Goal: Task Accomplishment & Management: Manage account settings

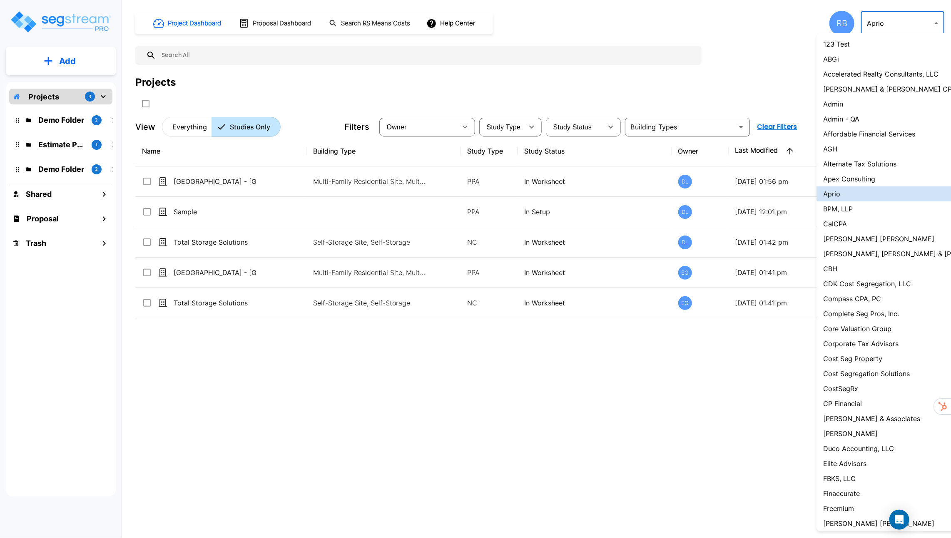
click at [908, 27] on body "× Your report is being generated. Be patient! × We're working on your Modificat…" at bounding box center [475, 269] width 951 height 538
click at [885, 102] on li "Admin" at bounding box center [910, 104] width 189 height 15
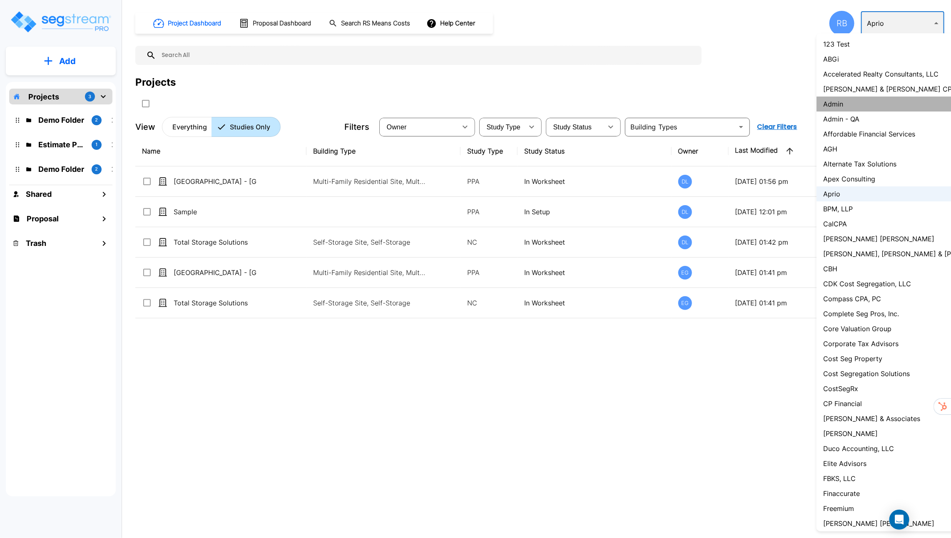
type input "1"
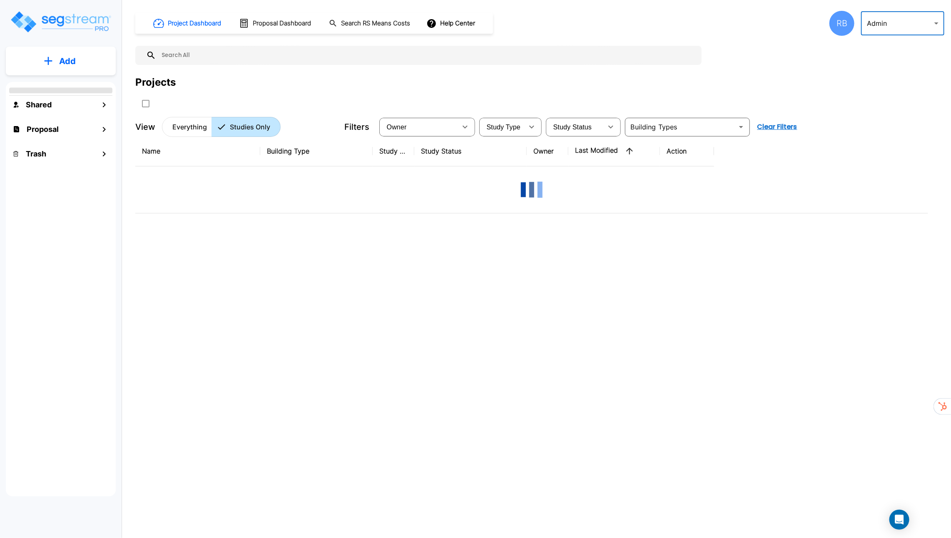
click at [911, 23] on body "× Your report is being generated. Be patient! × We're working on your Modificat…" at bounding box center [475, 269] width 951 height 538
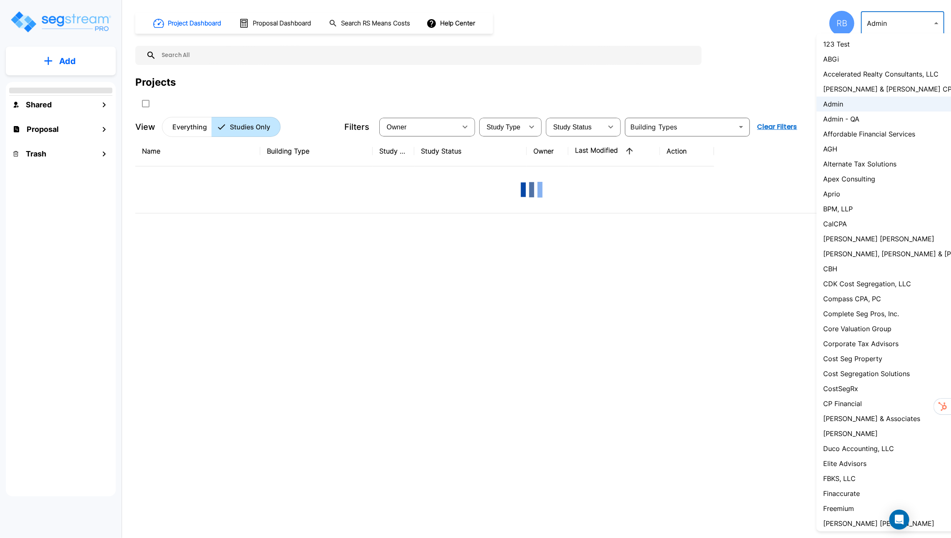
scroll to position [482, 0]
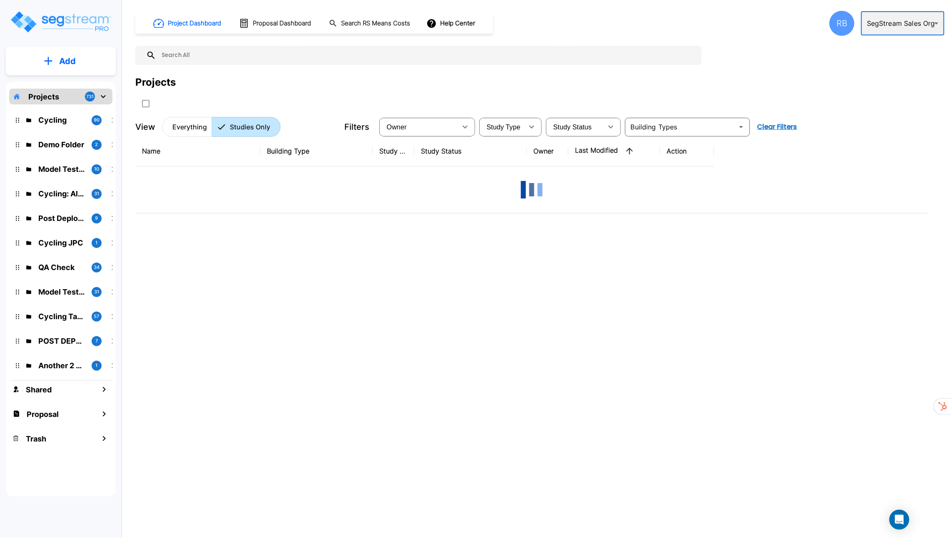
type input "119"
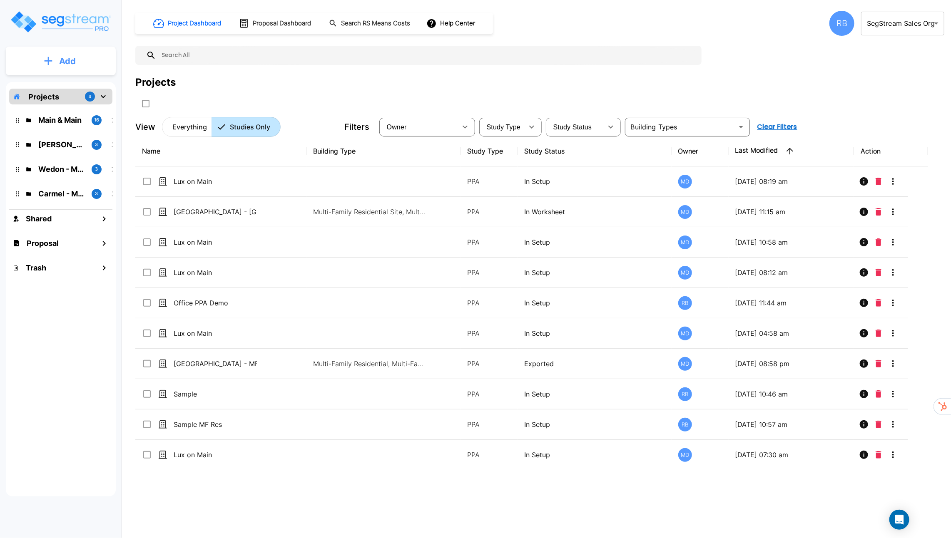
click at [53, 61] on button "Add" at bounding box center [61, 61] width 110 height 24
click at [73, 128] on p "Add Proposal" at bounding box center [66, 132] width 43 height 10
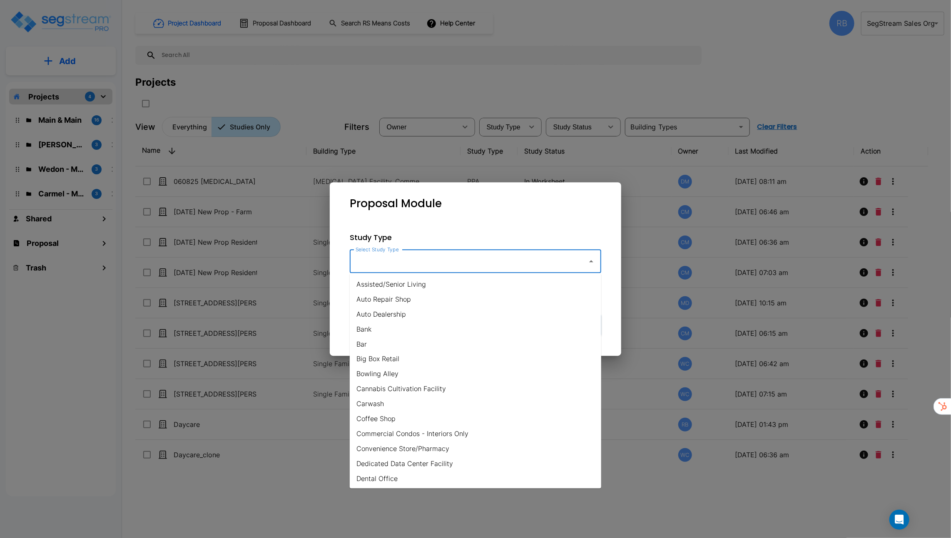
click at [465, 268] on input "Select Study Type" at bounding box center [466, 261] width 226 height 16
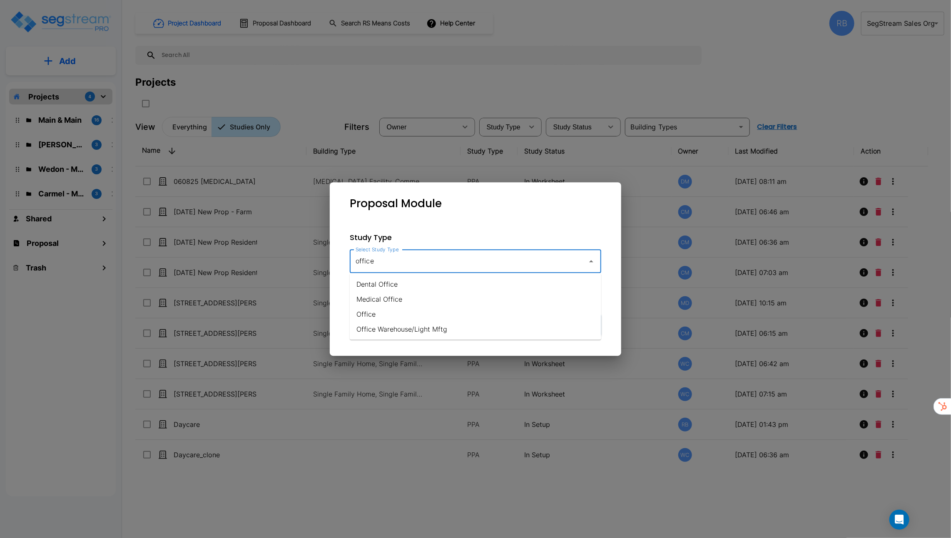
click at [467, 309] on li "Office" at bounding box center [475, 314] width 251 height 15
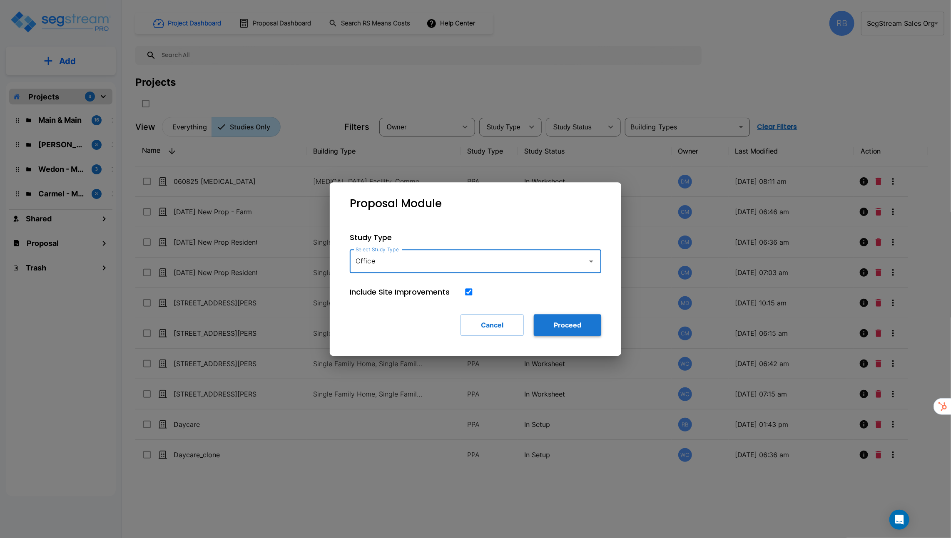
type input "Office"
click at [581, 333] on button "Proceed" at bounding box center [567, 325] width 67 height 22
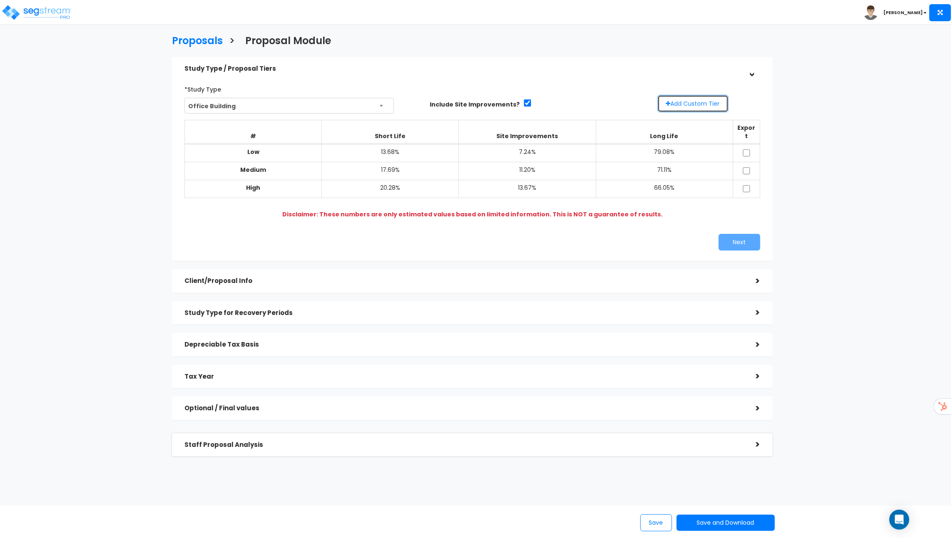
click at [681, 108] on button "Add Custom Tier" at bounding box center [692, 103] width 71 height 17
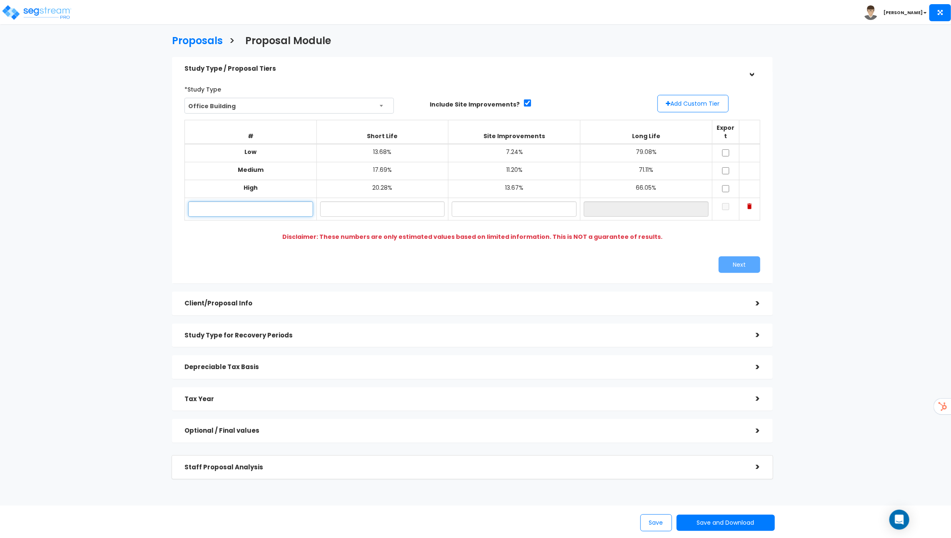
click at [263, 201] on input "text" at bounding box center [250, 208] width 125 height 15
type input "Custom Low"
click at [691, 112] on div "*Study Type Office Building Assisted/Senior Living Auto Repair Shop Auto Dealer…" at bounding box center [472, 97] width 588 height 31
click at [672, 100] on button "Add Custom Tier" at bounding box center [692, 103] width 71 height 17
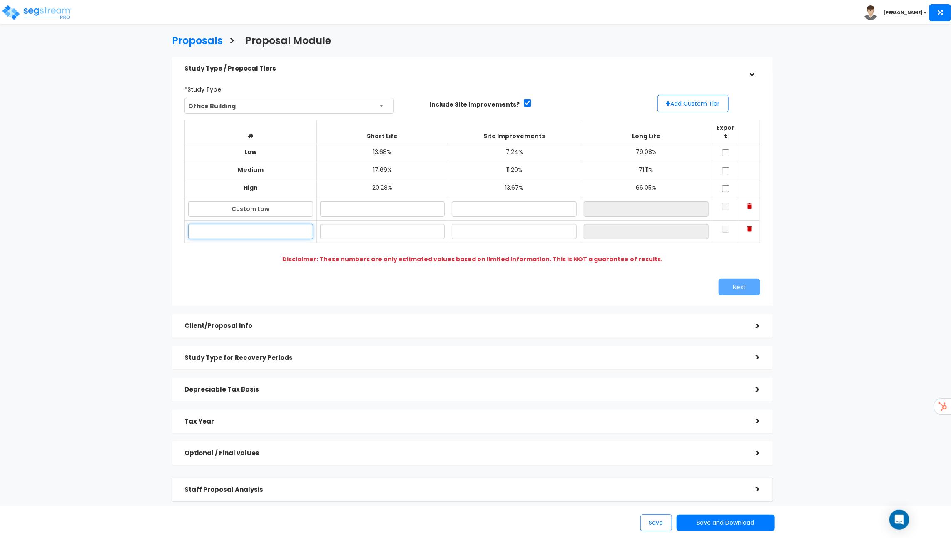
click at [258, 226] on input "text" at bounding box center [250, 231] width 125 height 15
type input "Custom High"
click at [400, 205] on input "text" at bounding box center [382, 208] width 125 height 15
type input "12.00%"
type input "8.00%"
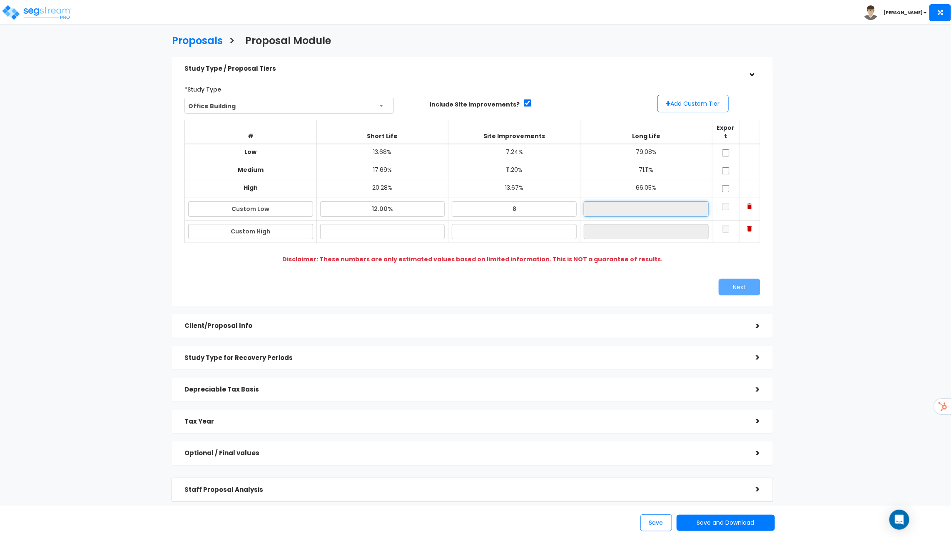
type input "80.00%"
type input "21.00%"
type input "14.00%"
type input "65.00%"
click at [727, 198] on td at bounding box center [725, 209] width 27 height 22
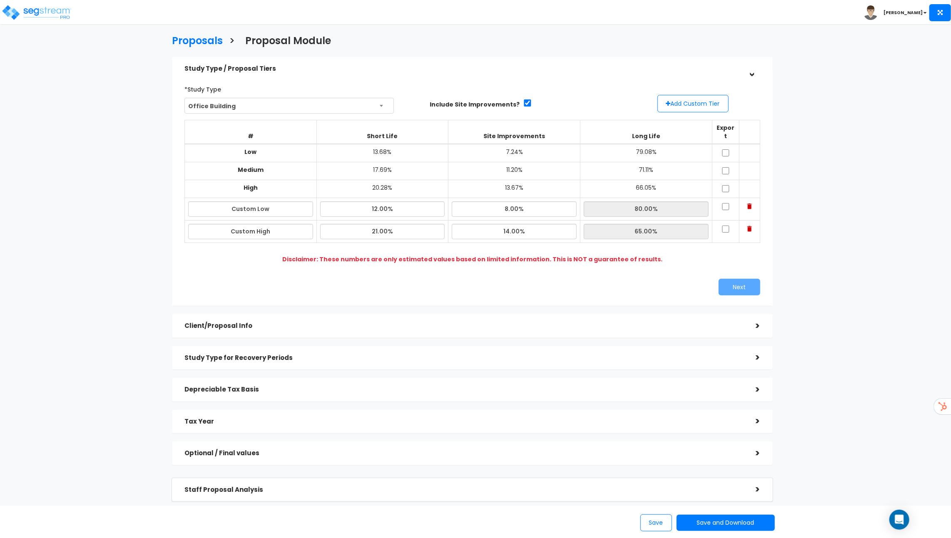
click at [727, 202] on td at bounding box center [725, 209] width 27 height 22
click at [728, 198] on td at bounding box center [725, 209] width 27 height 22
click at [727, 203] on input "checkbox" at bounding box center [725, 206] width 8 height 7
checkbox input "true"
click at [727, 225] on td at bounding box center [725, 232] width 27 height 22
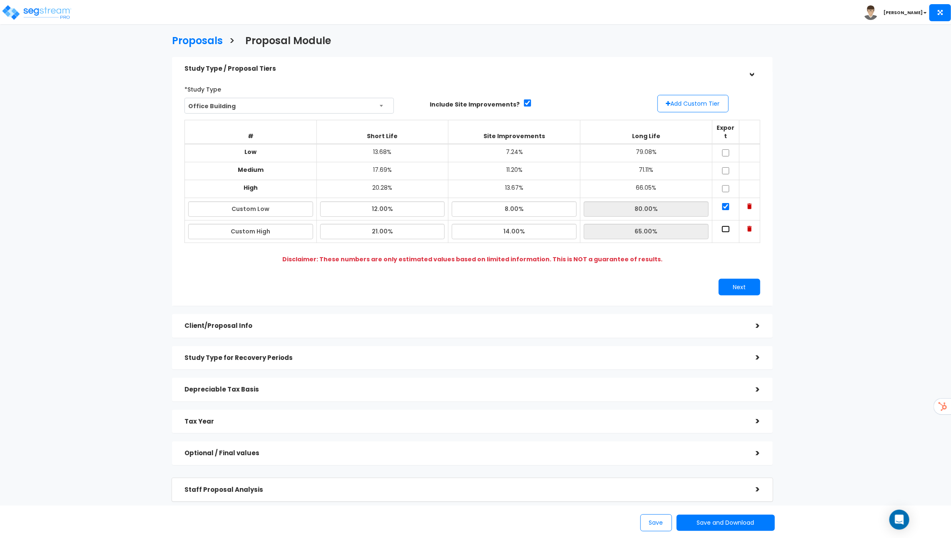
click at [727, 226] on input "checkbox" at bounding box center [725, 229] width 8 height 7
checkbox input "true"
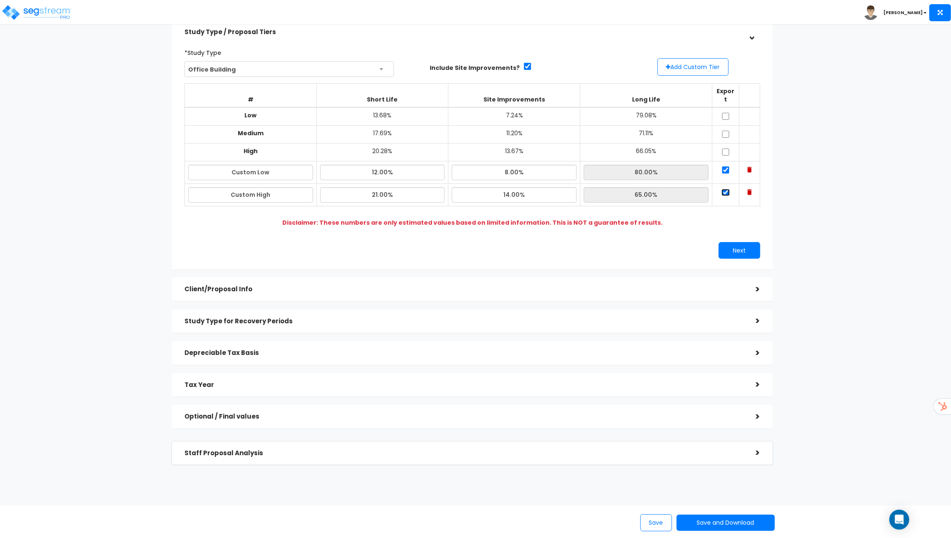
scroll to position [38, 0]
click at [737, 241] on button "Next" at bounding box center [739, 249] width 42 height 17
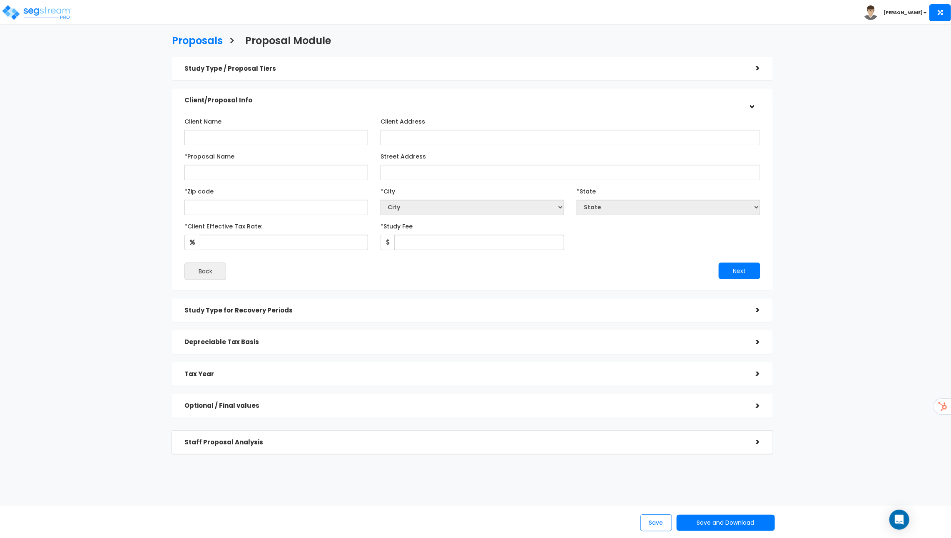
scroll to position [0, 0]
click at [216, 173] on input "*Proposal Name" at bounding box center [276, 172] width 184 height 15
type input "Sample office"
click at [194, 209] on input "text" at bounding box center [276, 207] width 184 height 15
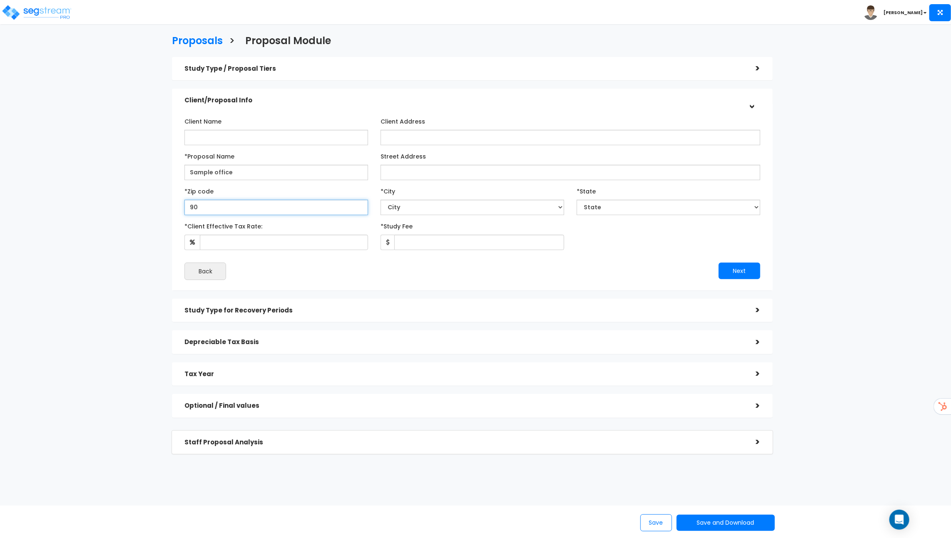
type input "902"
select select "CA"
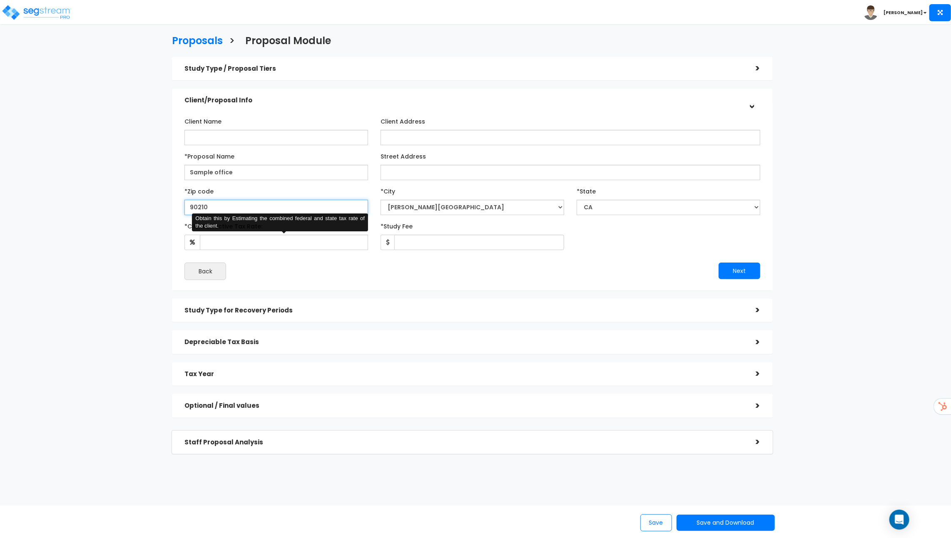
type input "90210"
click at [231, 244] on input "*Client Effective Tax Rate:" at bounding box center [284, 242] width 168 height 15
type input "35"
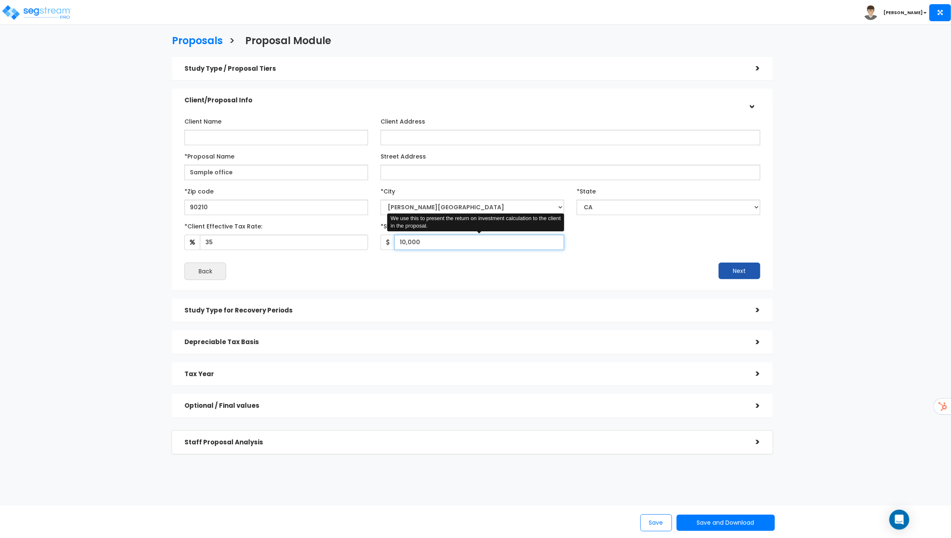
type input "10,000"
click at [748, 271] on button "Next" at bounding box center [739, 271] width 42 height 17
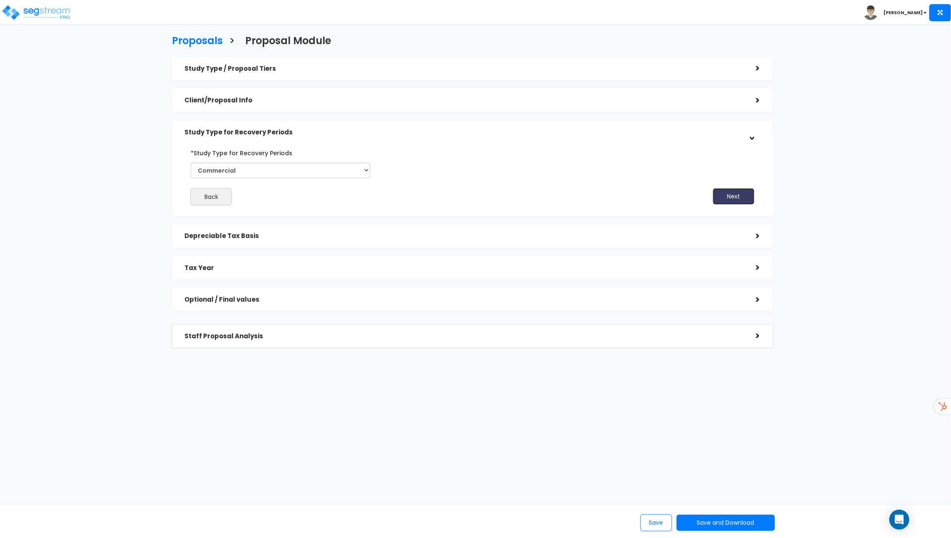
click at [738, 193] on button "Next" at bounding box center [734, 196] width 42 height 17
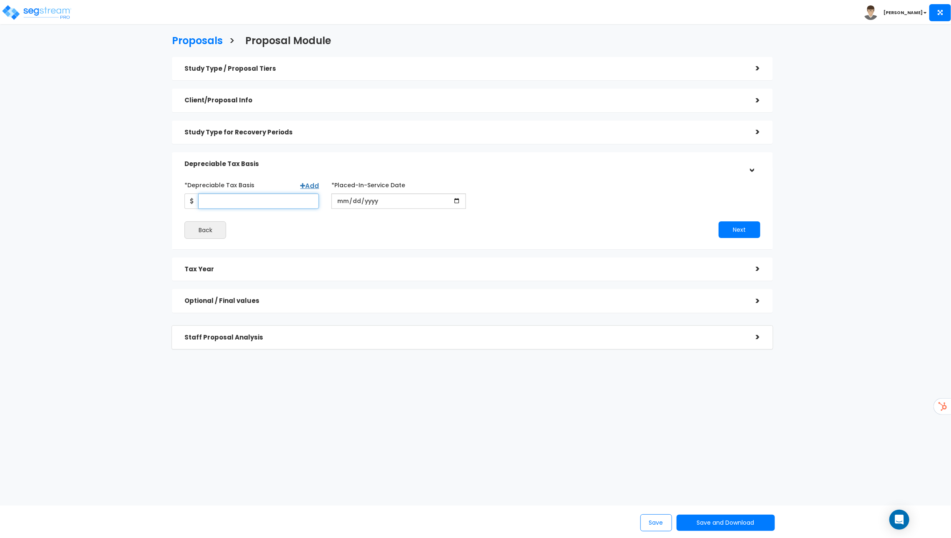
click at [283, 203] on input "*Depreciable Tax Basis" at bounding box center [258, 201] width 121 height 15
type input "2,500,000"
click at [398, 191] on div "*Placed-In-Service Date" at bounding box center [398, 193] width 147 height 31
click at [397, 198] on input "date" at bounding box center [398, 201] width 134 height 15
click at [462, 198] on input "date" at bounding box center [398, 201] width 134 height 15
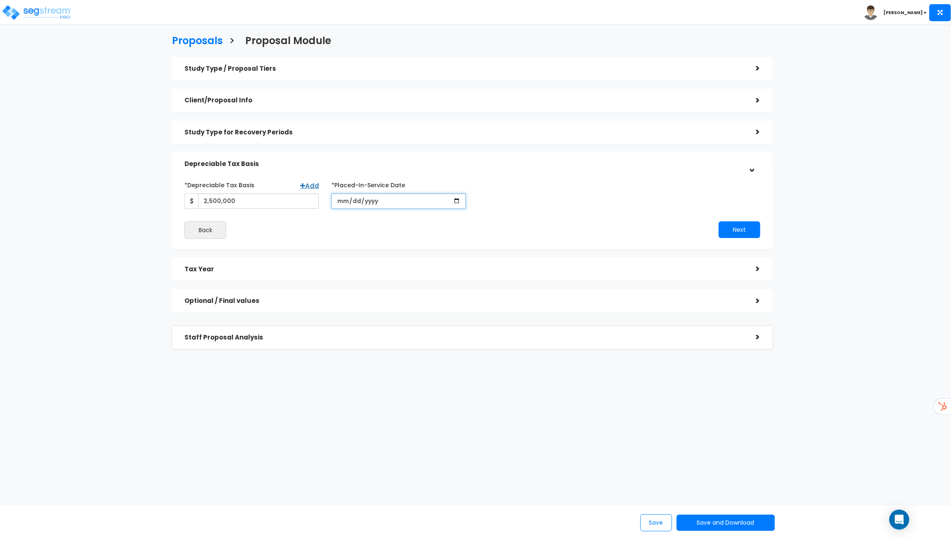
click at [457, 198] on input "date" at bounding box center [398, 201] width 134 height 15
type input "2025-09-11"
click at [604, 201] on input "*Purchase/Contract Date" at bounding box center [545, 201] width 134 height 15
type input "2025-09-10"
click at [742, 228] on button "Next" at bounding box center [739, 229] width 42 height 17
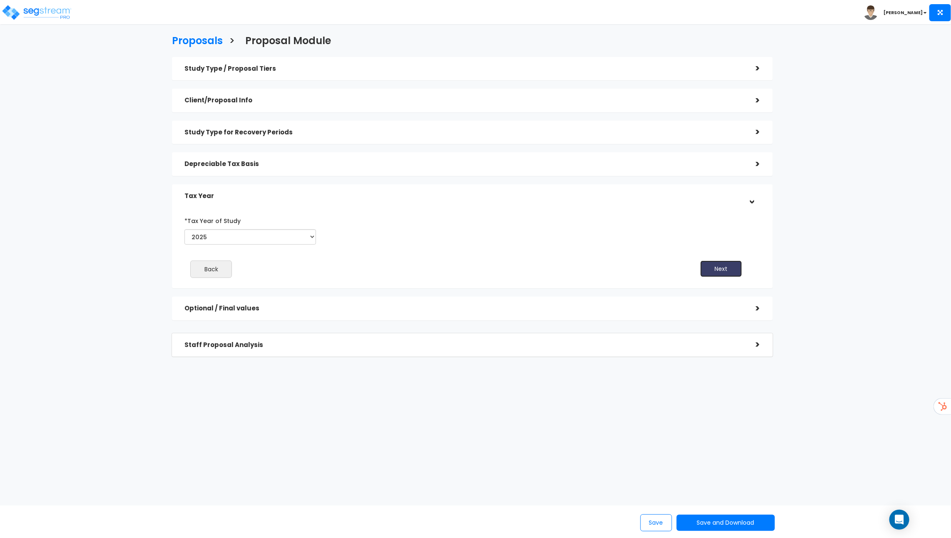
click at [730, 273] on button "Next" at bounding box center [721, 269] width 42 height 17
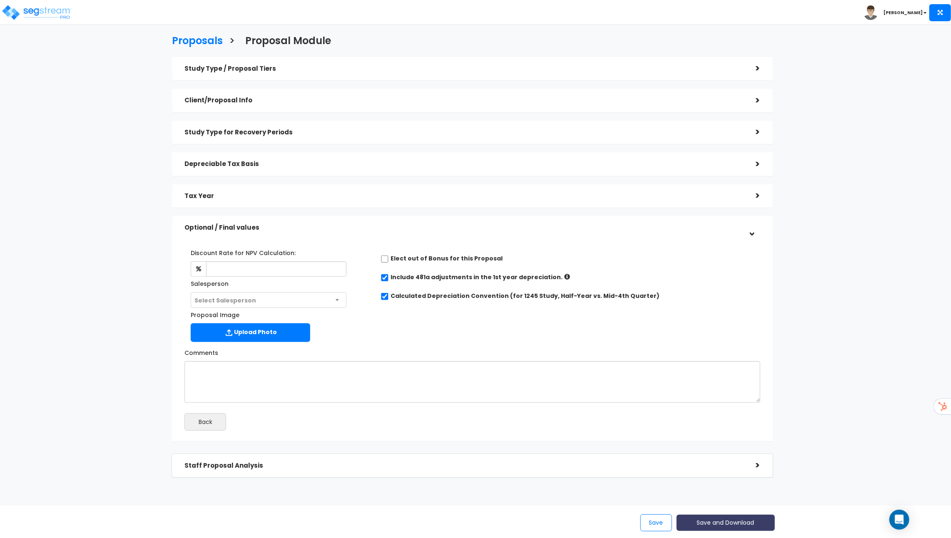
click at [716, 519] on button "Save and Download" at bounding box center [725, 523] width 98 height 16
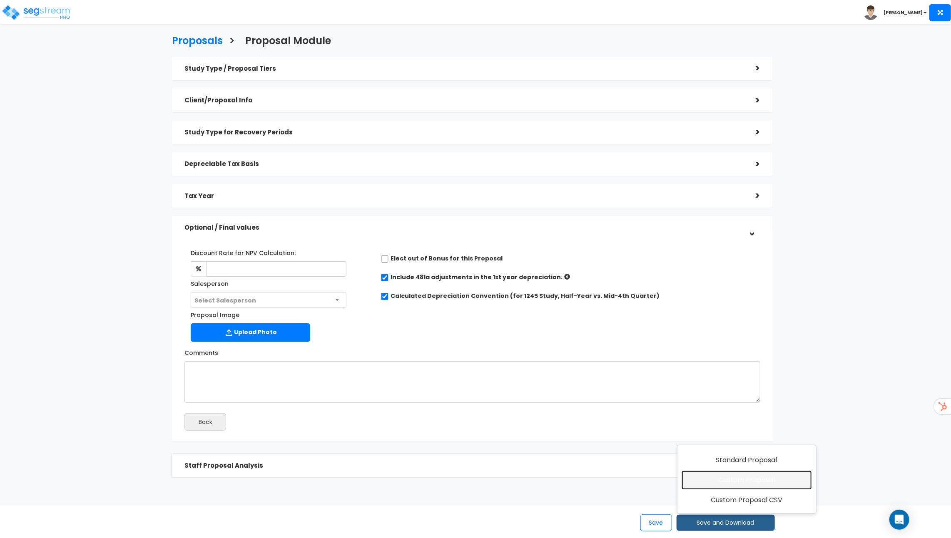
click at [728, 479] on link "Custom Proposal" at bounding box center [746, 480] width 130 height 19
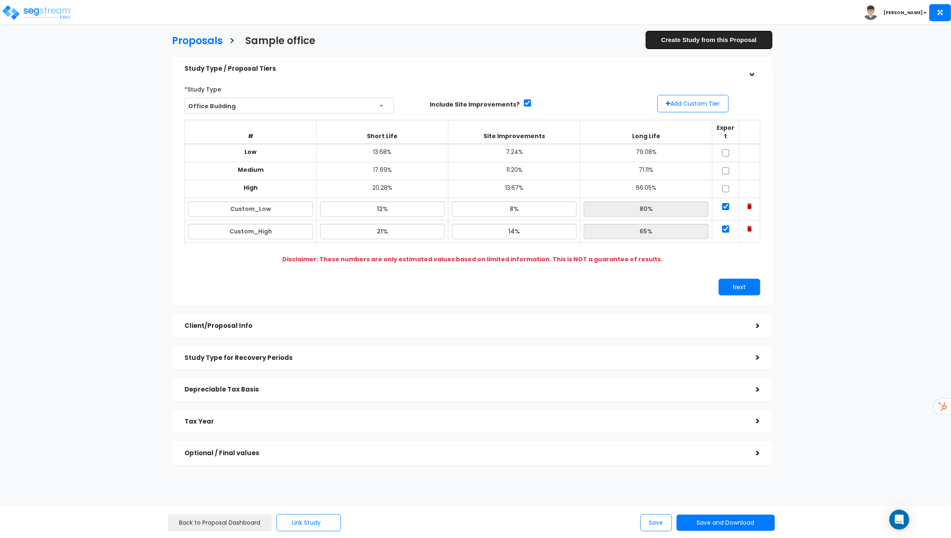
click at [702, 44] on link "Create Study from this Proposal" at bounding box center [708, 39] width 127 height 19
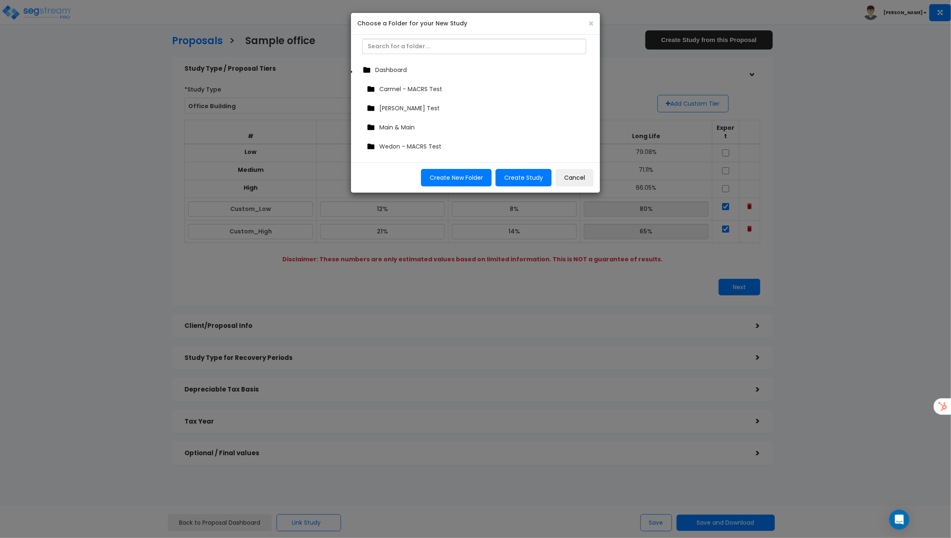
click at [375, 72] on span "Dashboard" at bounding box center [391, 70] width 32 height 8
click at [511, 176] on button "Create Study" at bounding box center [523, 177] width 56 height 17
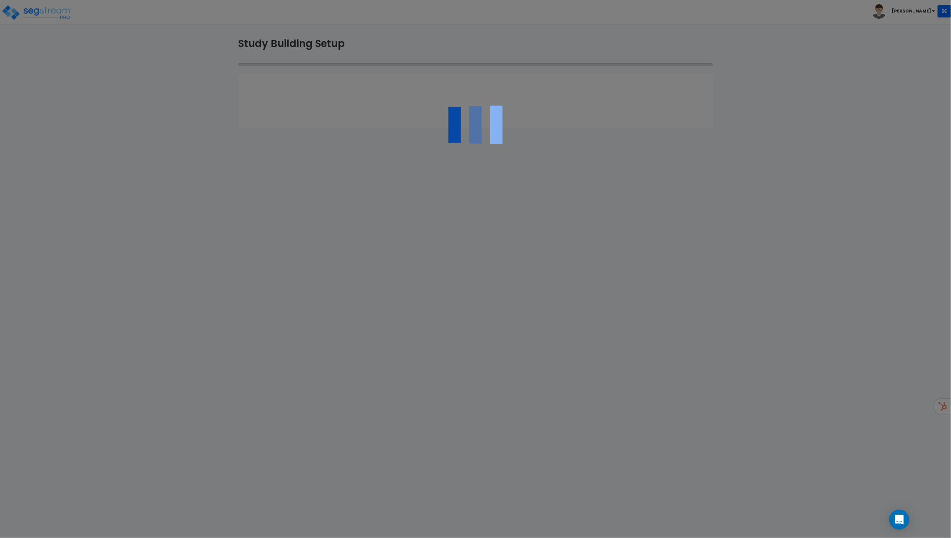
type input "Sample office"
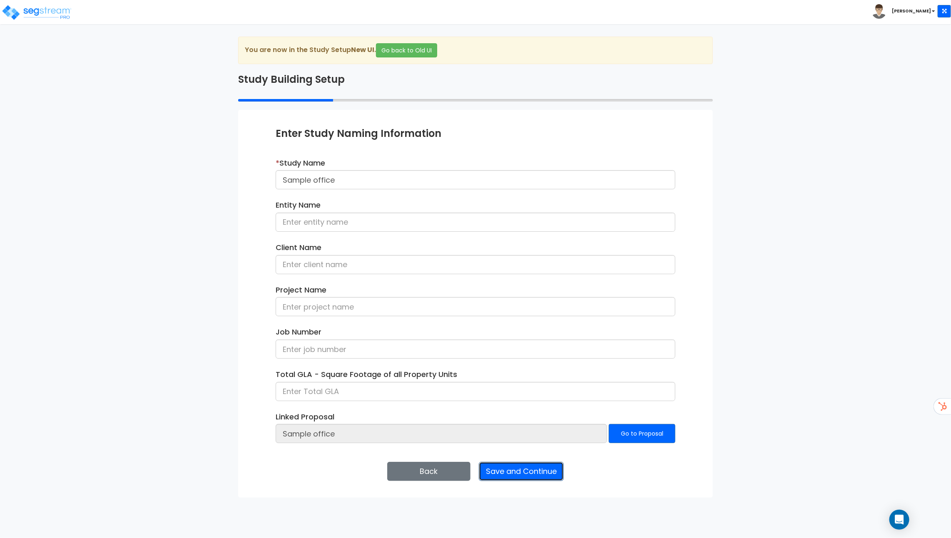
click at [528, 473] on button "Save and Continue" at bounding box center [521, 471] width 85 height 19
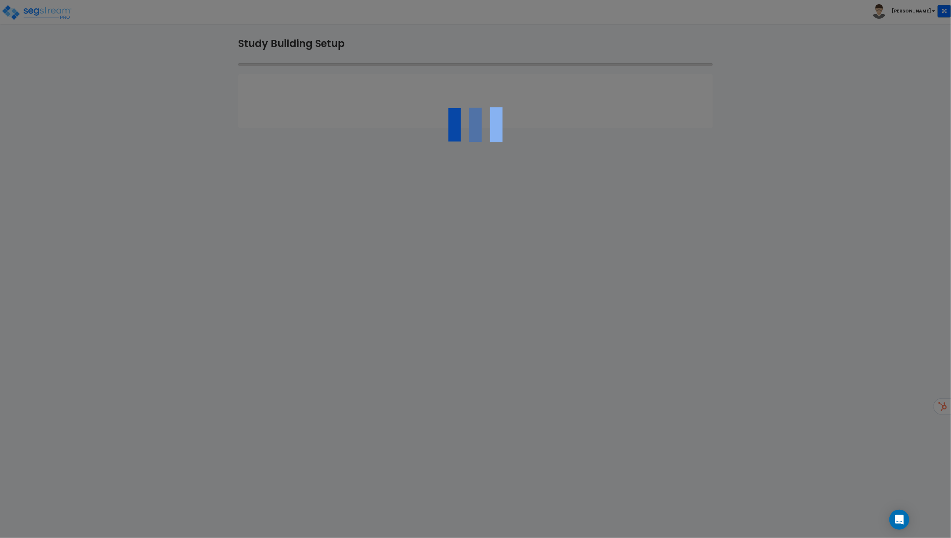
type input "90210"
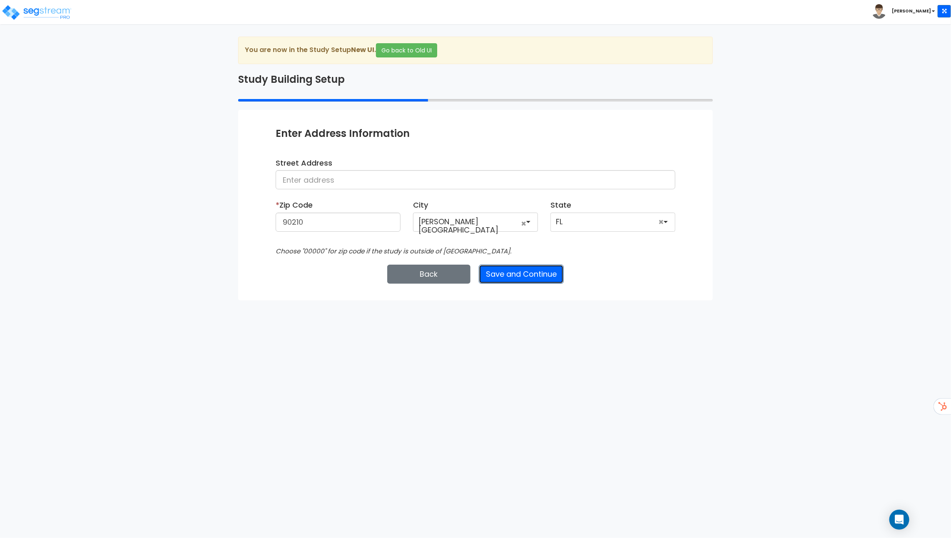
click at [521, 278] on button "Save and Continue" at bounding box center [521, 274] width 85 height 19
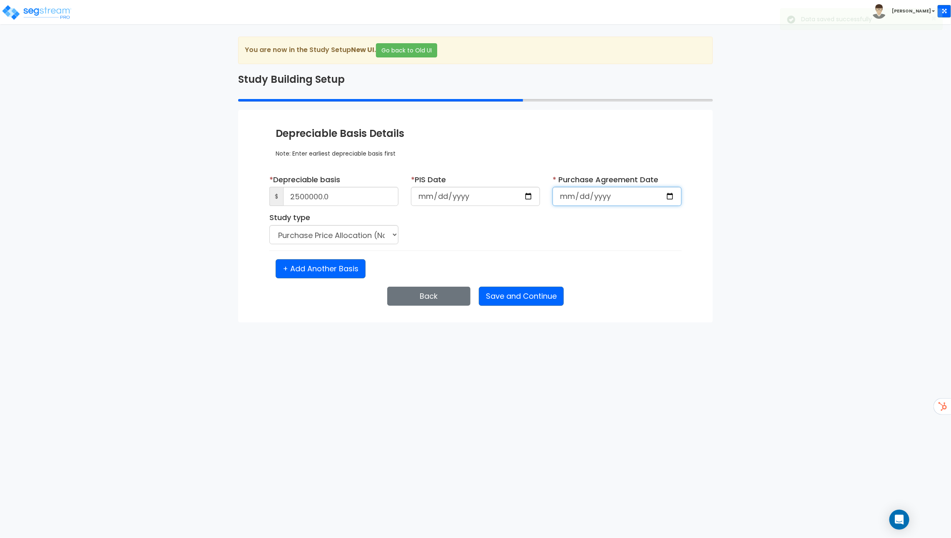
click at [612, 201] on input "date" at bounding box center [616, 196] width 129 height 19
click at [602, 199] on input "date" at bounding box center [616, 196] width 129 height 19
click at [674, 192] on input "date" at bounding box center [616, 196] width 129 height 19
type input "2025-09-10"
click at [519, 293] on button "Save and Continue" at bounding box center [521, 296] width 85 height 19
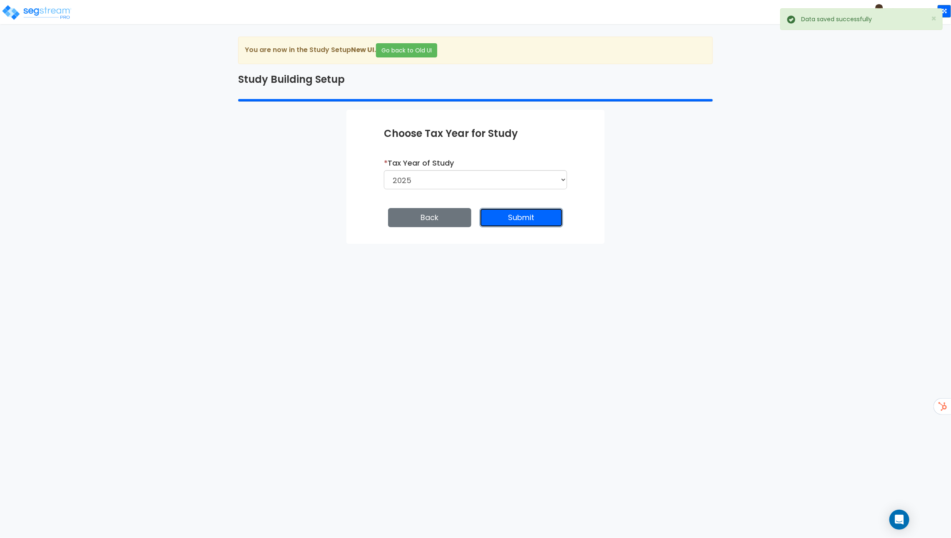
click at [510, 211] on button "Submit" at bounding box center [520, 217] width 83 height 19
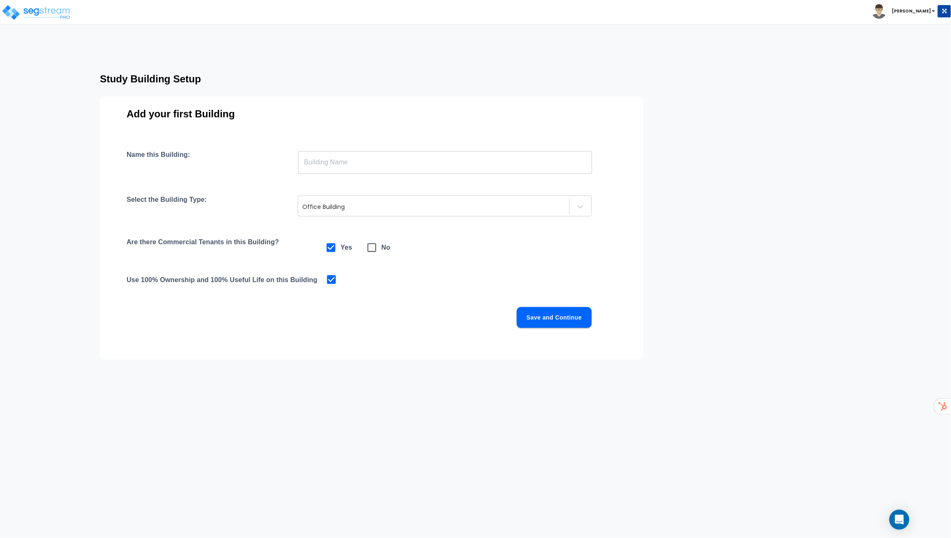
click at [332, 159] on input "text" at bounding box center [445, 162] width 294 height 23
type input "Office Building"
click at [382, 210] on div at bounding box center [433, 207] width 263 height 10
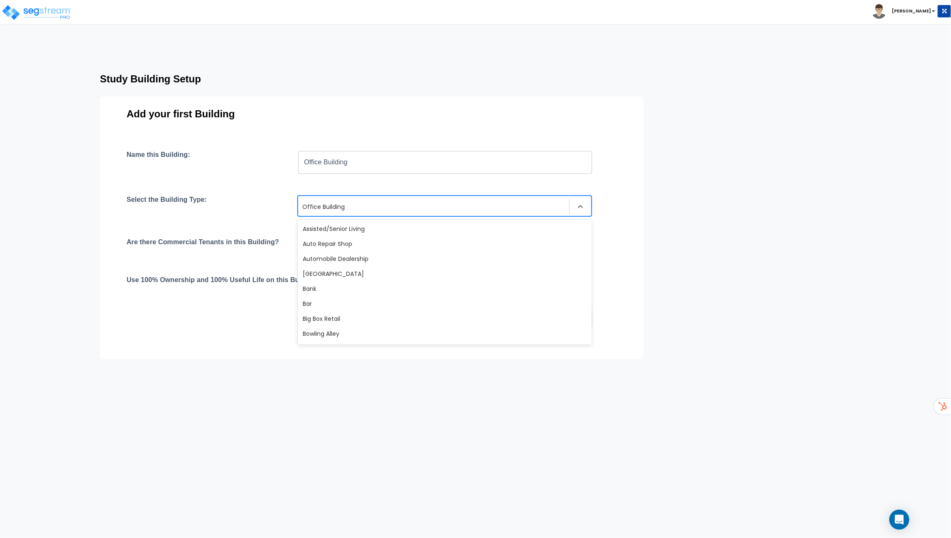
scroll to position [466, 0]
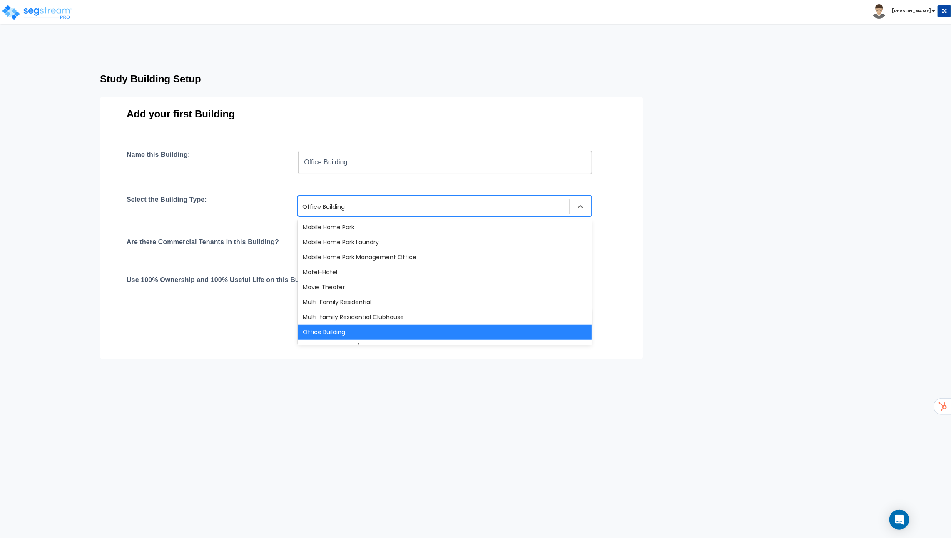
click at [377, 209] on div at bounding box center [433, 207] width 263 height 10
click at [368, 188] on div "Name this Building: Office Building ​ Select the Building Type: Office Building…" at bounding box center [372, 249] width 490 height 197
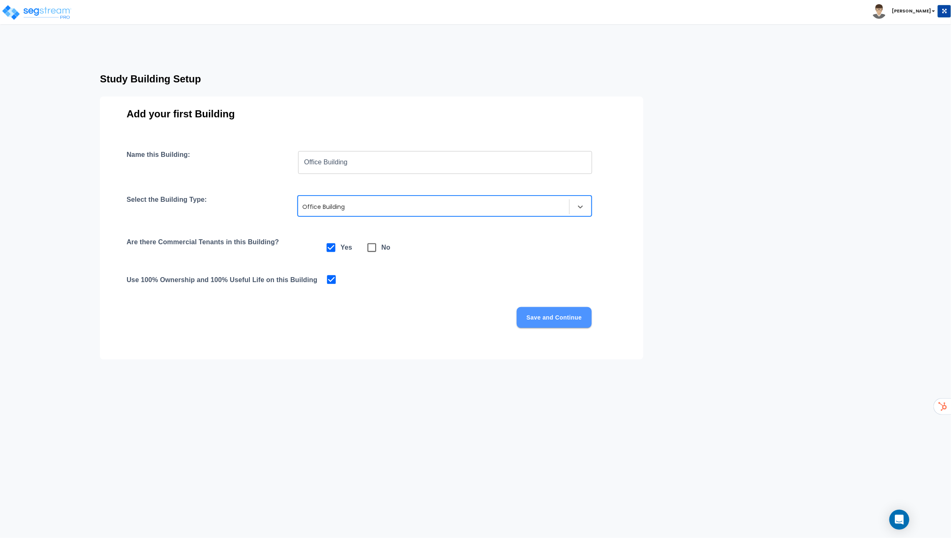
click at [549, 317] on button "Save and Continue" at bounding box center [554, 317] width 75 height 21
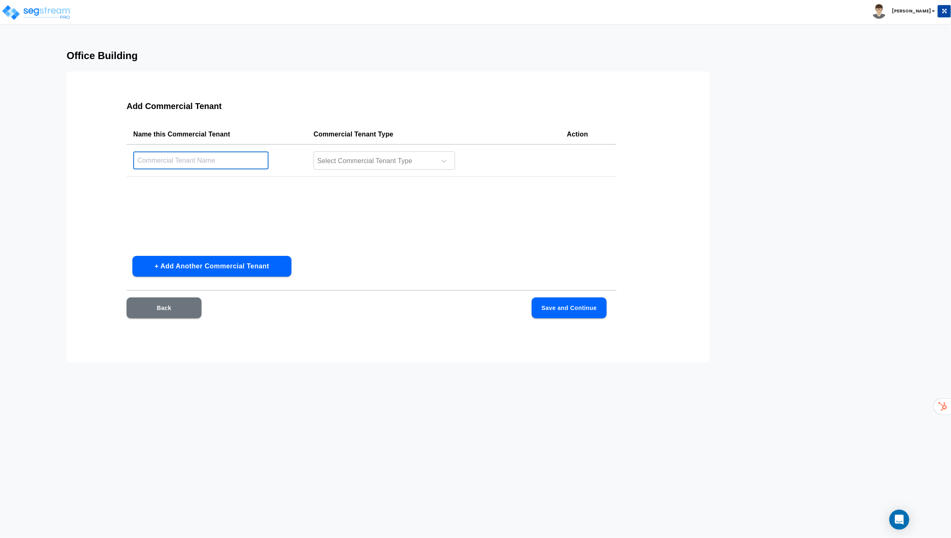
click at [220, 164] on input "text" at bounding box center [200, 161] width 135 height 18
type input "Suite 100"
click at [348, 161] on div at bounding box center [373, 161] width 114 height 11
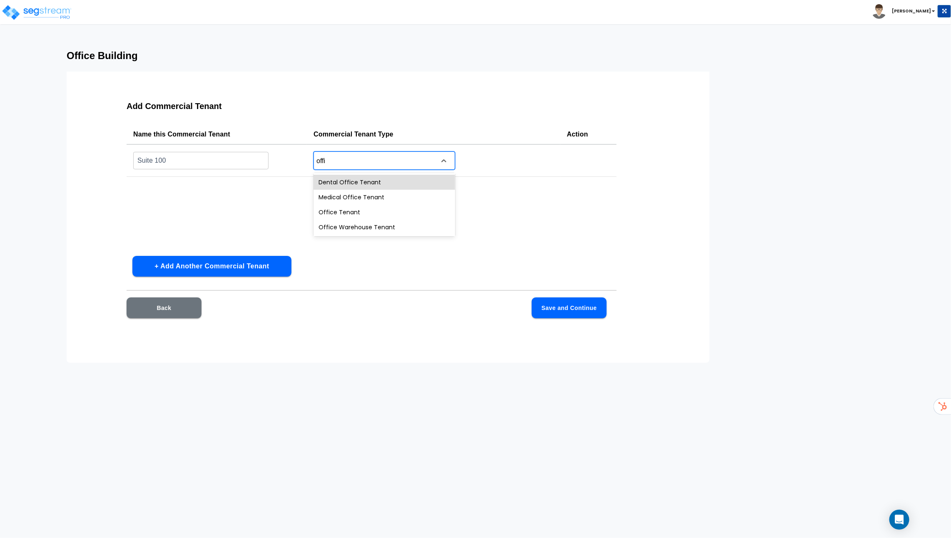
type input "offic"
click at [351, 206] on div "Office Tenant" at bounding box center [384, 212] width 142 height 15
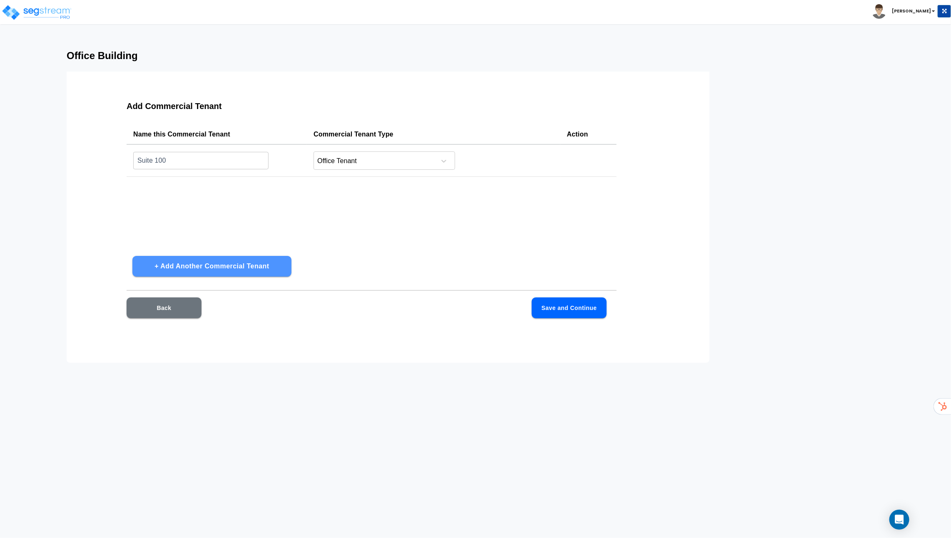
click at [278, 266] on button "+ Add Another Commercial Tenant" at bounding box center [211, 266] width 159 height 21
click at [232, 194] on input "text" at bounding box center [200, 194] width 135 height 18
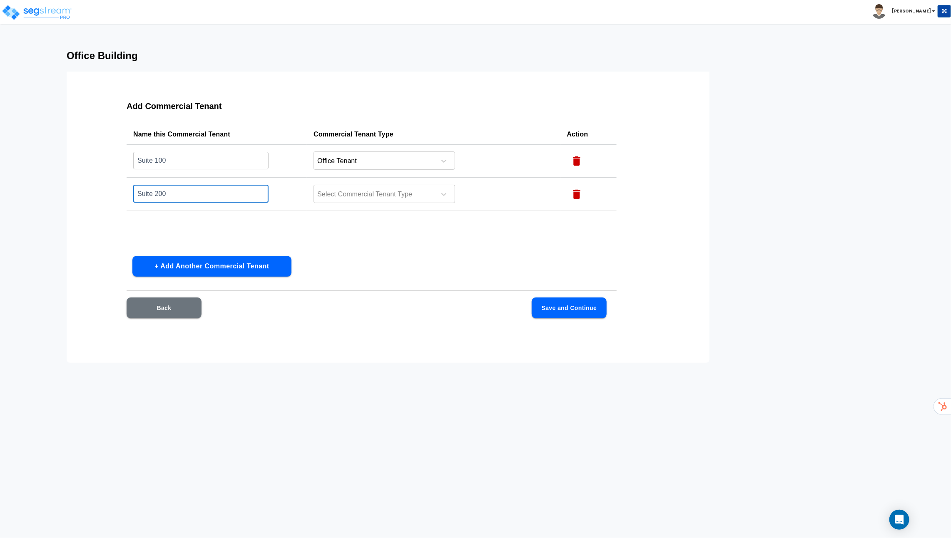
type input "Suite 200"
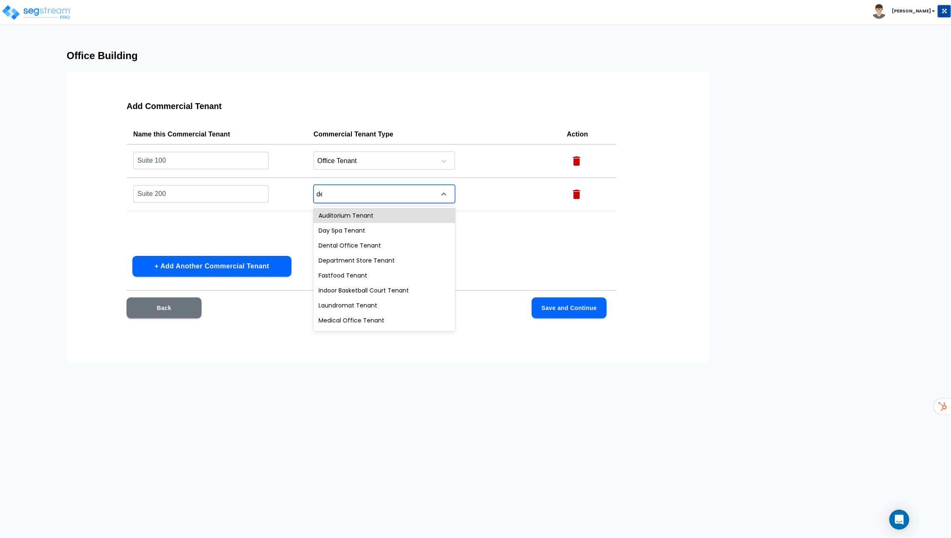
type input "den"
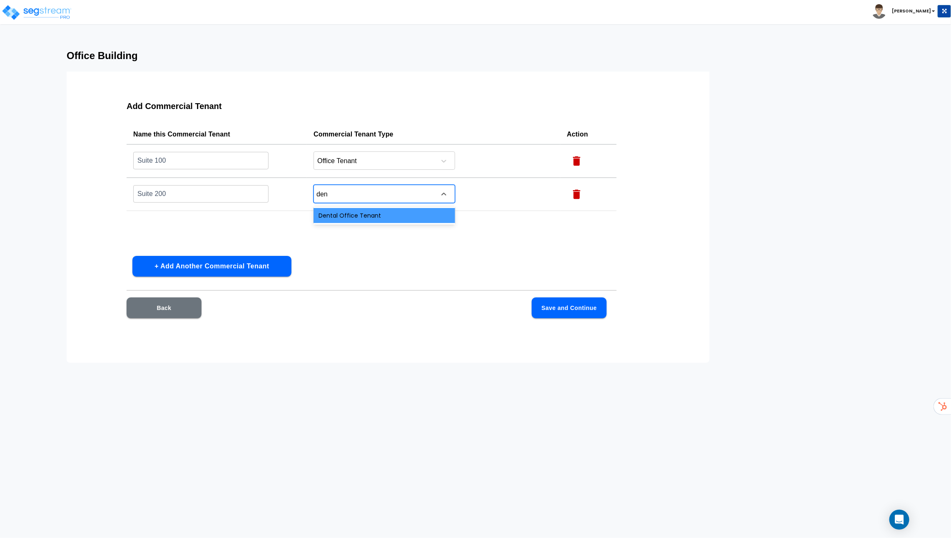
click at [328, 212] on div "Dental Office Tenant" at bounding box center [384, 215] width 142 height 15
click at [253, 263] on button "+ Add Another Commercial Tenant" at bounding box center [211, 266] width 159 height 21
click at [208, 227] on input "text" at bounding box center [200, 227] width 135 height 18
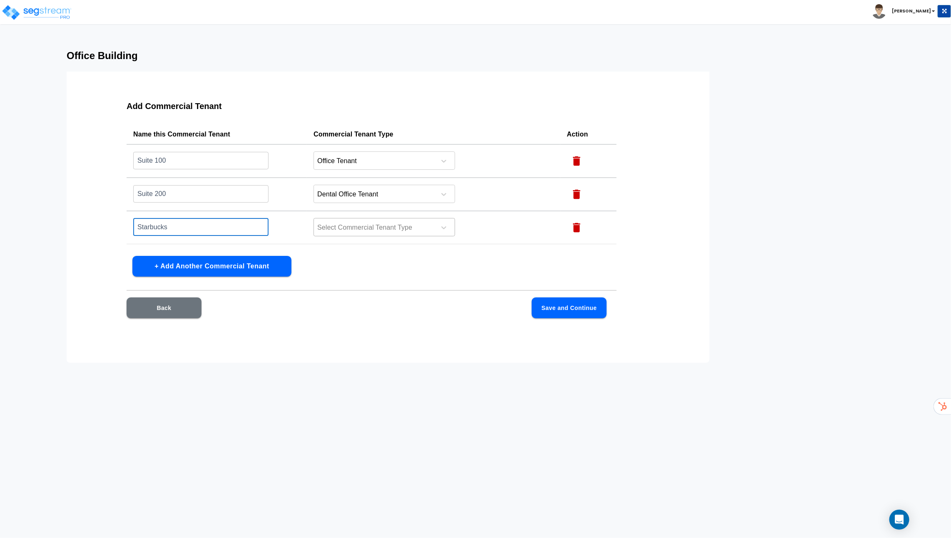
type input "Starbucks"
click at [404, 232] on div at bounding box center [373, 227] width 114 height 11
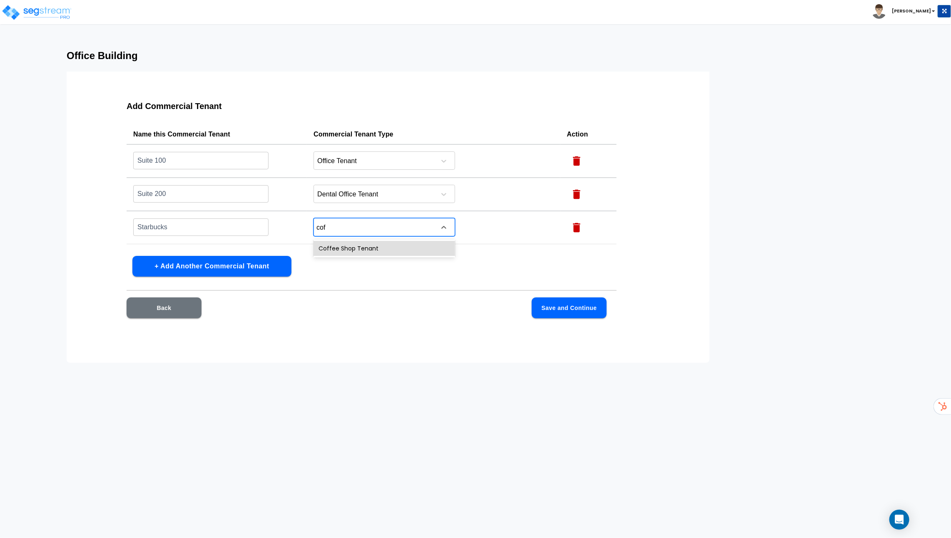
type input "coff"
click at [378, 248] on div "Coffee Shop Tenant" at bounding box center [384, 248] width 142 height 15
click at [239, 269] on button "+ Add Another Commercial Tenant" at bounding box center [211, 266] width 159 height 21
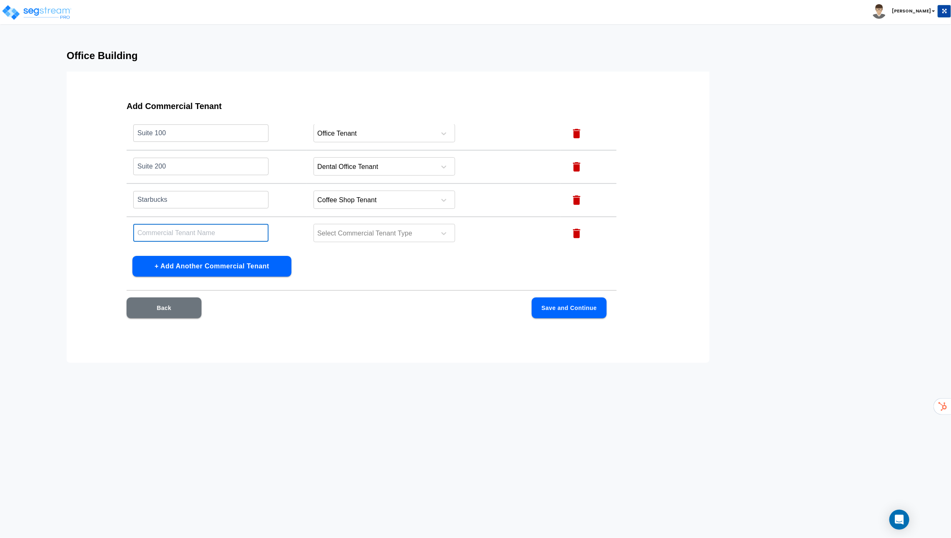
click at [222, 233] on input "text" at bounding box center [200, 233] width 135 height 18
type input "Bank"
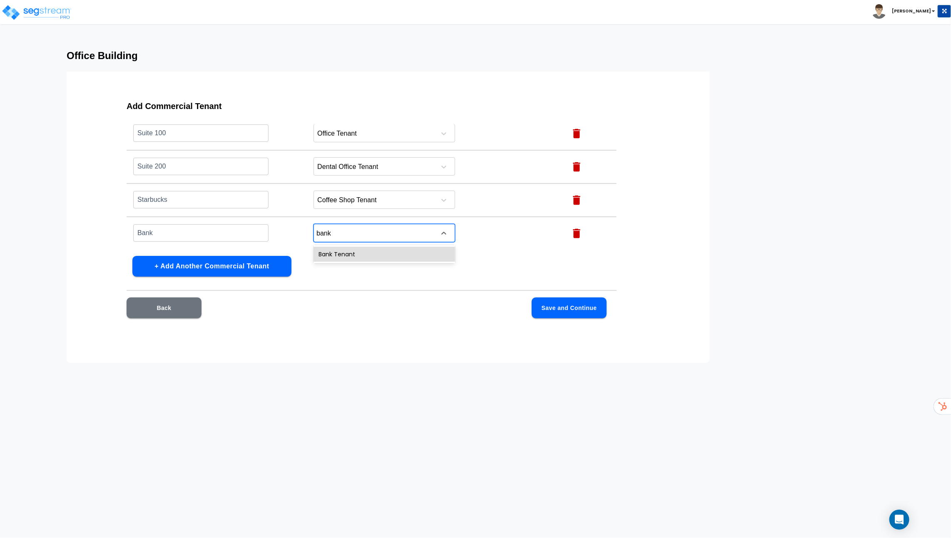
type input "bank"
click at [348, 243] on td "Select Commercial Tenant Type" at bounding box center [433, 233] width 253 height 33
click at [351, 220] on td "Select Commercial Tenant Type" at bounding box center [433, 233] width 253 height 33
click at [351, 228] on div at bounding box center [373, 233] width 114 height 11
type input "bank"
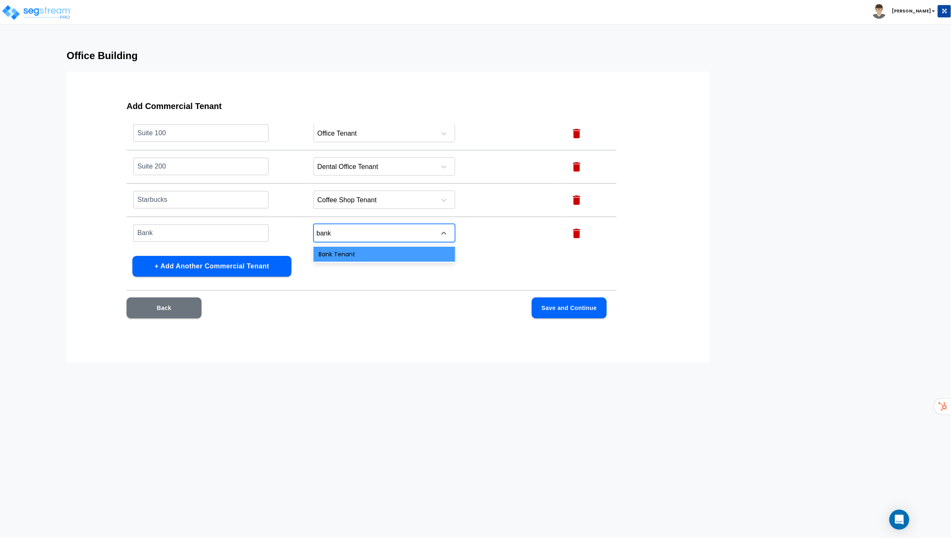
click at [373, 253] on div "Bank Tenant" at bounding box center [384, 254] width 142 height 15
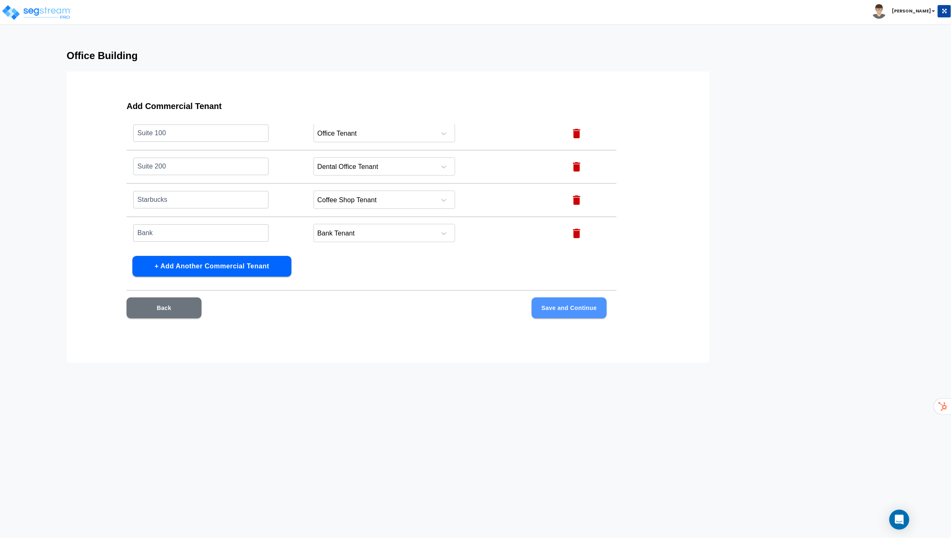
click at [595, 308] on button "Save and Continue" at bounding box center [569, 308] width 75 height 21
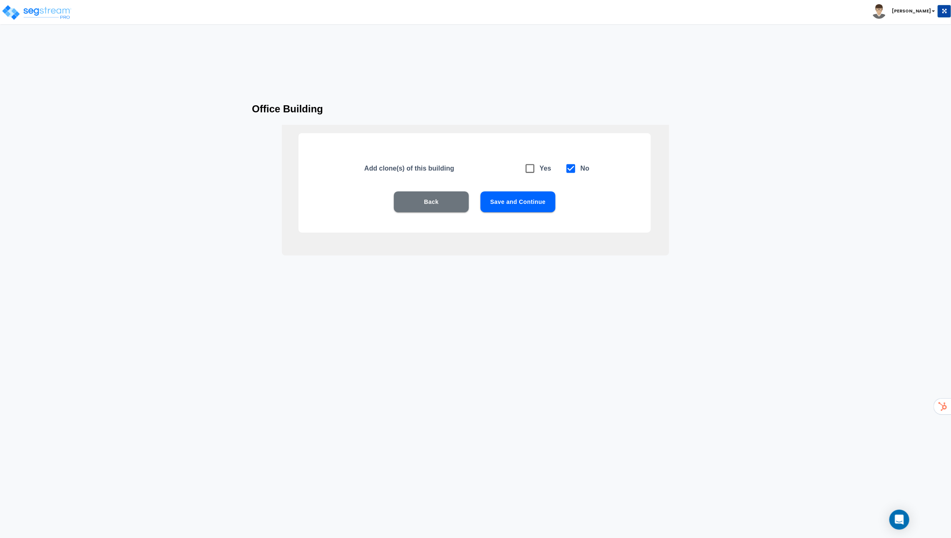
click at [522, 201] on button "Save and Continue" at bounding box center [517, 201] width 75 height 21
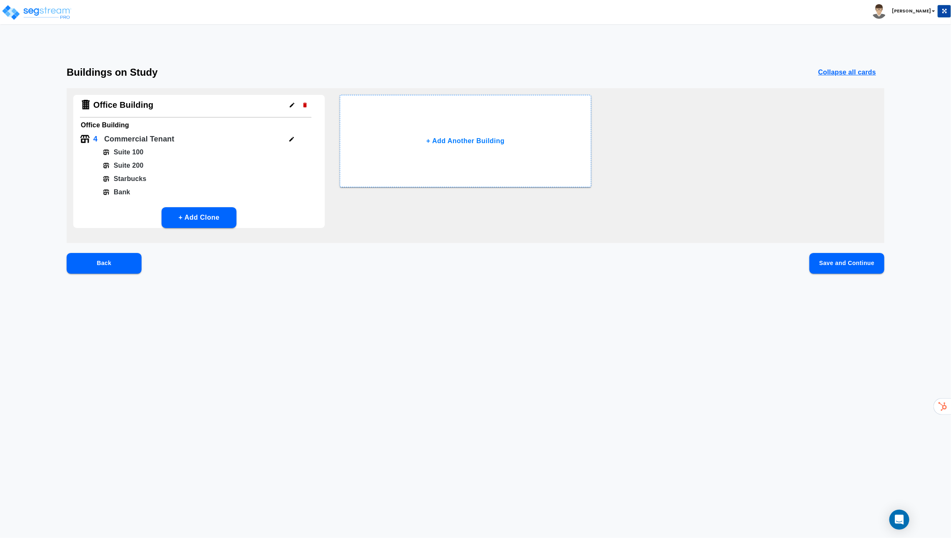
click at [825, 259] on button "Save and Continue" at bounding box center [846, 263] width 75 height 21
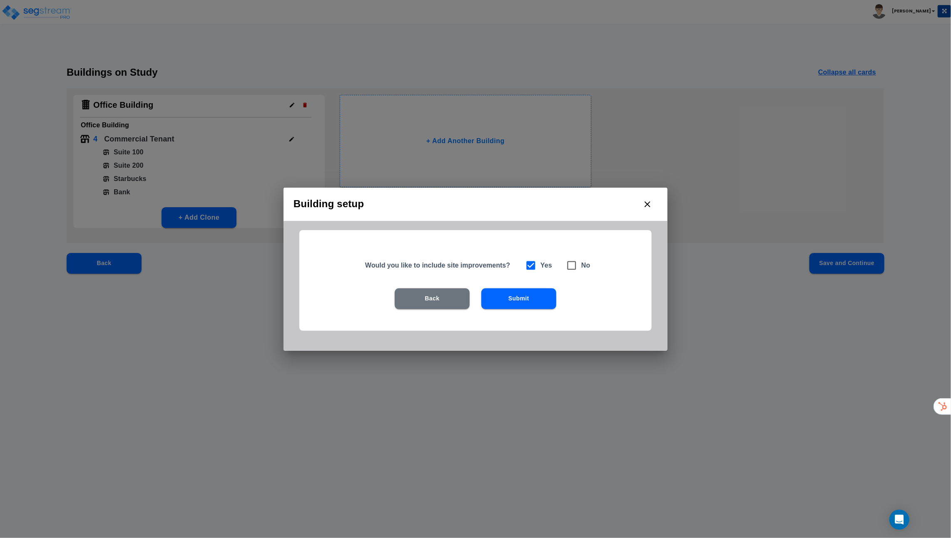
click at [537, 302] on button "Submit" at bounding box center [518, 298] width 75 height 21
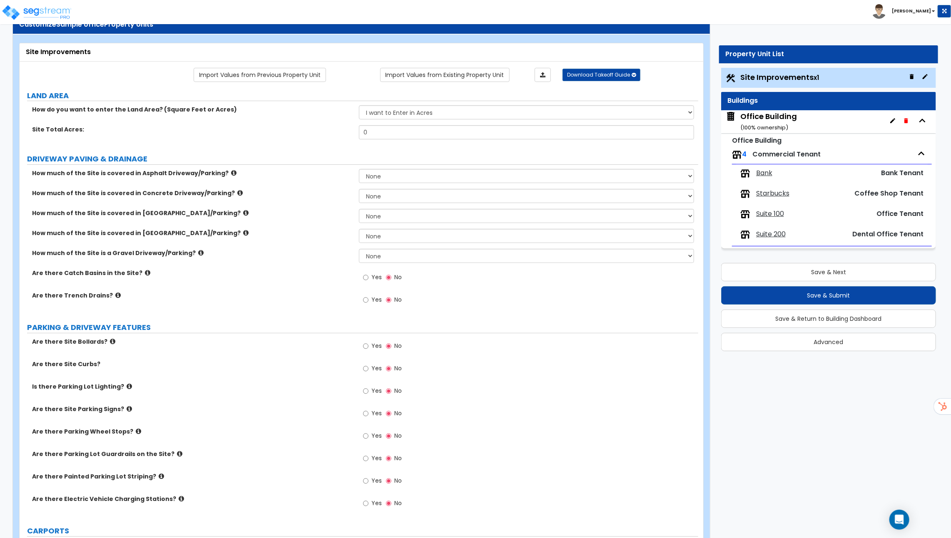
scroll to position [30, 0]
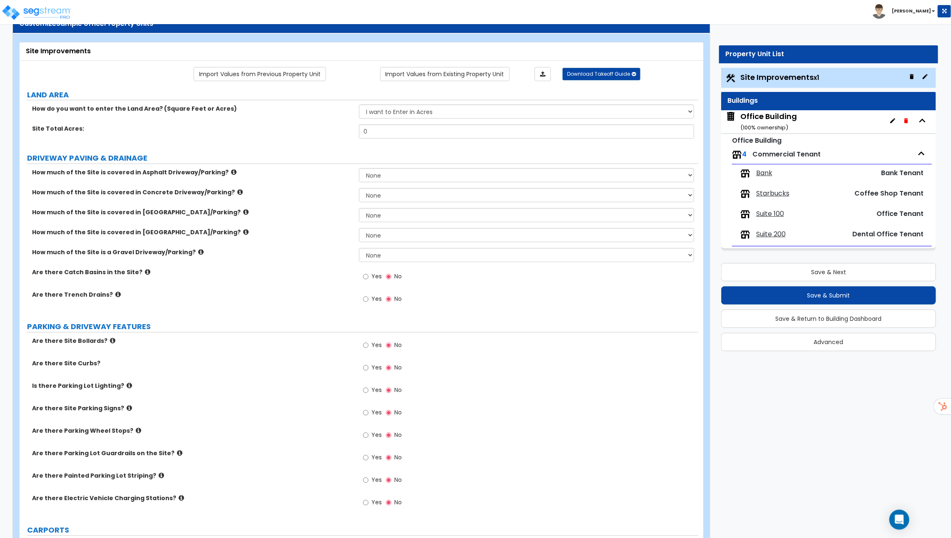
click at [373, 295] on span "Yes" at bounding box center [376, 299] width 10 height 8
click at [368, 295] on input "Yes" at bounding box center [365, 299] width 5 height 9
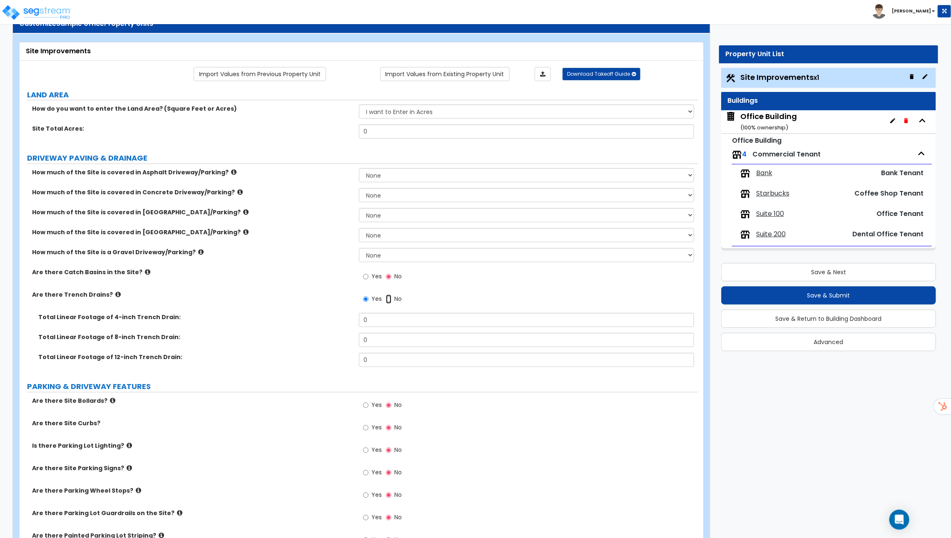
click at [387, 296] on input "No" at bounding box center [388, 299] width 5 height 9
radio input "false"
radio input "true"
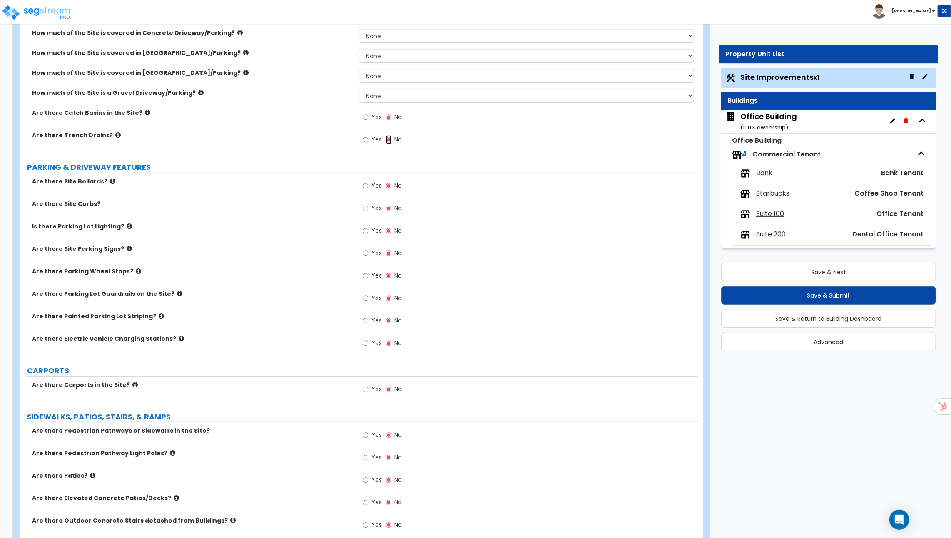
scroll to position [0, 0]
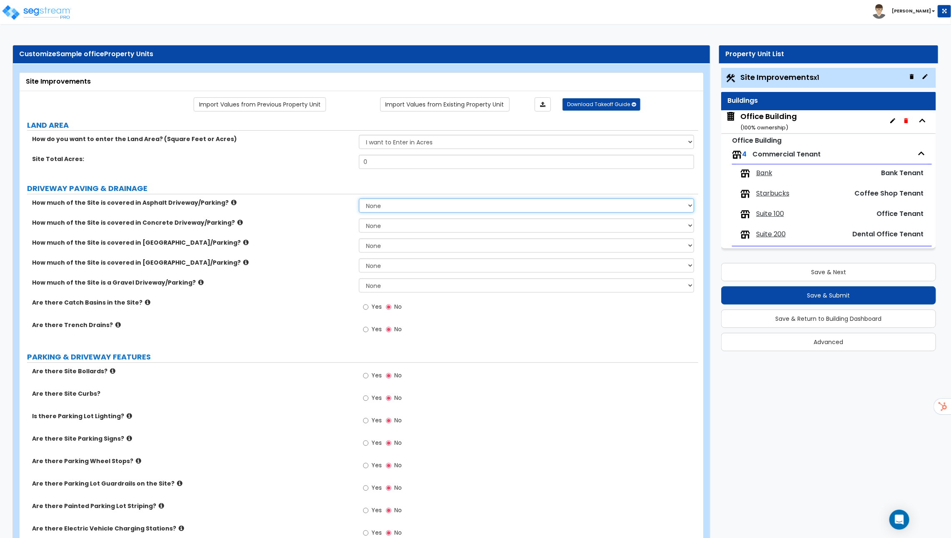
click at [389, 210] on select "None I want to Enter an Approximate Percentage I want to Enter the Square Foota…" at bounding box center [526, 206] width 335 height 14
select select "2"
click at [359, 199] on select "None I want to Enter an Approximate Percentage I want to Enter the Square Foota…" at bounding box center [526, 206] width 335 height 14
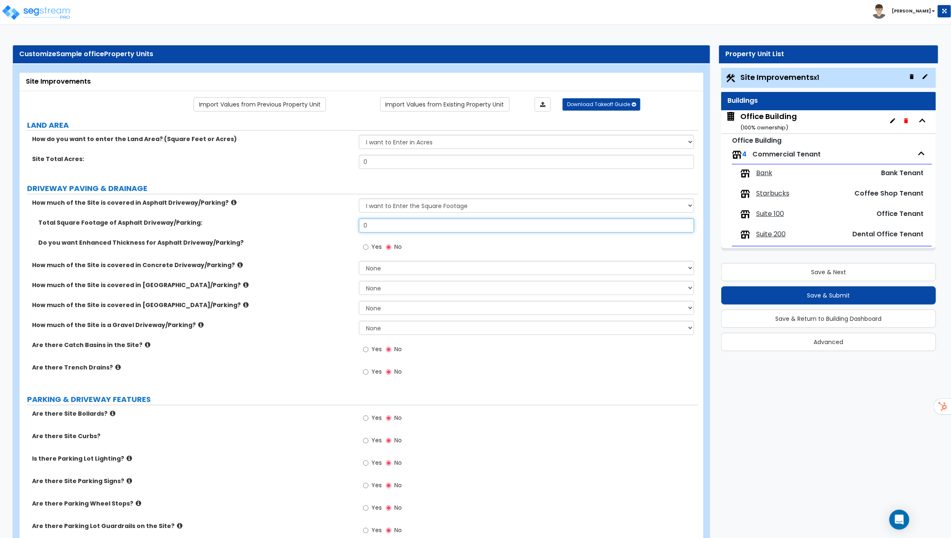
drag, startPoint x: 407, startPoint y: 221, endPoint x: 99, endPoint y: 170, distance: 312.1
type input "252,000"
click at [378, 266] on select "None I want to Enter an Approximate Percentage I want to Enter the Square Foota…" at bounding box center [526, 268] width 335 height 14
select select "2"
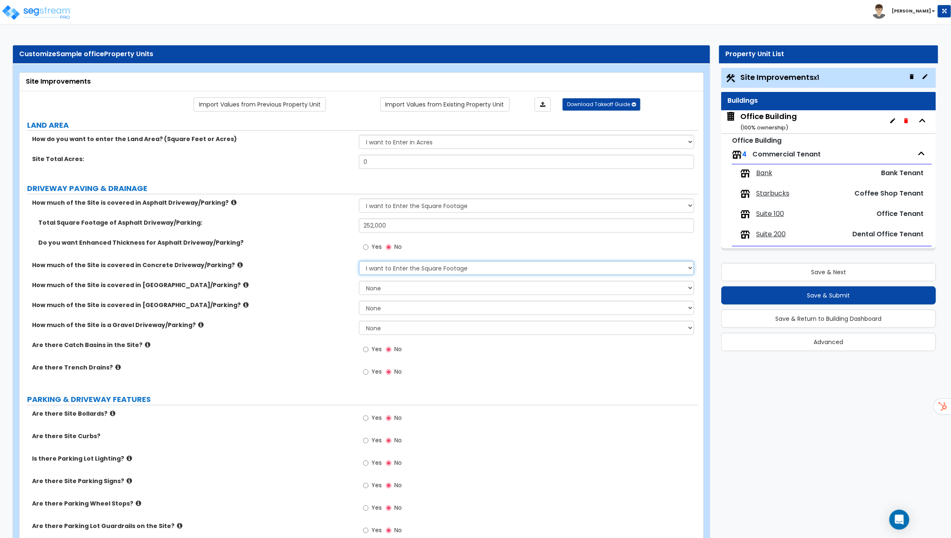
click at [359, 261] on select "None I want to Enter an Approximate Percentage I want to Enter the Square Foota…" at bounding box center [526, 268] width 335 height 14
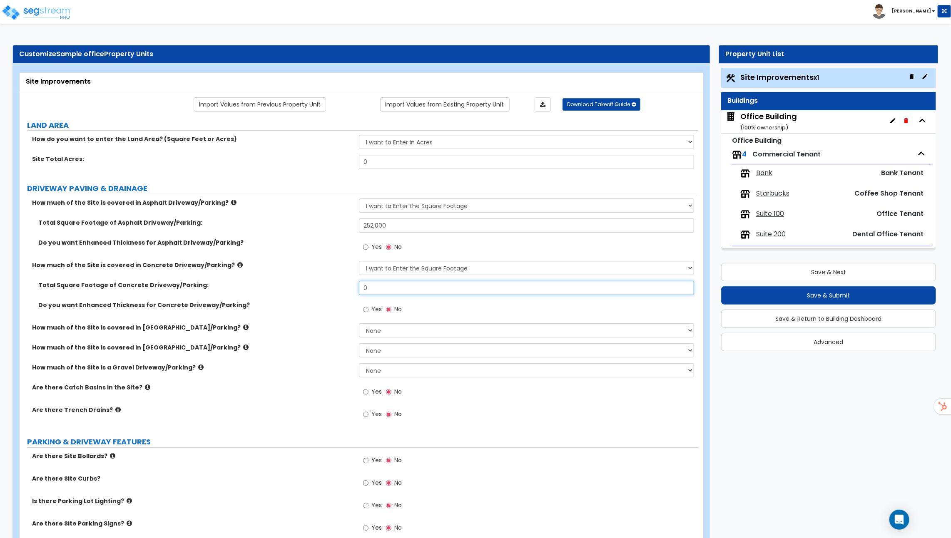
drag, startPoint x: 378, startPoint y: 285, endPoint x: 309, endPoint y: 285, distance: 69.5
click at [310, 285] on div "Total Square Footage of Concrete Driveway/Parking: 0" at bounding box center [359, 291] width 678 height 20
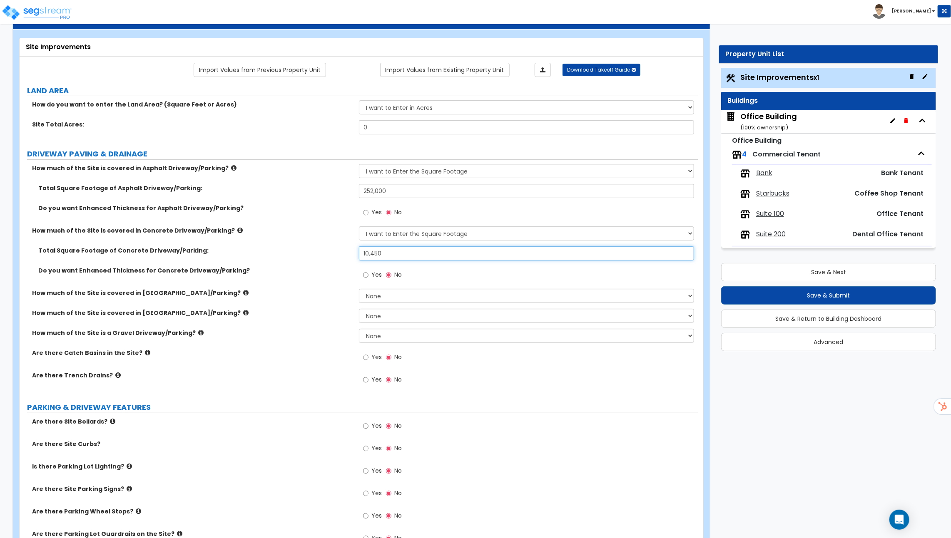
scroll to position [39, 0]
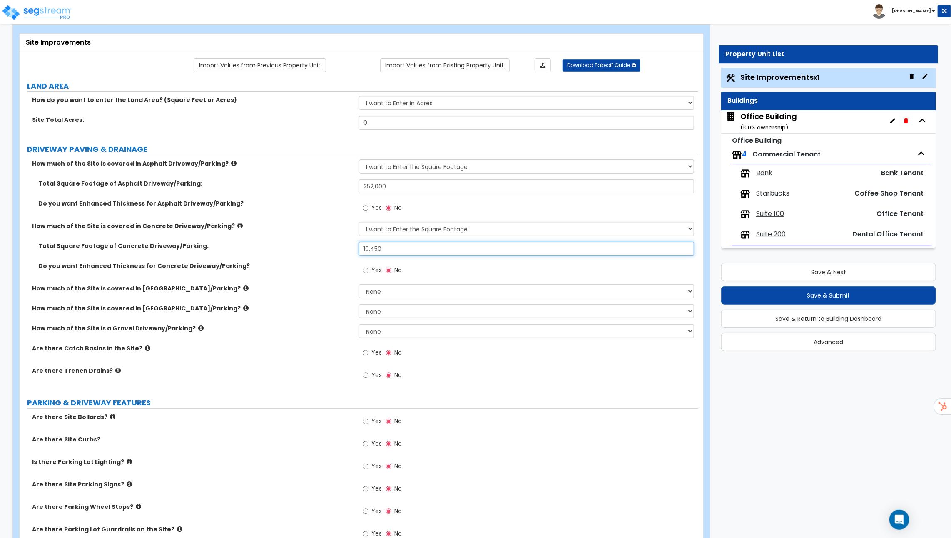
type input "10,450"
click at [243, 286] on icon at bounding box center [245, 288] width 5 height 6
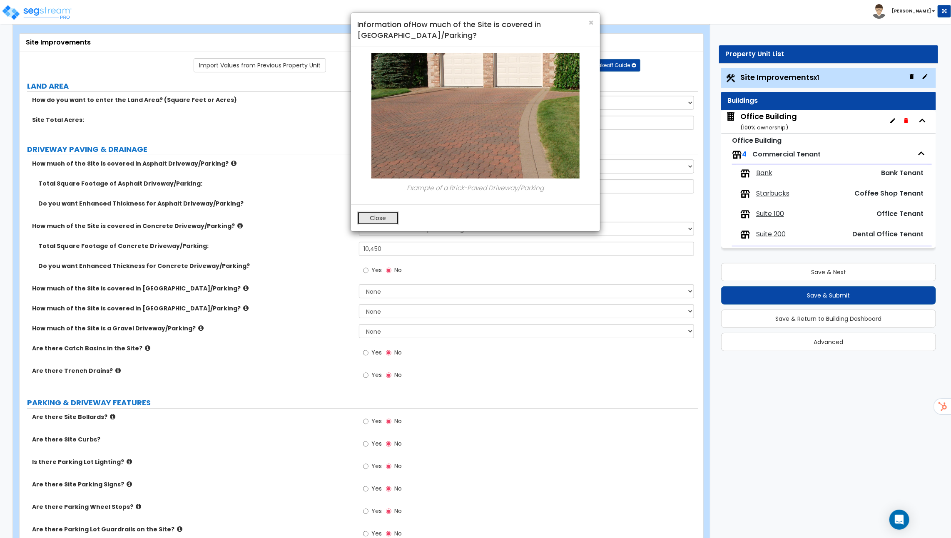
click at [381, 222] on button "Close" at bounding box center [378, 218] width 42 height 14
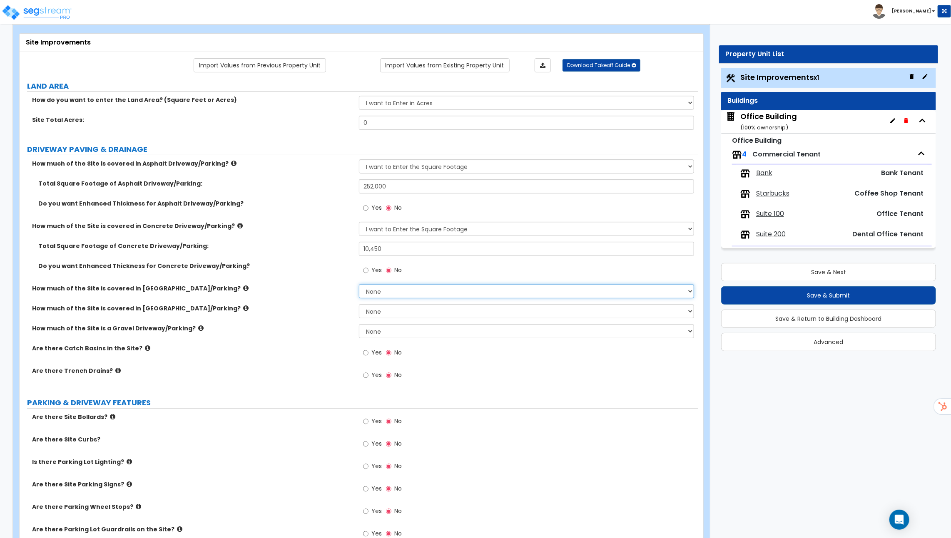
click at [386, 289] on select "None I want to Enter an Approximate Percentage I want to Enter the Square Foota…" at bounding box center [526, 291] width 335 height 14
select select "2"
click at [359, 284] on select "None I want to Enter an Approximate Percentage I want to Enter the Square Foota…" at bounding box center [526, 291] width 335 height 14
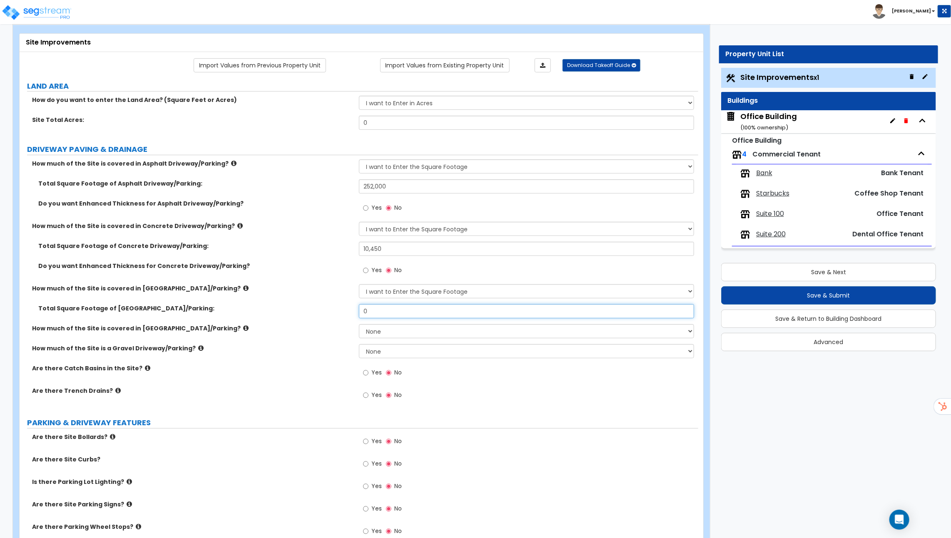
drag, startPoint x: 383, startPoint y: 305, endPoint x: 355, endPoint y: 305, distance: 27.1
click at [358, 305] on div "Total Square Footage of Brick Driveway/Parking: 0" at bounding box center [359, 314] width 678 height 20
type input "5,500"
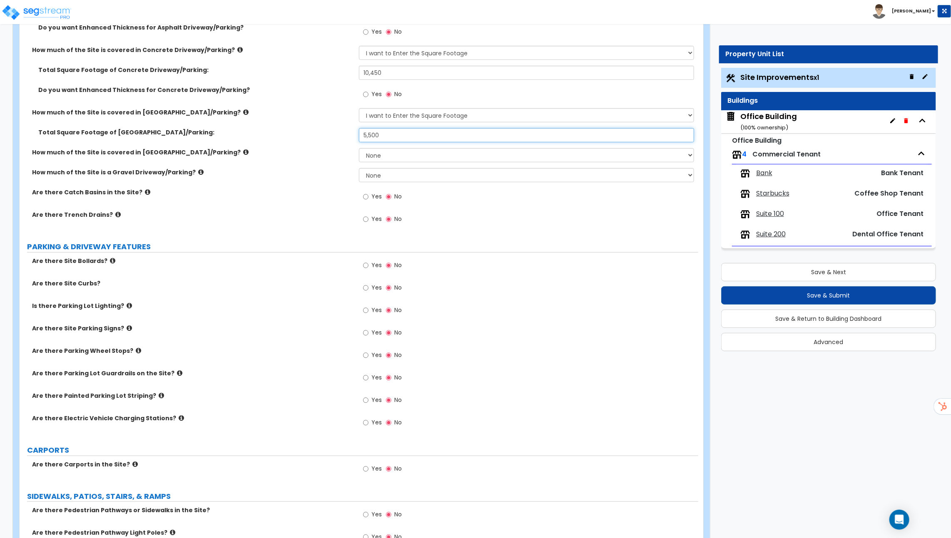
scroll to position [211, 0]
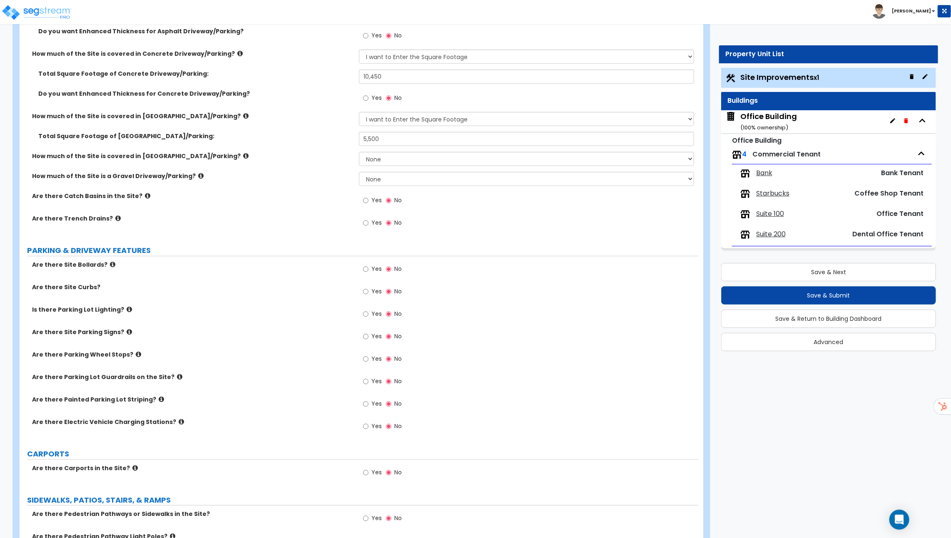
click at [243, 154] on icon at bounding box center [245, 156] width 5 height 6
click at [145, 193] on icon at bounding box center [147, 196] width 5 height 6
click at [115, 217] on icon at bounding box center [117, 218] width 5 height 6
click at [372, 222] on span "Yes" at bounding box center [376, 223] width 10 height 8
click at [368, 222] on input "Yes" at bounding box center [365, 223] width 5 height 9
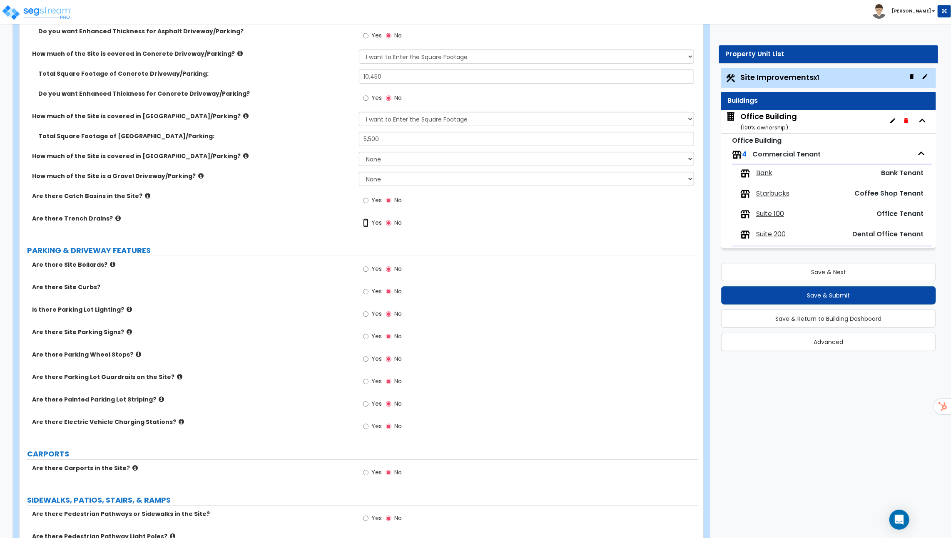
radio input "true"
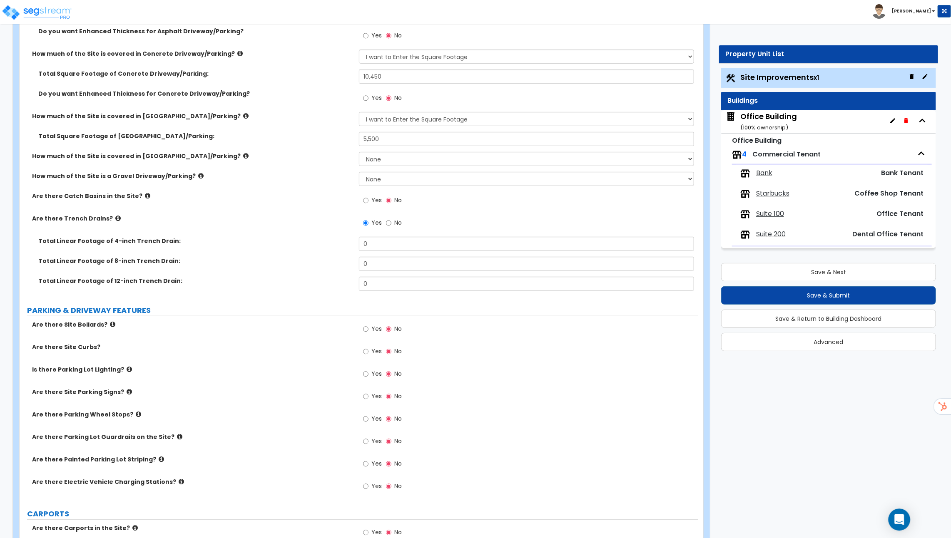
click at [903, 519] on icon "Open Intercom Messenger" at bounding box center [899, 519] width 11 height 11
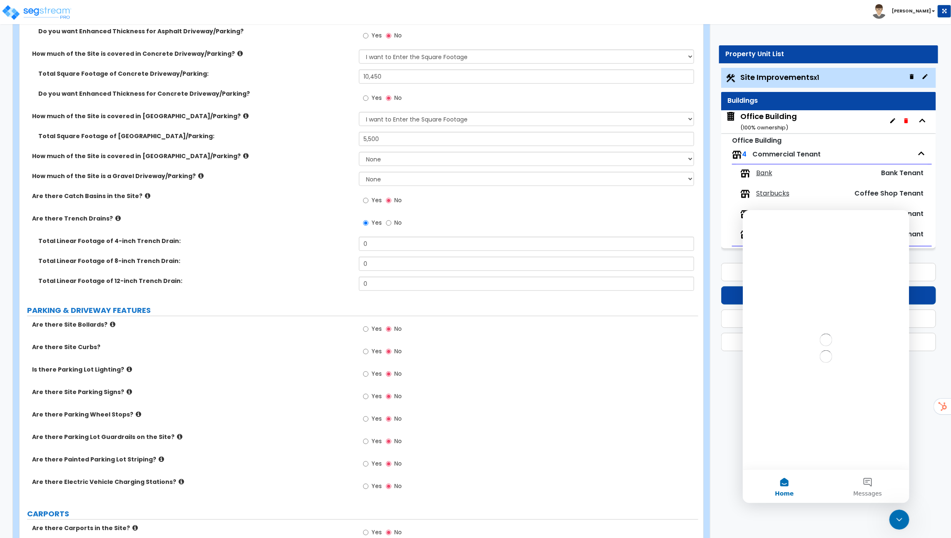
scroll to position [0, 0]
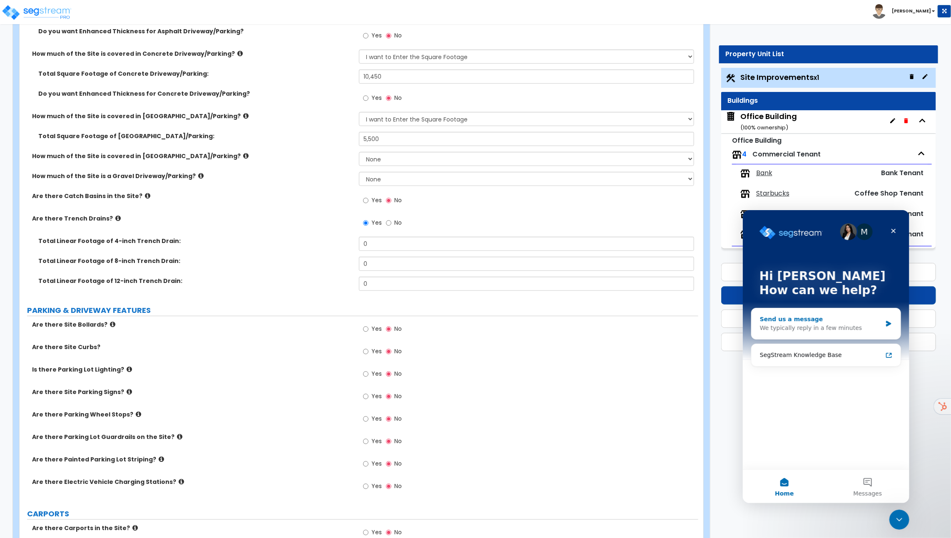
click at [833, 325] on div "We typically reply in a few minutes" at bounding box center [820, 327] width 122 height 9
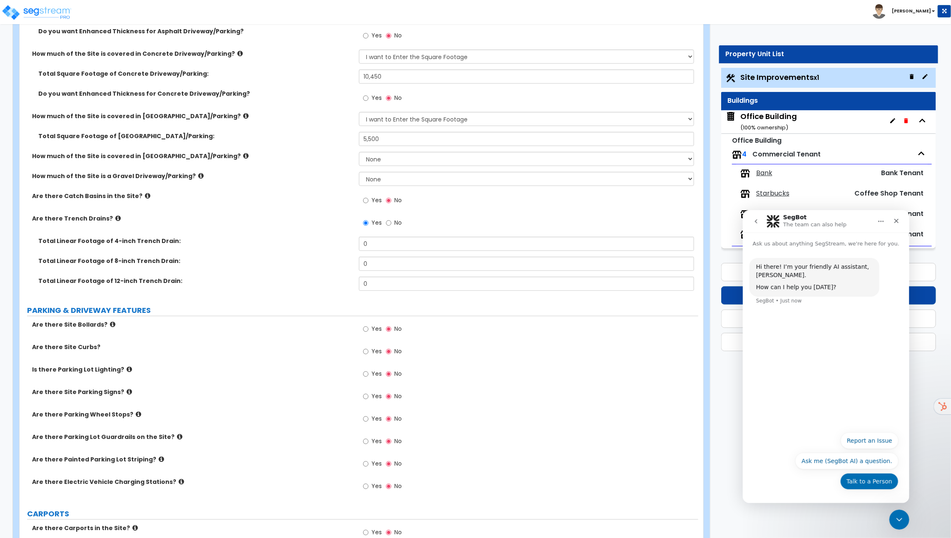
click at [879, 477] on button "Talk to a Person" at bounding box center [869, 481] width 58 height 17
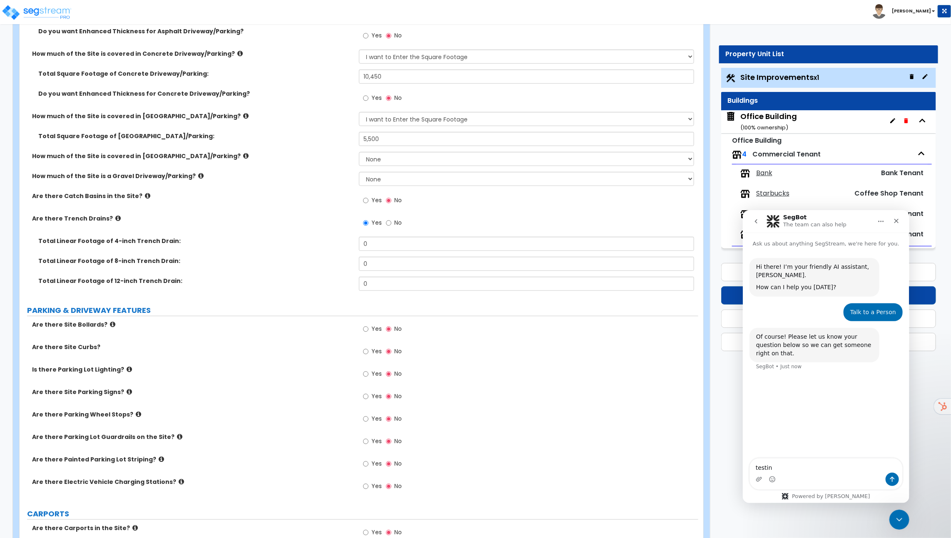
type textarea "testing"
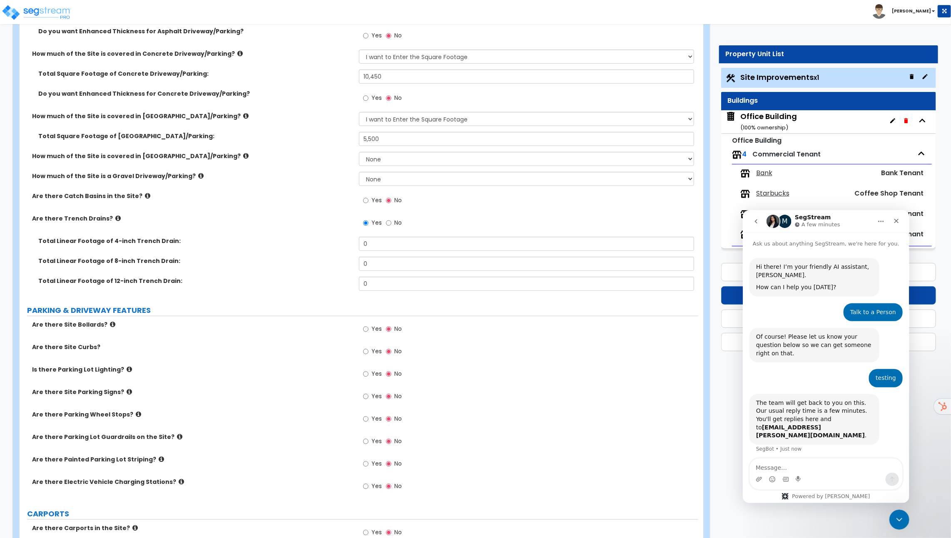
scroll to position [18, 0]
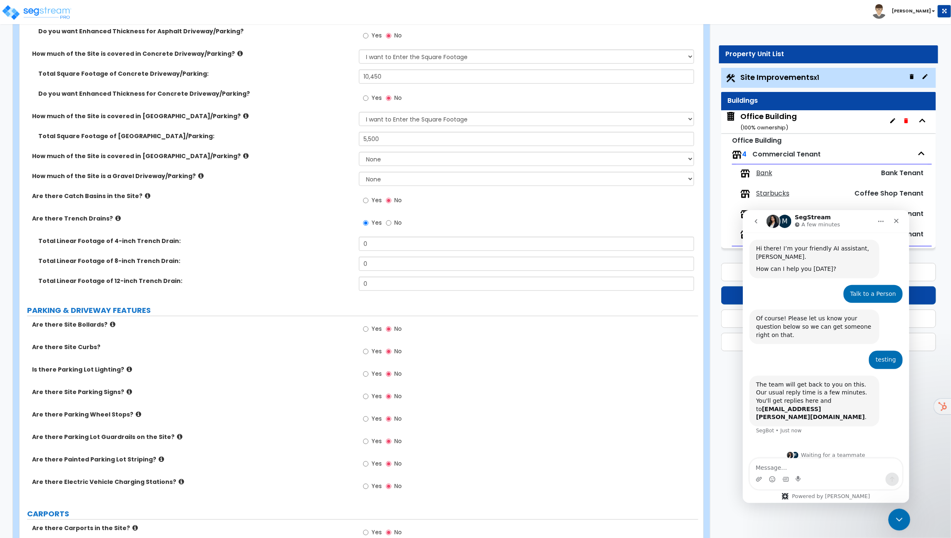
click at [903, 509] on div "Close Intercom Messenger" at bounding box center [898, 519] width 20 height 20
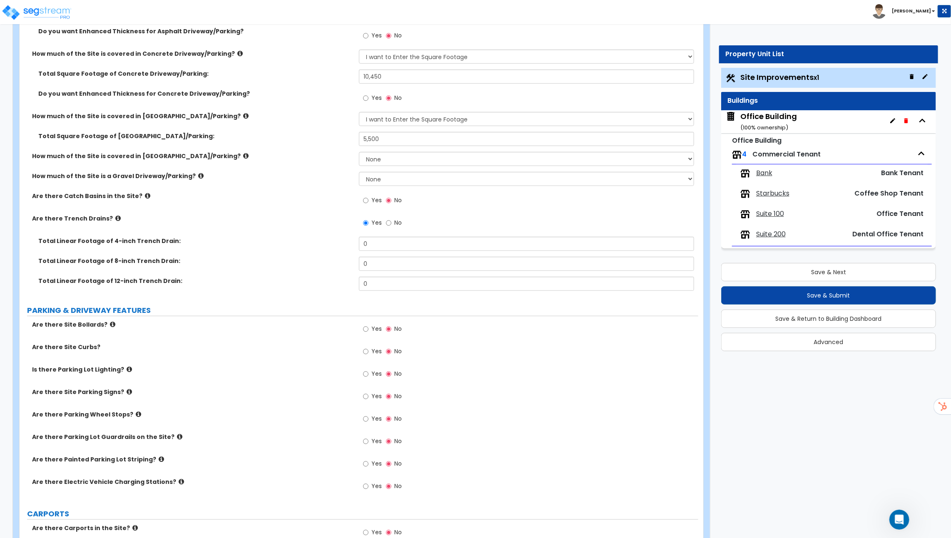
click at [115, 218] on icon at bounding box center [117, 218] width 5 height 6
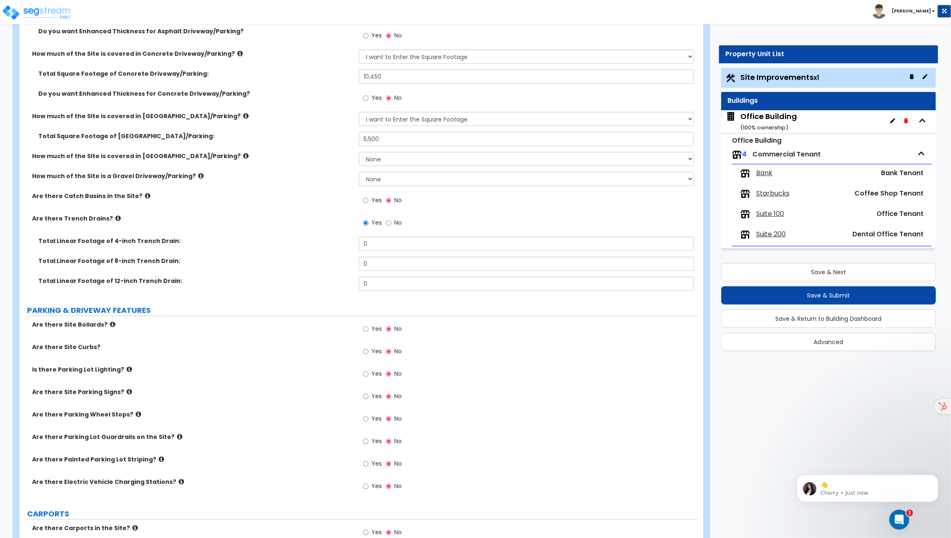
scroll to position [0, 0]
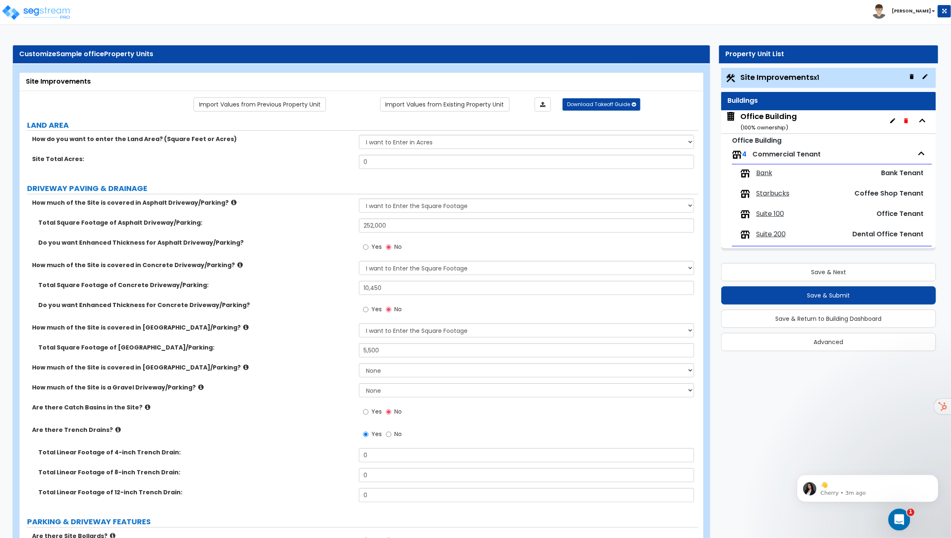
click at [894, 516] on icon "Open Intercom Messenger" at bounding box center [898, 519] width 14 height 14
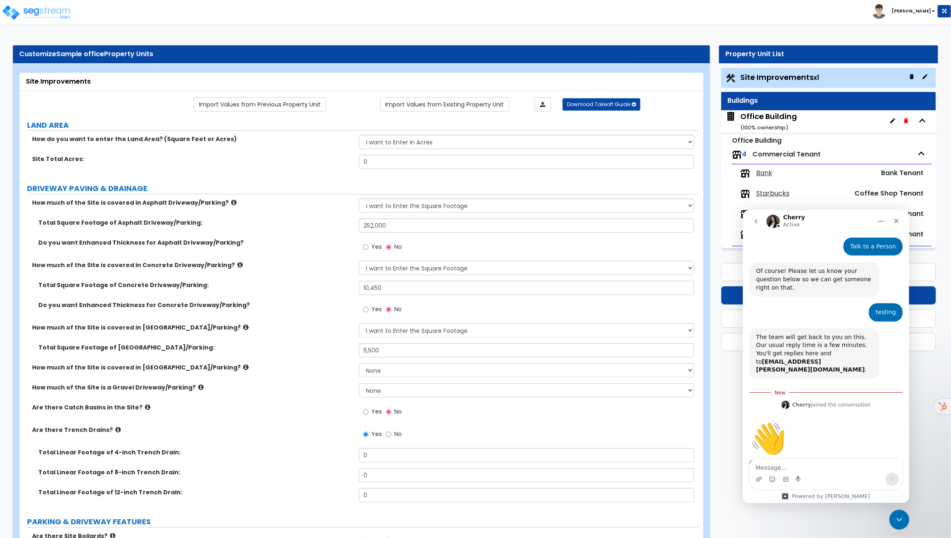
scroll to position [75, 0]
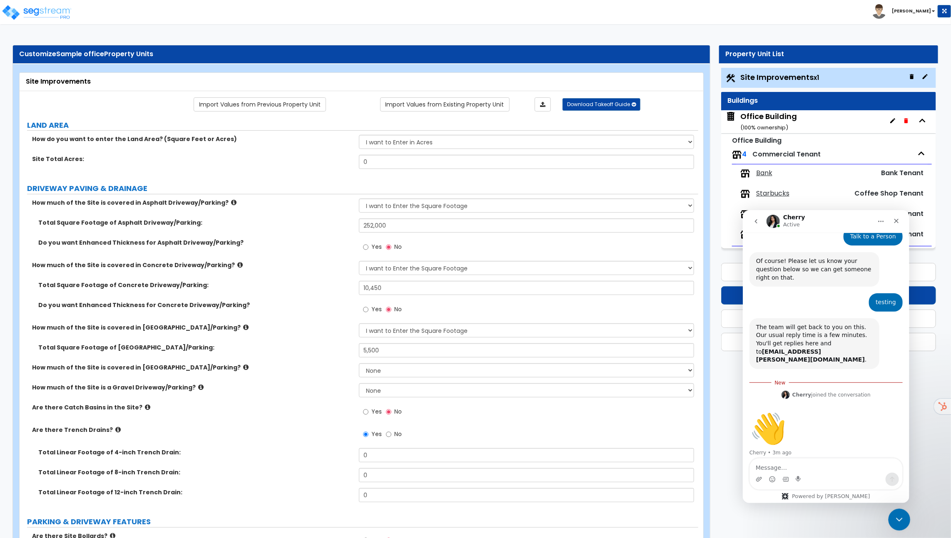
click at [892, 516] on div "Close Intercom Messenger" at bounding box center [898, 519] width 20 height 20
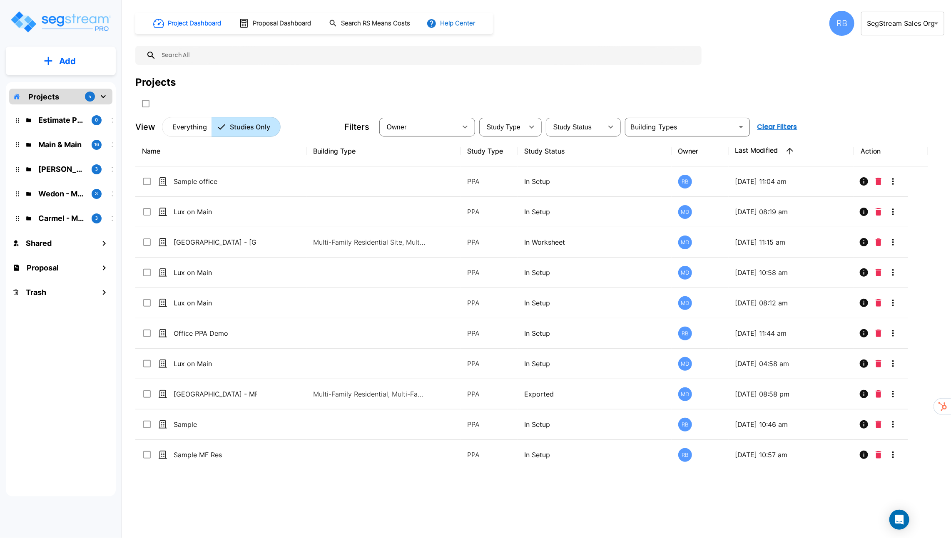
click at [467, 24] on button "Help Center" at bounding box center [452, 23] width 54 height 16
click at [474, 48] on link "Knowledge Base" at bounding box center [466, 45] width 80 height 15
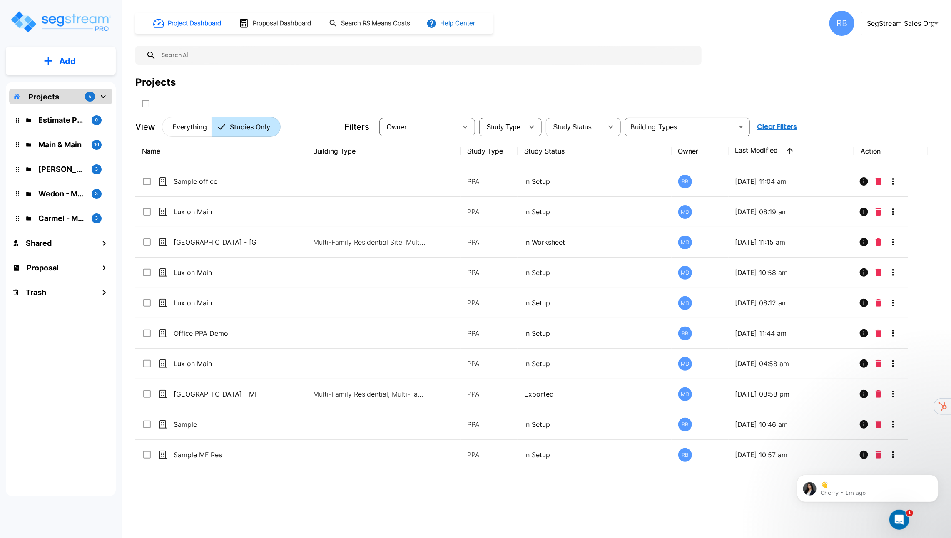
click at [452, 20] on button "Help Center" at bounding box center [452, 23] width 54 height 16
click at [482, 63] on link "How-To Videos" at bounding box center [466, 60] width 80 height 15
click at [478, 30] on button "Help Center" at bounding box center [452, 23] width 54 height 16
click at [473, 77] on li "Tours" at bounding box center [466, 75] width 80 height 15
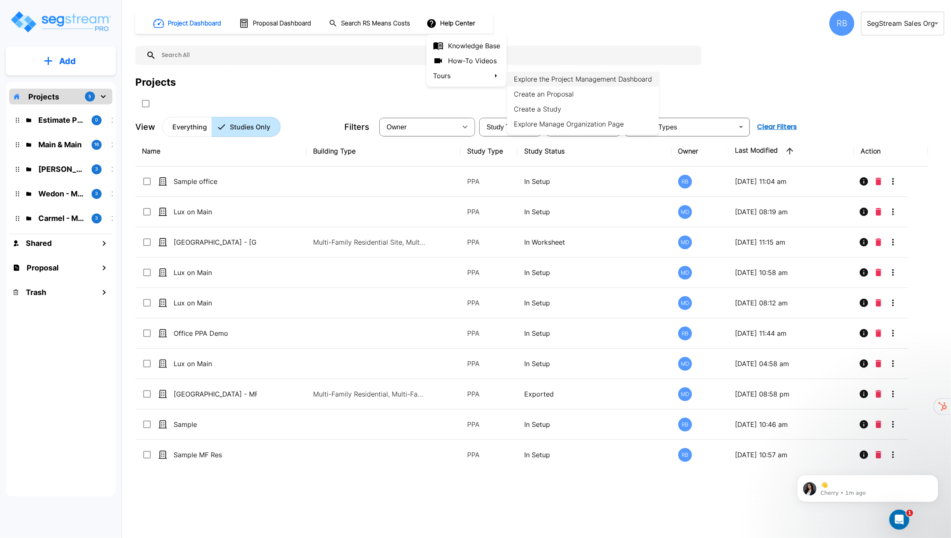
click at [576, 79] on li "Explore the Project Management Dashboard" at bounding box center [583, 79] width 152 height 15
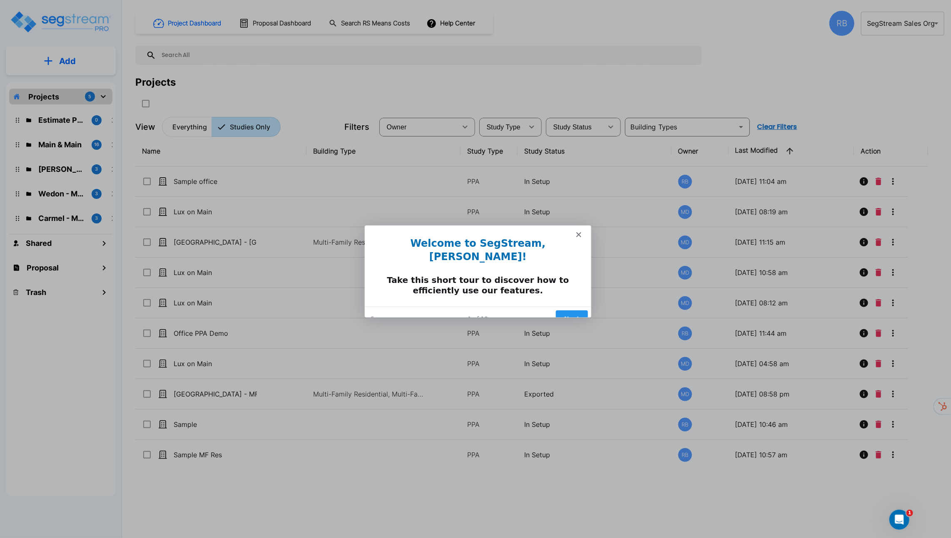
click at [572, 310] on button "Next" at bounding box center [571, 318] width 32 height 17
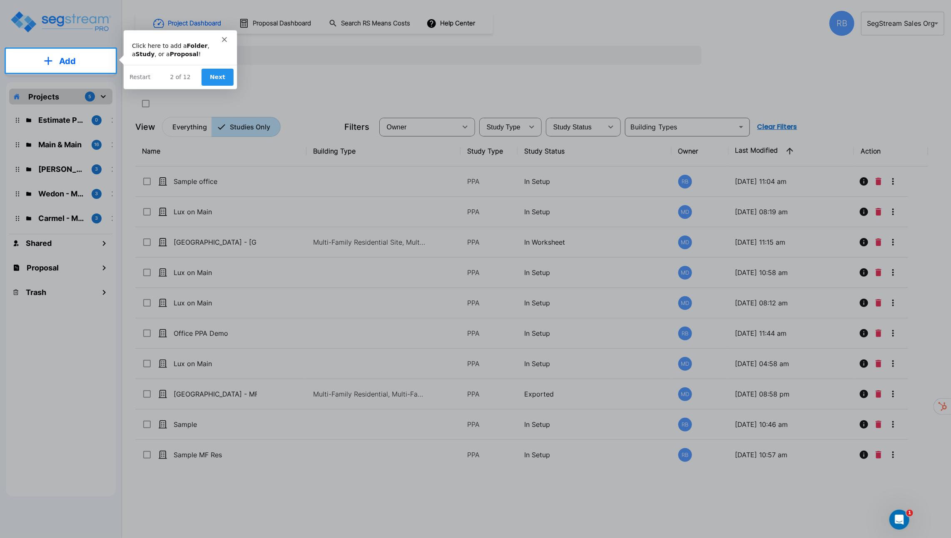
click at [221, 76] on button "Next" at bounding box center [217, 76] width 32 height 17
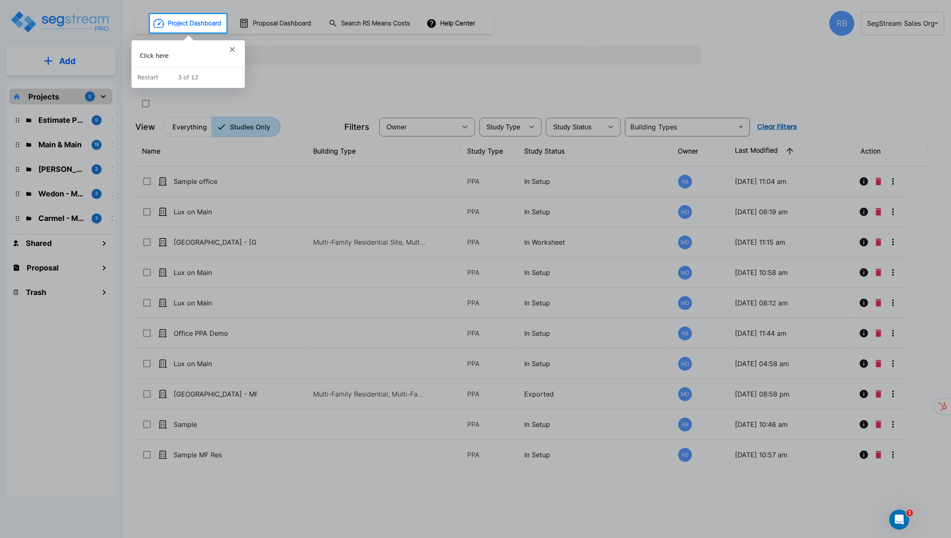
click at [149, 54] on div "Click here" at bounding box center [187, 55] width 97 height 8
click at [157, 60] on div "Click here" at bounding box center [187, 58] width 113 height 15
click at [148, 76] on button "Restart" at bounding box center [147, 76] width 21 height 9
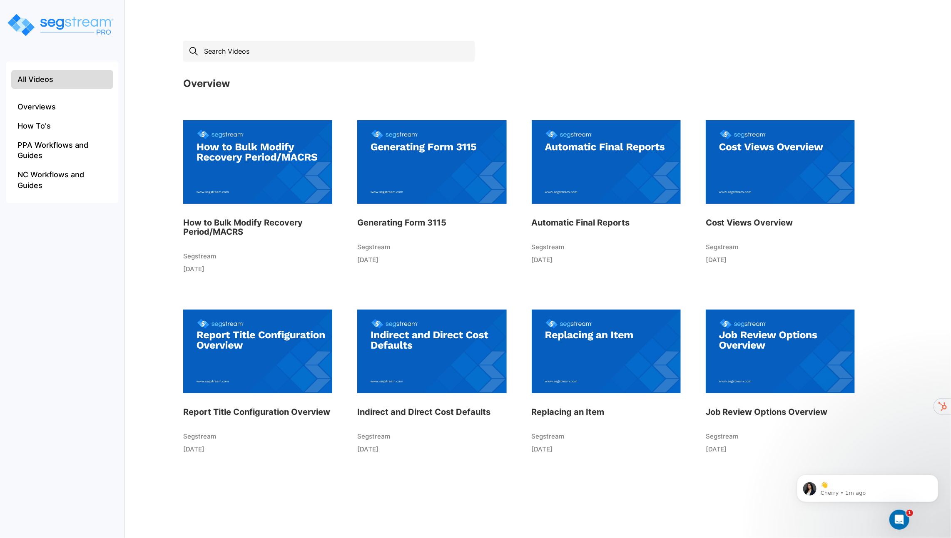
click at [246, 56] on input "text" at bounding box center [328, 51] width 291 height 21
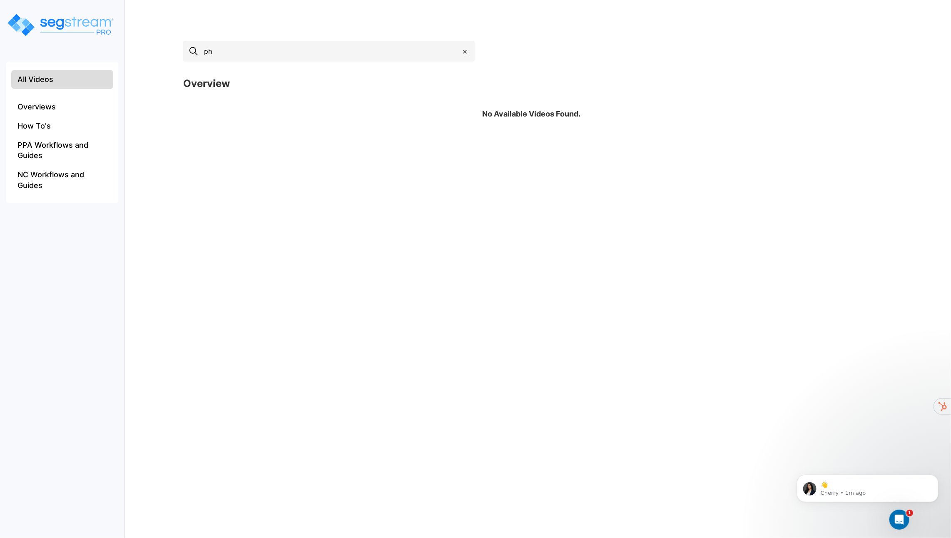
type input "p"
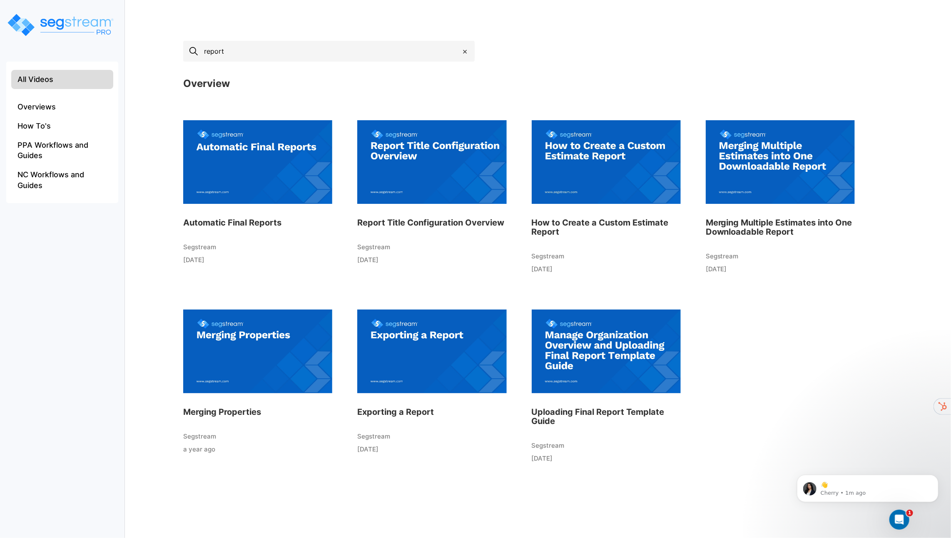
type input "report"
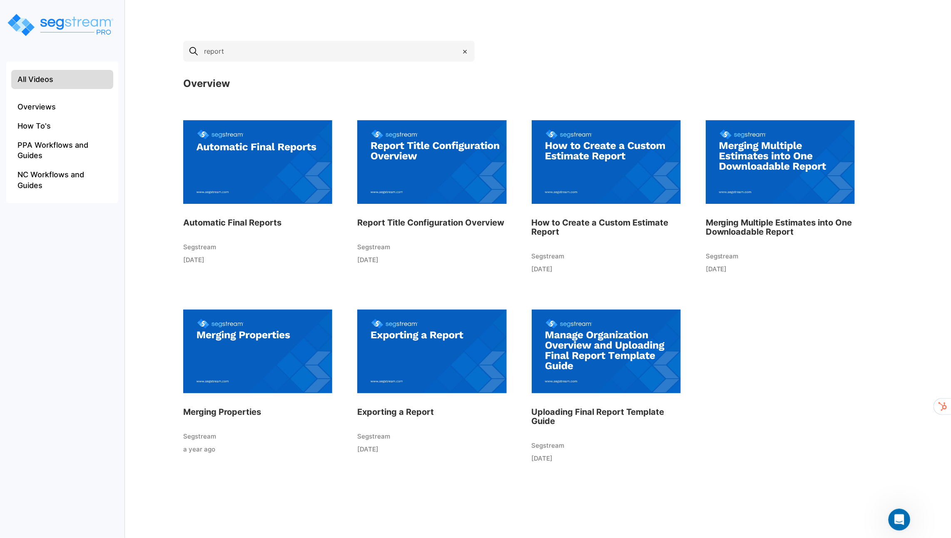
click at [894, 516] on icon "Open Intercom Messenger" at bounding box center [898, 519] width 14 height 14
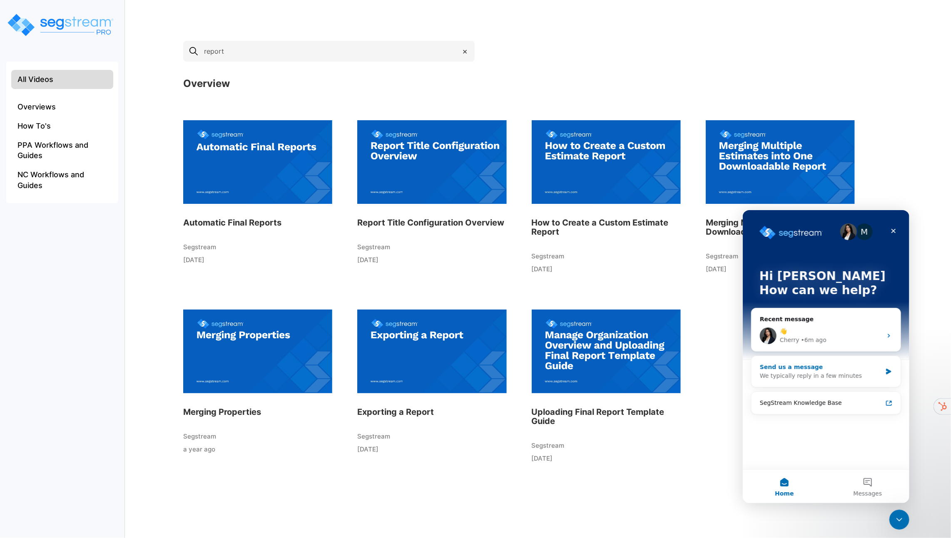
click at [884, 369] on div "Send us a message We typically reply in a few minutes" at bounding box center [825, 371] width 149 height 31
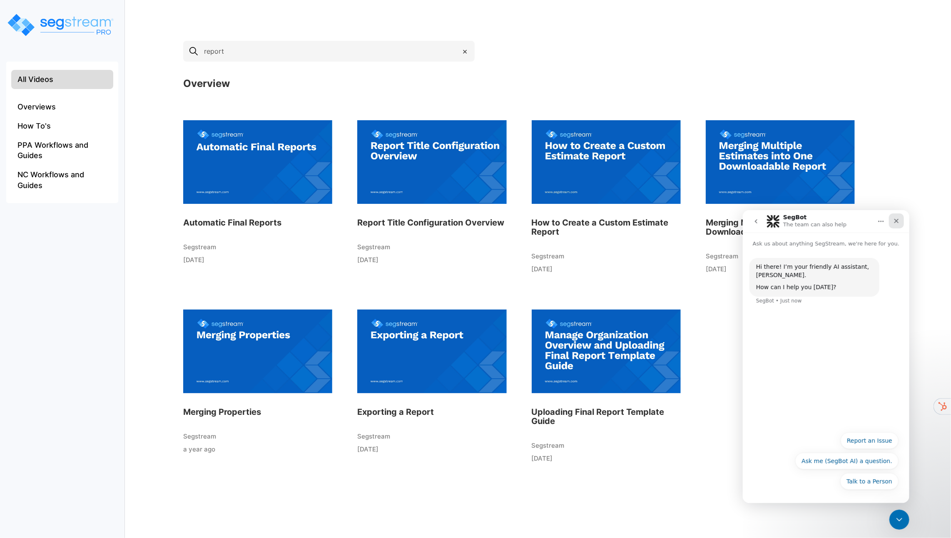
click at [894, 221] on icon "Close" at bounding box center [895, 220] width 7 height 7
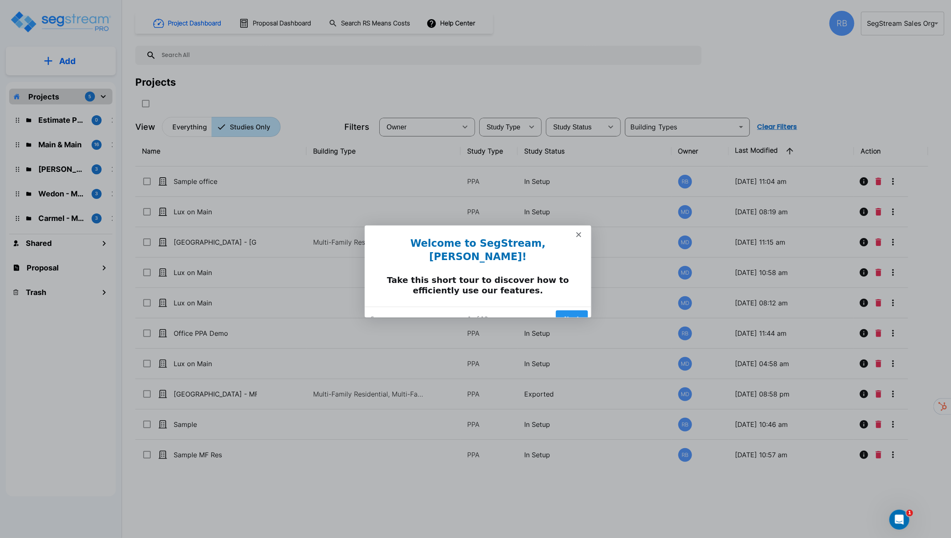
click at [577, 310] on button "Next" at bounding box center [571, 318] width 32 height 17
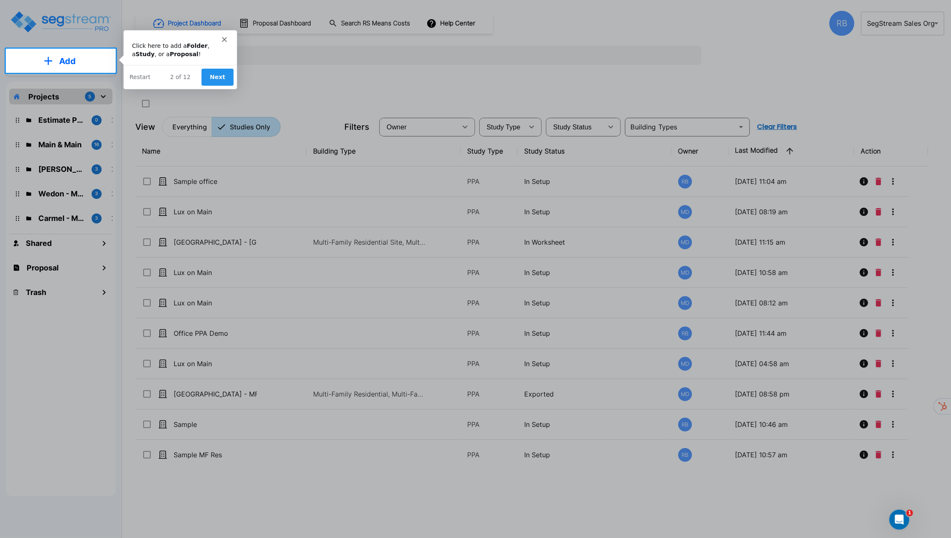
click at [224, 40] on icon "Close" at bounding box center [223, 39] width 5 height 5
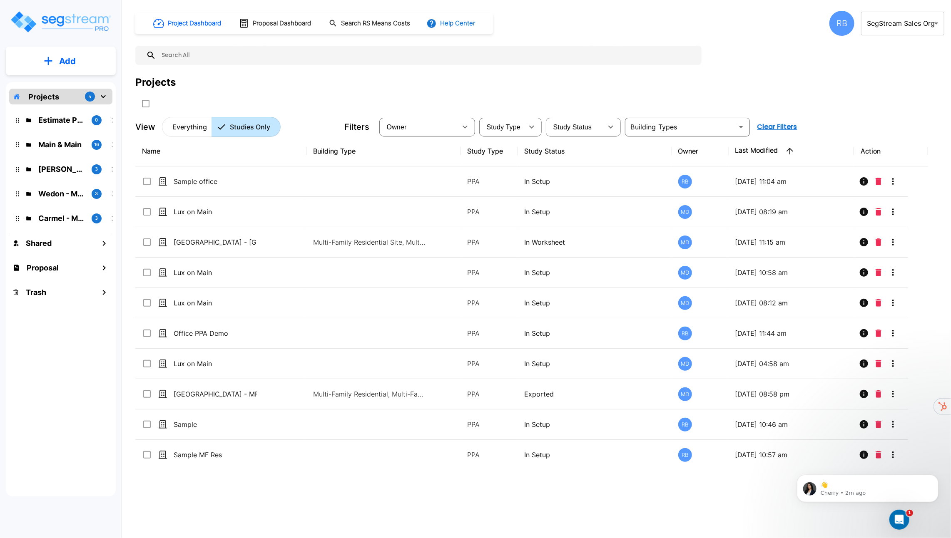
click at [432, 26] on icon "button" at bounding box center [431, 23] width 9 height 9
click at [491, 74] on li "Tours" at bounding box center [466, 75] width 80 height 15
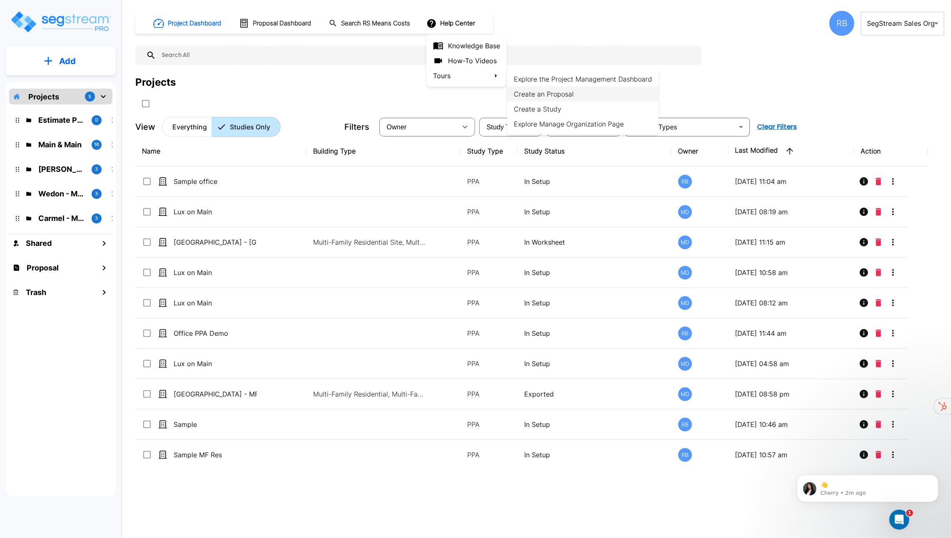
click at [532, 92] on li "Create an Proposal" at bounding box center [583, 94] width 152 height 15
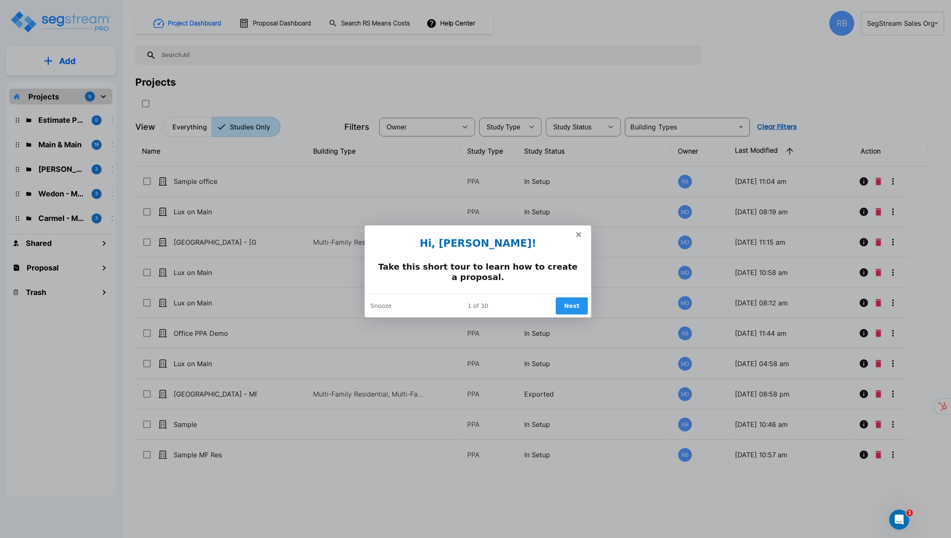
click at [568, 299] on button "Next" at bounding box center [571, 305] width 32 height 17
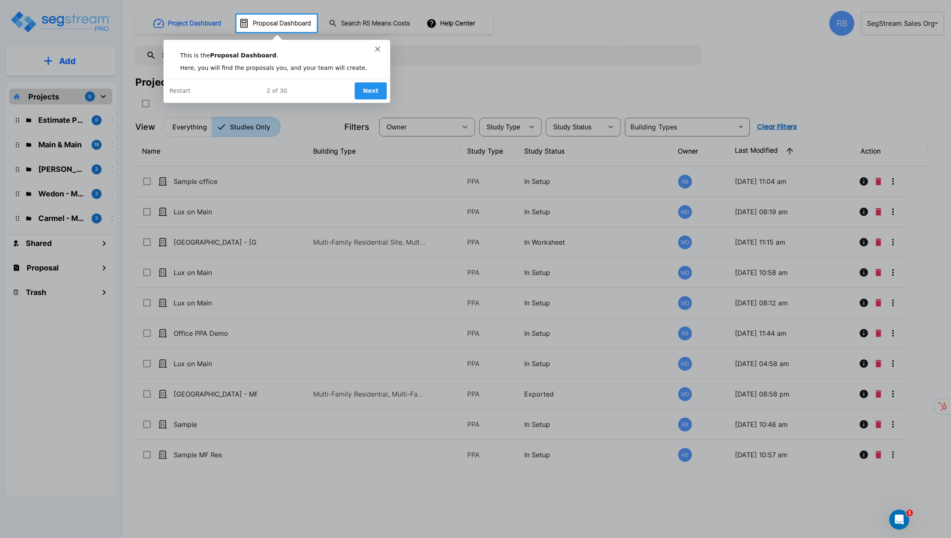
click at [369, 91] on button "Next" at bounding box center [370, 90] width 32 height 17
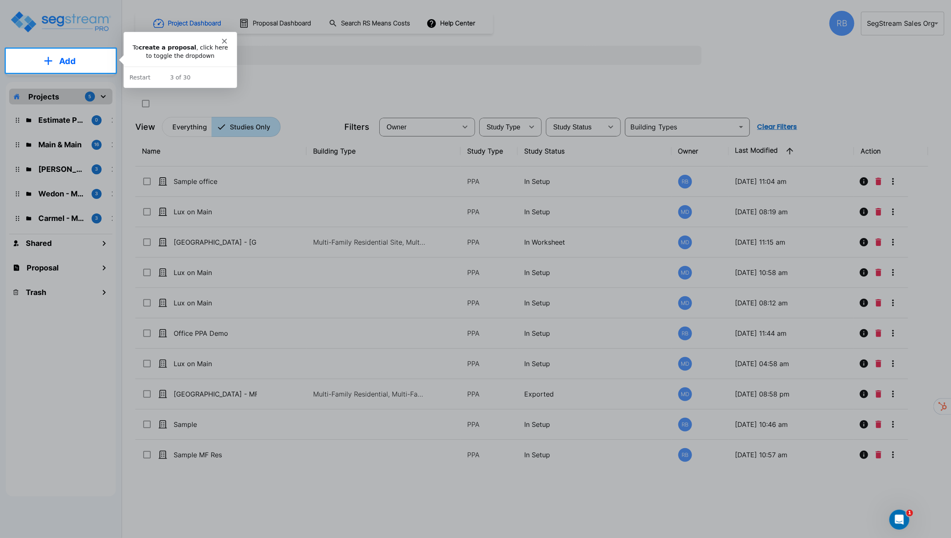
click at [89, 64] on button "Add" at bounding box center [61, 61] width 110 height 24
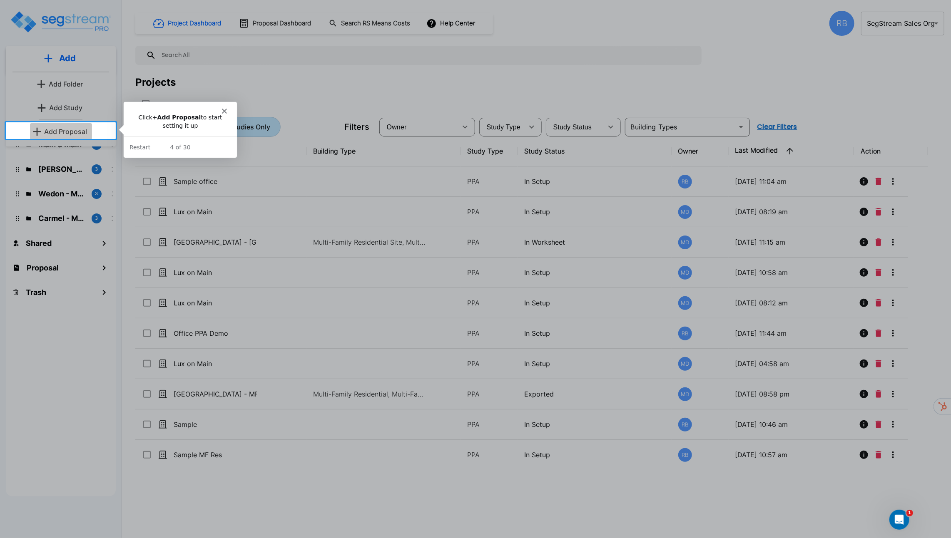
click at [70, 128] on p "Add Proposal" at bounding box center [66, 132] width 43 height 10
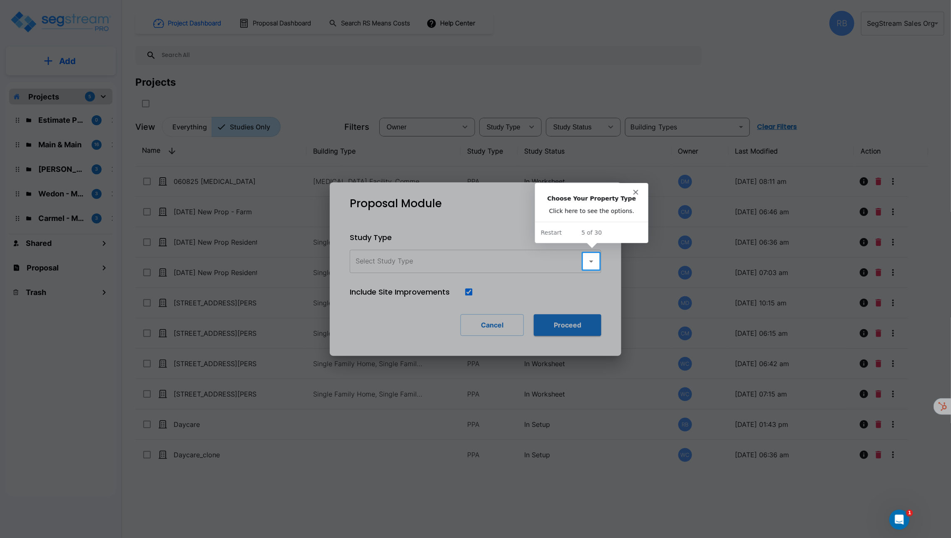
click at [601, 264] on div at bounding box center [774, 261] width 351 height 17
click at [595, 264] on icon "button" at bounding box center [591, 261] width 10 height 10
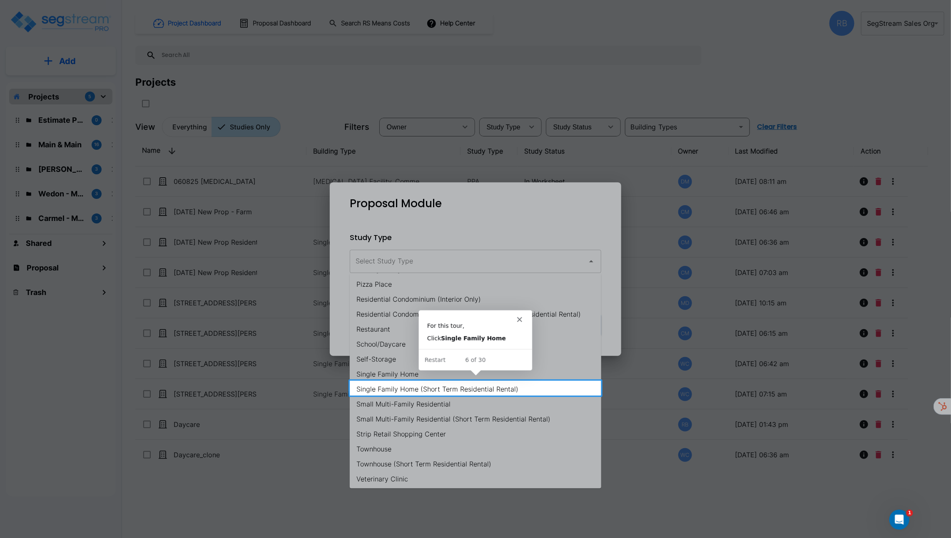
scroll to position [540, 0]
click at [466, 390] on li "Single Family Home (Short Term Residential Rental)" at bounding box center [475, 388] width 251 height 15
type input "Single Family Home (Short Term Residential Rental)"
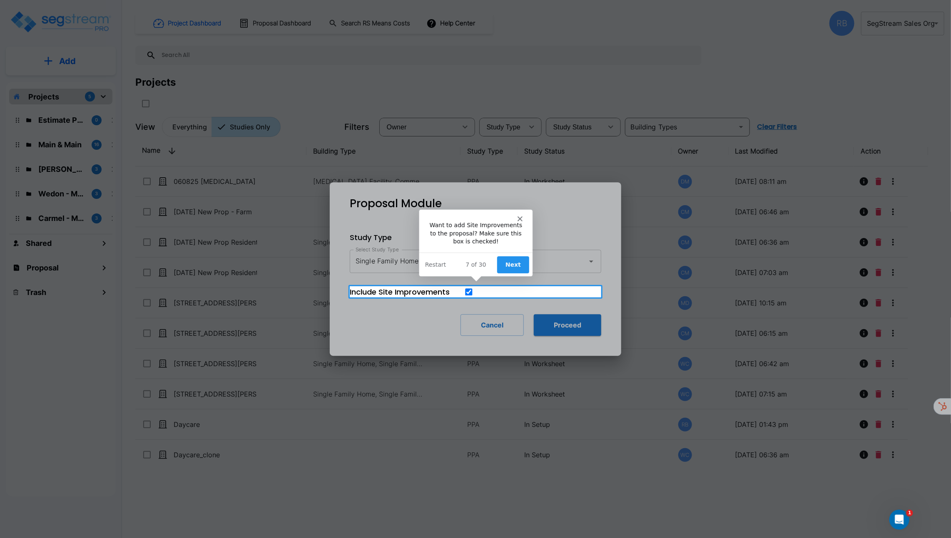
scroll to position [0, 0]
click at [513, 268] on button "Next" at bounding box center [512, 264] width 32 height 17
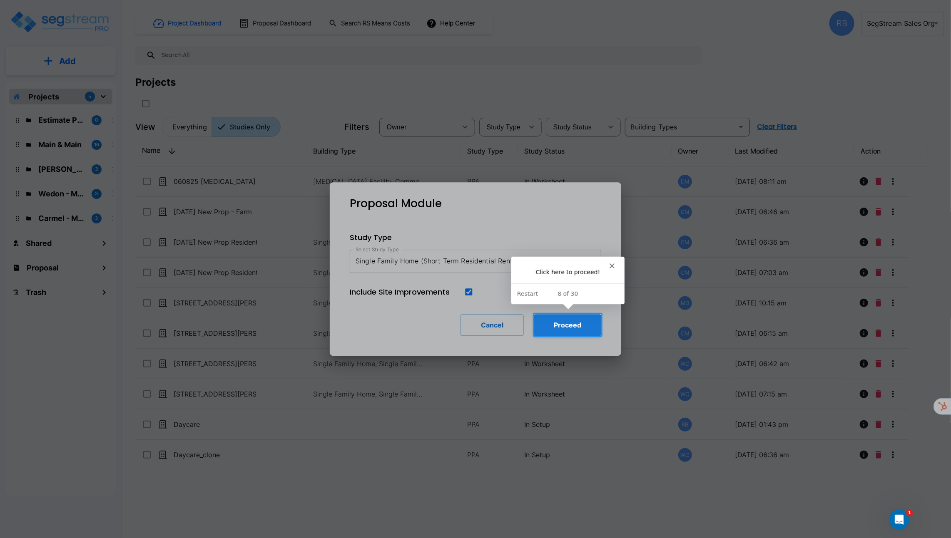
click at [560, 323] on button "Proceed" at bounding box center [567, 325] width 67 height 22
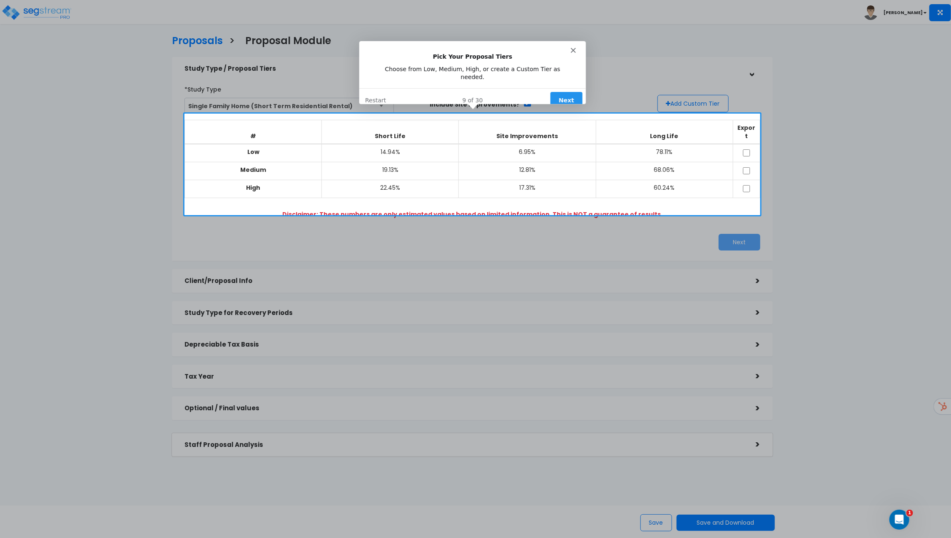
click at [565, 92] on button "Next" at bounding box center [565, 100] width 32 height 17
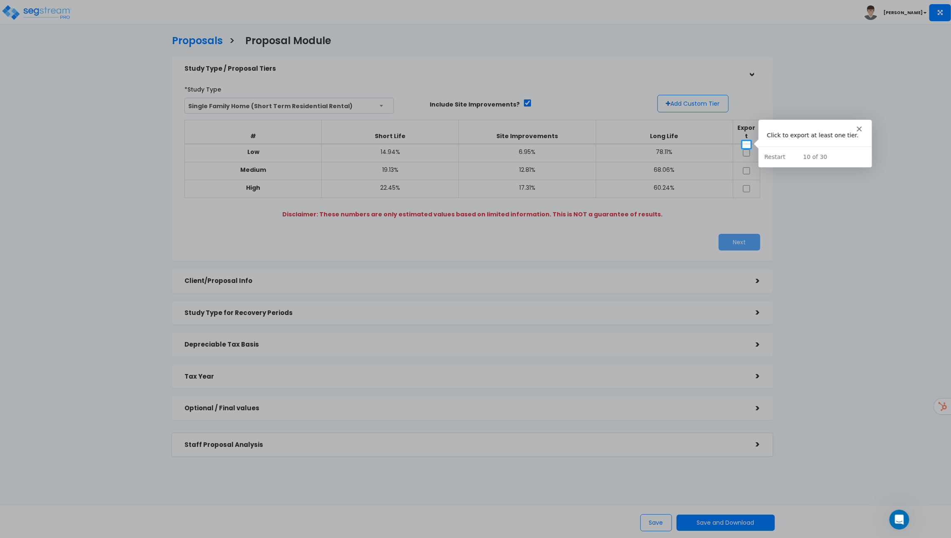
click at [59, 17] on div at bounding box center [475, 70] width 951 height 141
drag, startPoint x: 238, startPoint y: 35, endPoint x: 269, endPoint y: 16, distance: 36.3
click at [241, 30] on div at bounding box center [475, 70] width 951 height 141
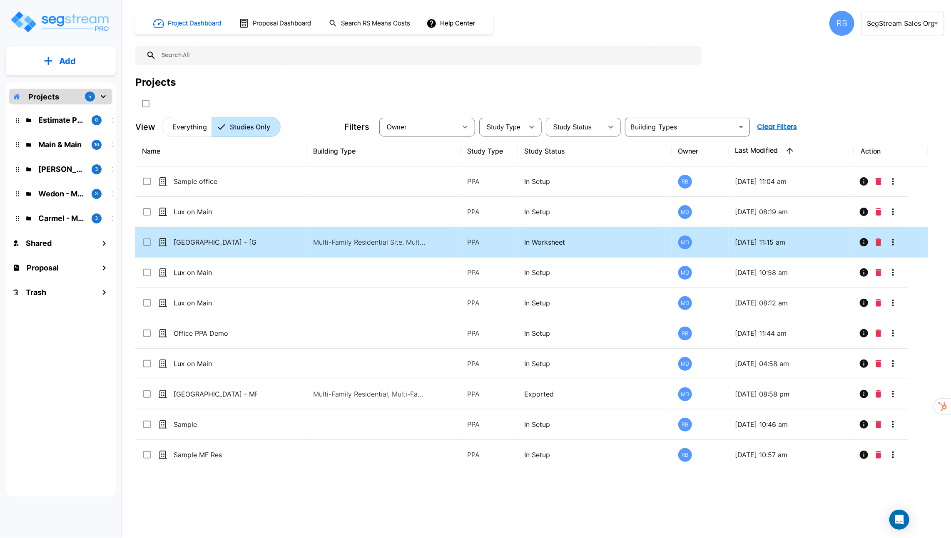
click at [269, 245] on td "[GEOGRAPHIC_DATA] - [GEOGRAPHIC_DATA] (Read Only)" at bounding box center [220, 242] width 171 height 30
checkbox input "true"
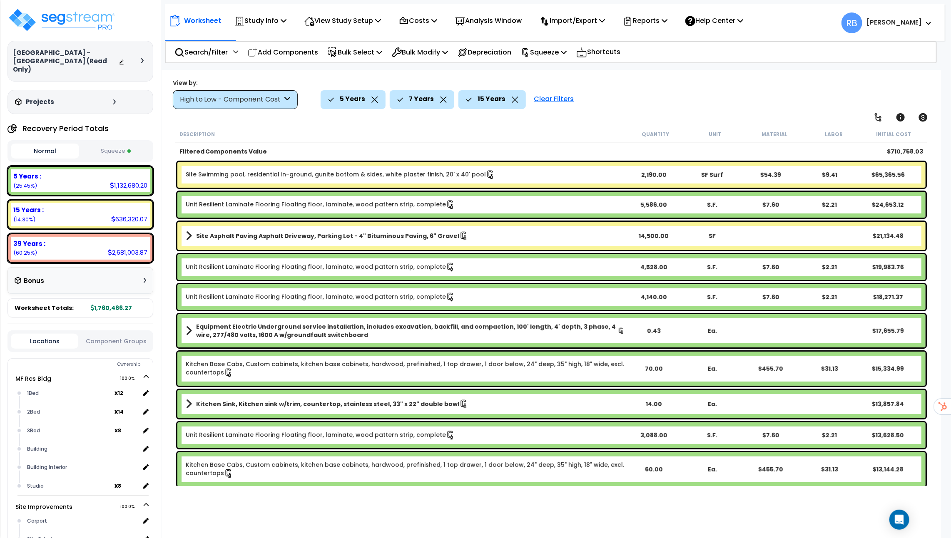
click at [554, 101] on div "Clear Filters" at bounding box center [554, 99] width 48 height 18
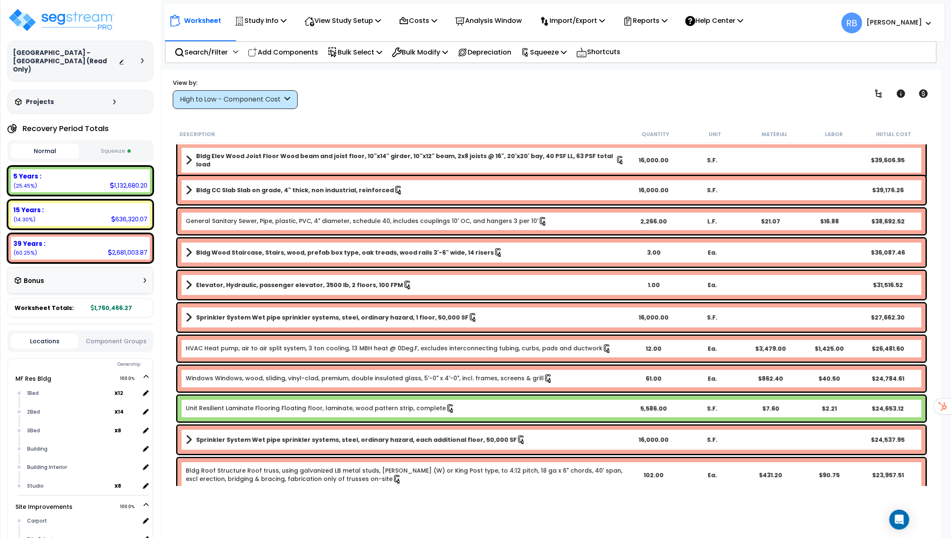
click at [102, 144] on button "Squeeze" at bounding box center [115, 151] width 68 height 15
click at [59, 144] on button "Normal" at bounding box center [45, 151] width 68 height 15
click at [117, 144] on button "Squeeze" at bounding box center [115, 151] width 68 height 15
drag, startPoint x: 88, startPoint y: 295, endPoint x: 138, endPoint y: 294, distance: 49.5
click at [138, 298] on div "Worksheet Totals: 5,000,000.00" at bounding box center [80, 307] width 146 height 19
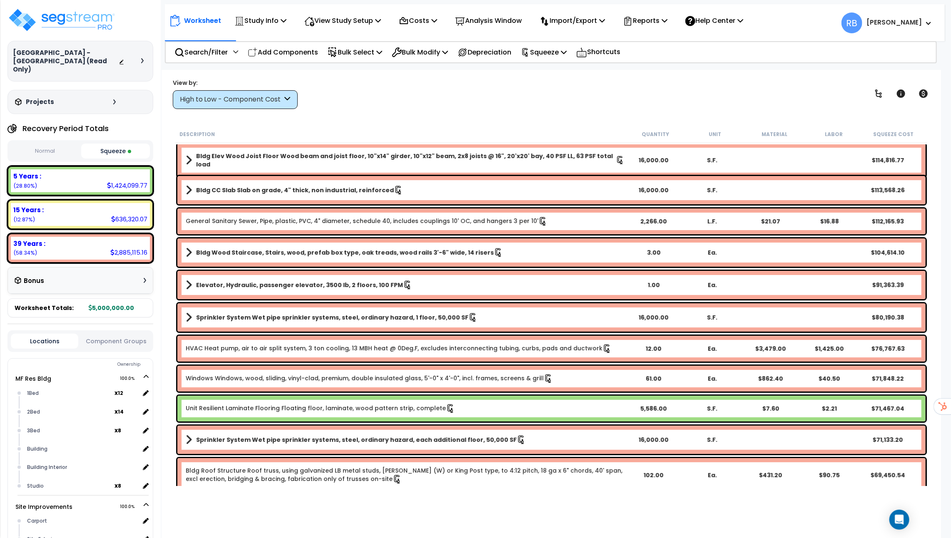
click at [277, 100] on div "High to Low - Component Cost" at bounding box center [231, 100] width 103 height 10
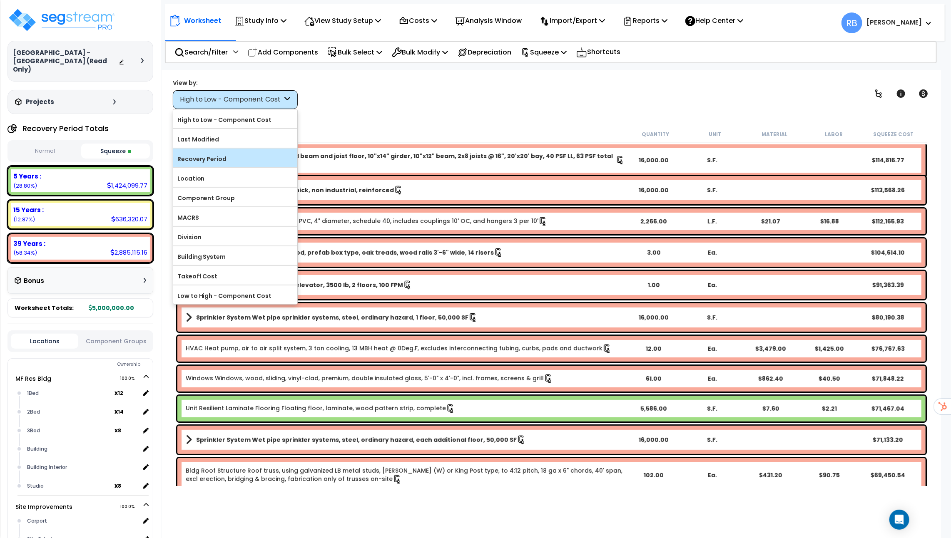
click at [259, 157] on label "Recovery Period" at bounding box center [235, 159] width 124 height 12
click at [0, 0] on input "Recovery Period" at bounding box center [0, 0] width 0 height 0
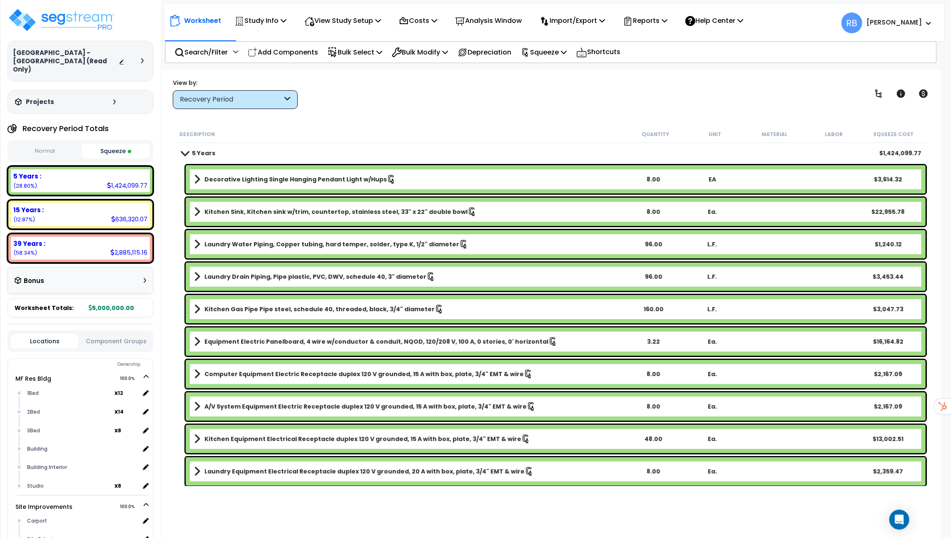
click at [180, 150] on span at bounding box center [185, 153] width 12 height 6
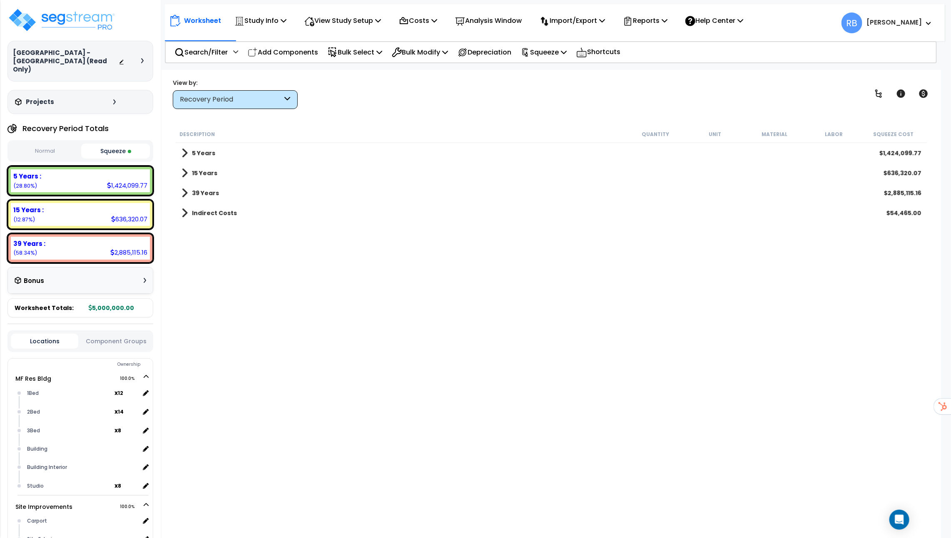
click at [189, 175] on link "15 Years" at bounding box center [199, 173] width 36 height 12
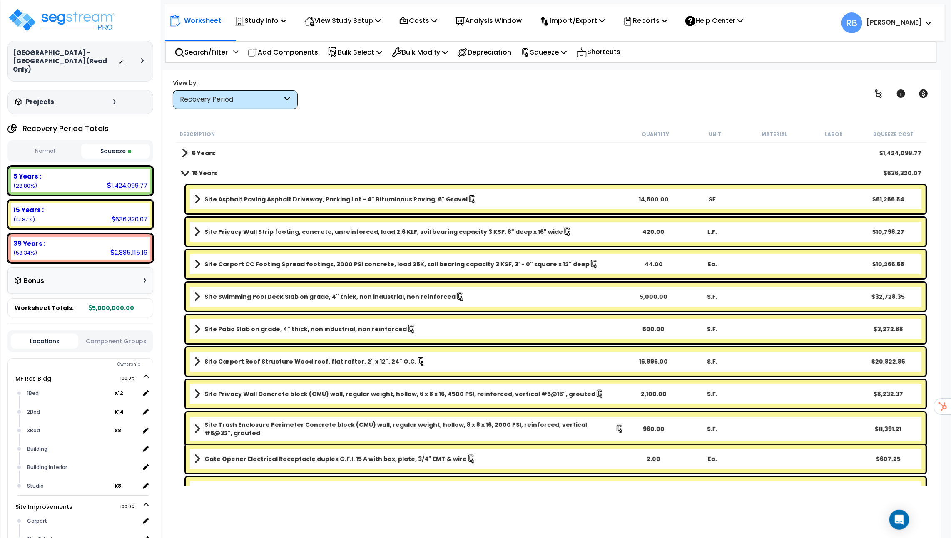
click at [184, 171] on span at bounding box center [185, 173] width 12 height 6
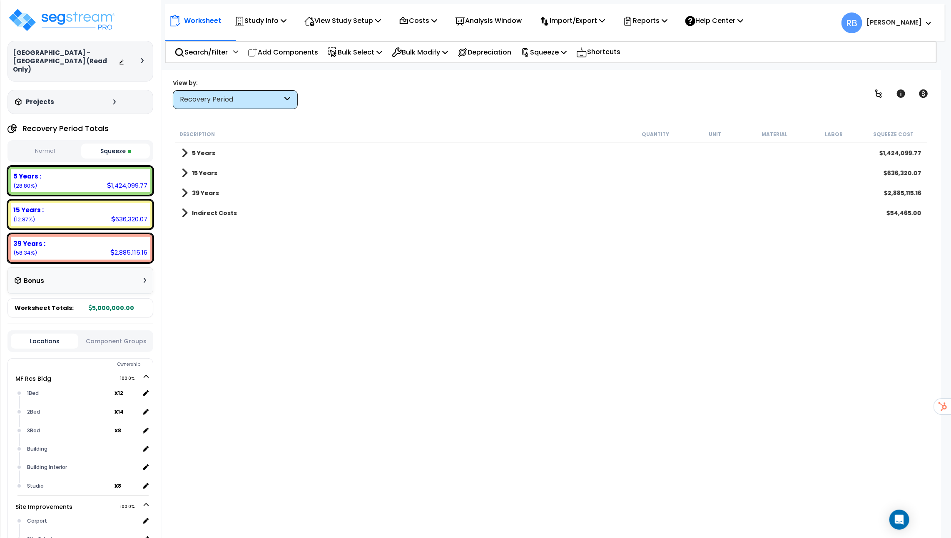
click at [184, 187] on span at bounding box center [184, 193] width 6 height 12
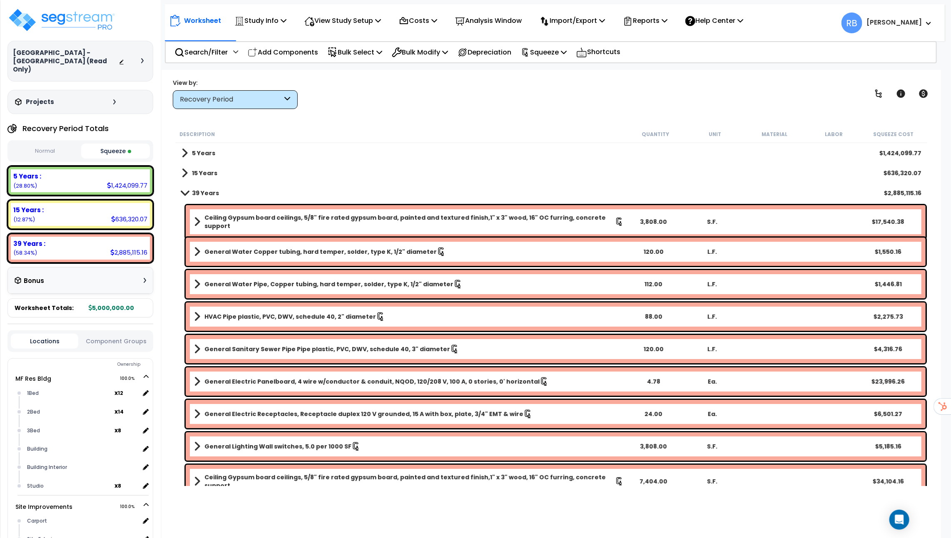
click at [184, 187] on link "39 Years" at bounding box center [199, 193] width 37 height 12
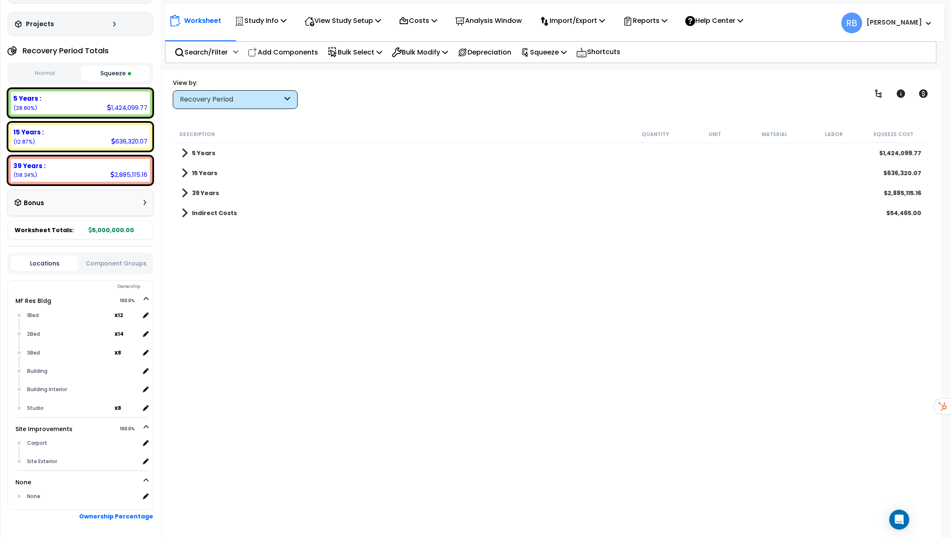
scroll to position [97, 0]
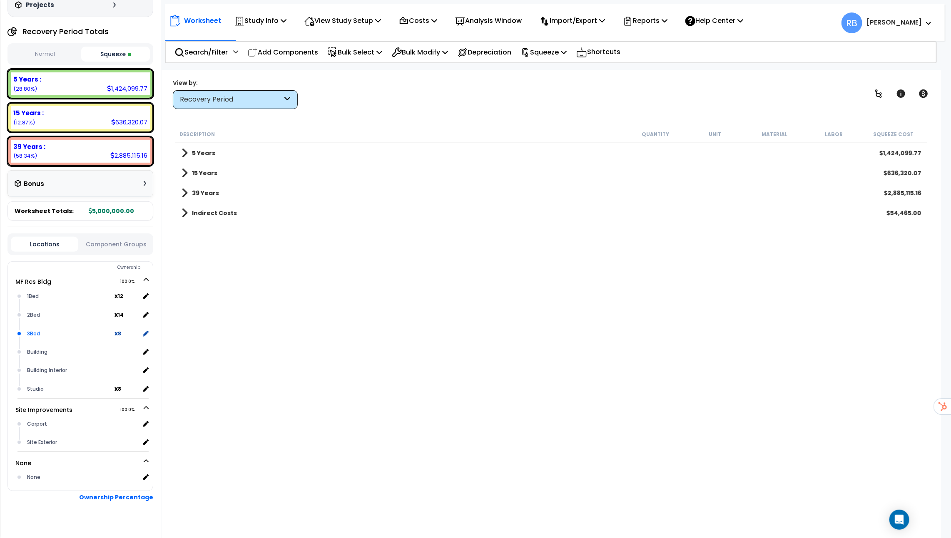
click at [34, 329] on div "3Bed" at bounding box center [70, 334] width 90 height 10
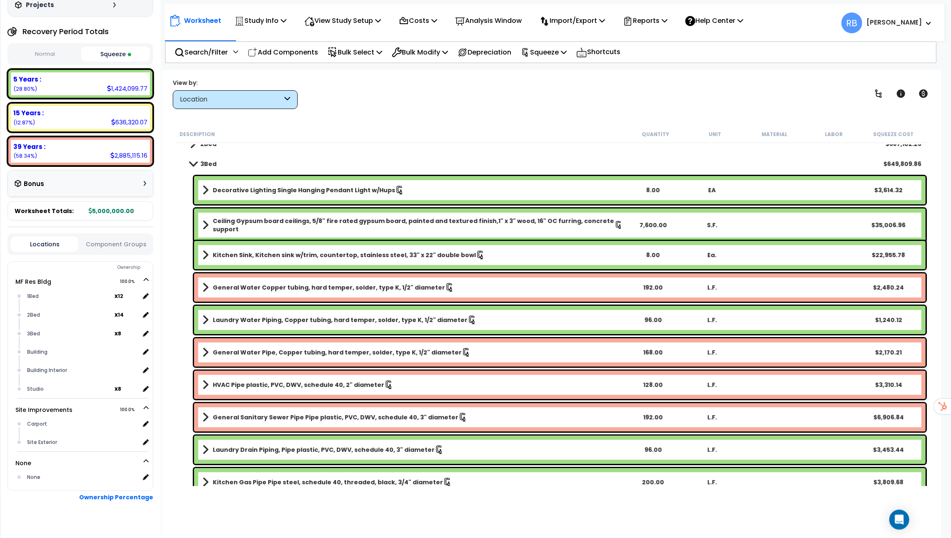
scroll to position [51, 0]
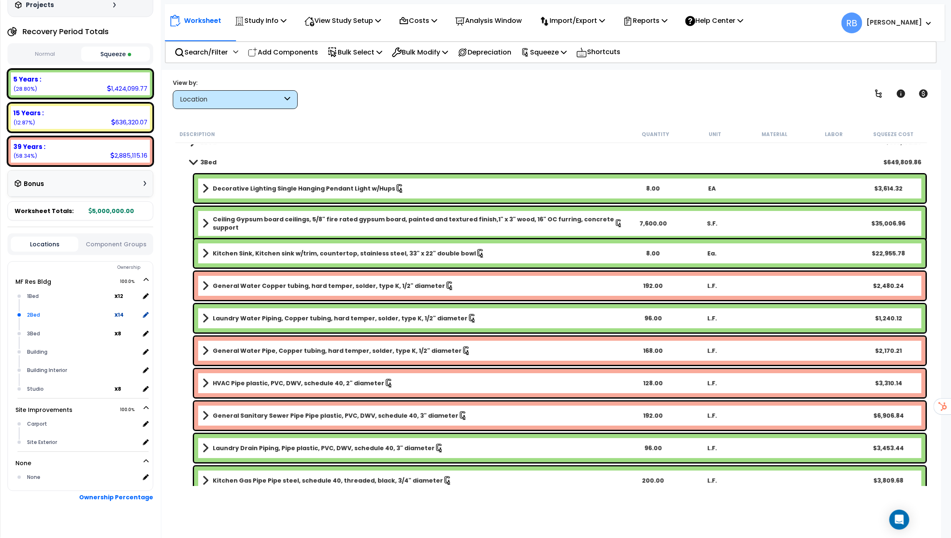
click at [31, 310] on div "2Bed" at bounding box center [70, 315] width 90 height 10
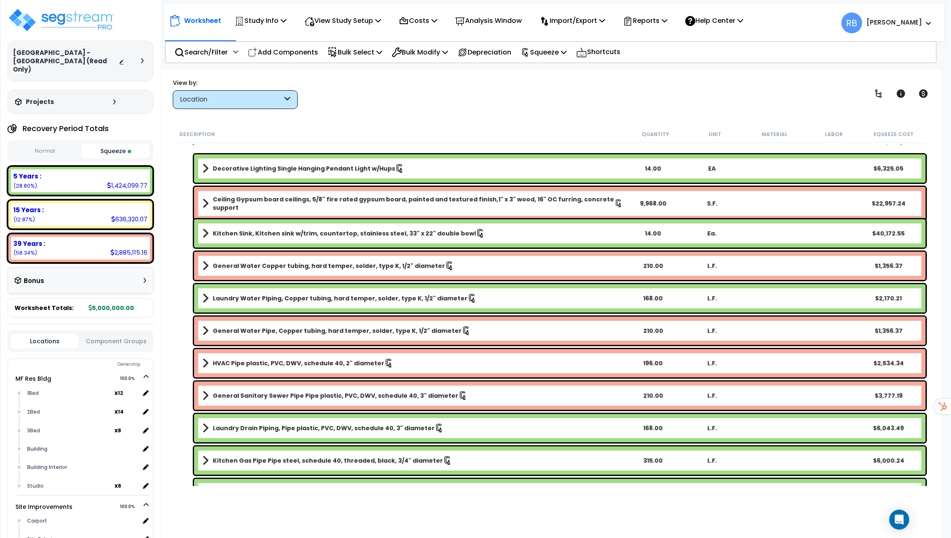
scroll to position [0, 0]
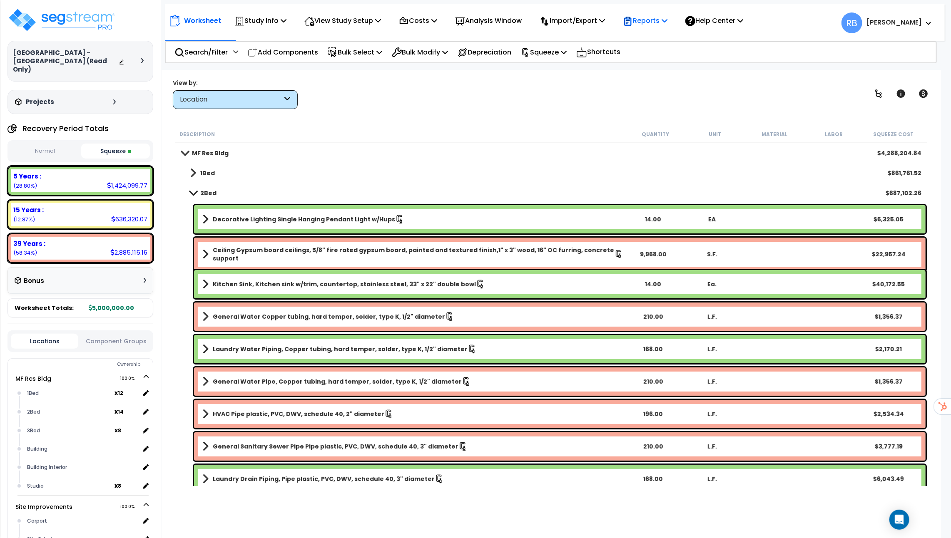
click at [655, 16] on p "Reports" at bounding box center [645, 20] width 45 height 11
click at [665, 35] on link "Get Report" at bounding box center [660, 39] width 82 height 17
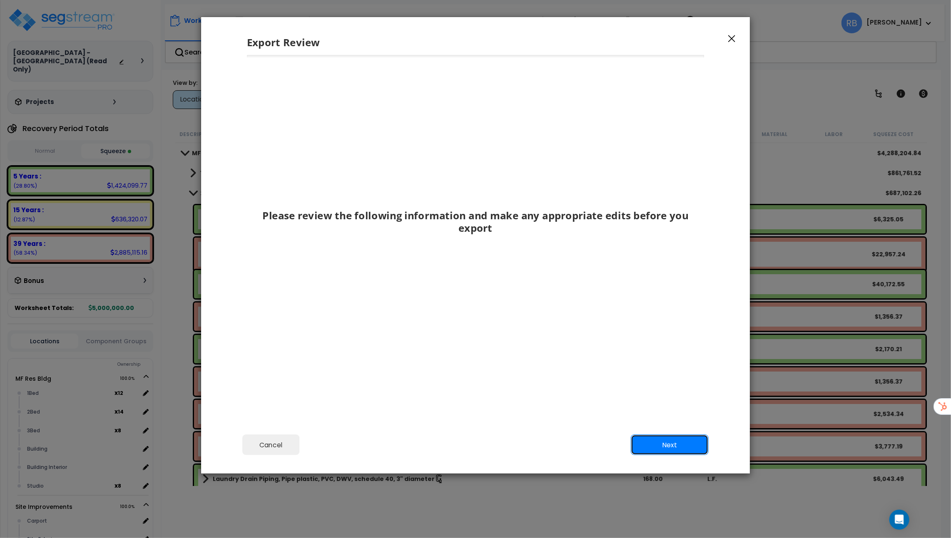
click at [662, 443] on button "Next" at bounding box center [670, 445] width 78 height 21
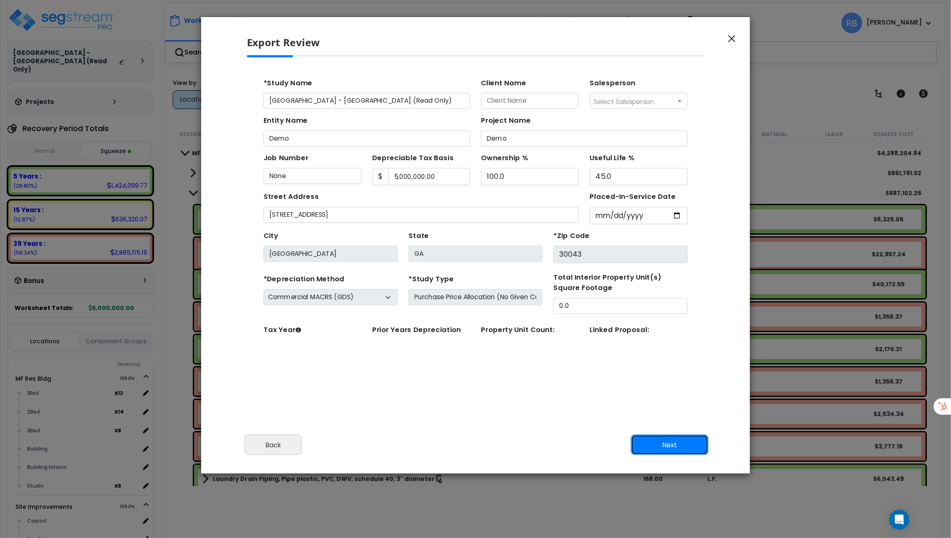
click at [674, 442] on button "Next" at bounding box center [670, 445] width 78 height 21
type input "89000"
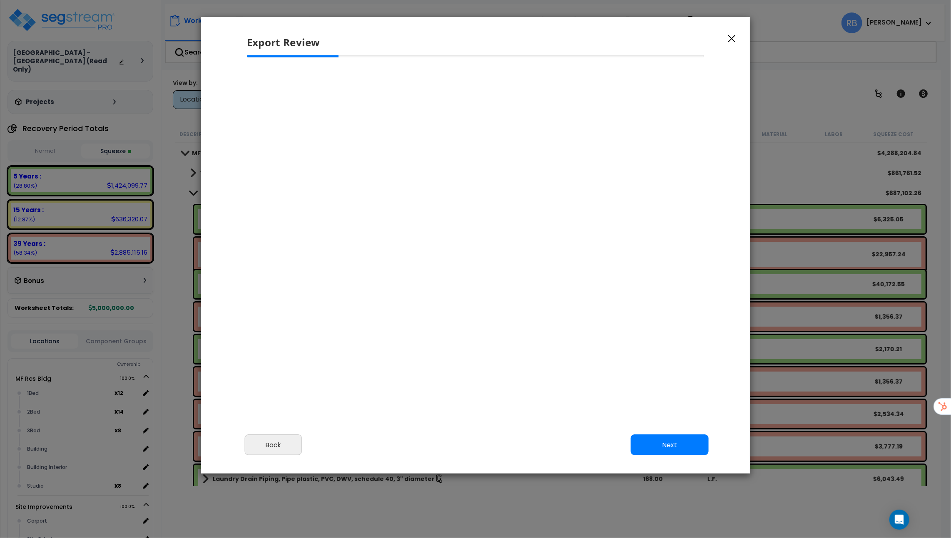
type input "89,000.0"
select select "2023"
click at [657, 442] on button "Next" at bounding box center [670, 445] width 78 height 21
click at [728, 39] on icon "button" at bounding box center [731, 38] width 7 height 7
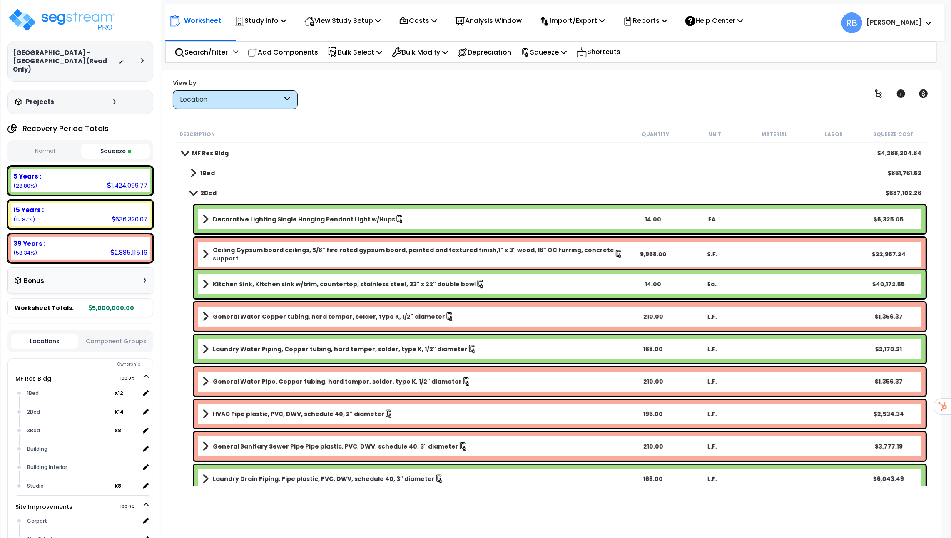
click at [892, 21] on span "RB Richard" at bounding box center [886, 22] width 91 height 21
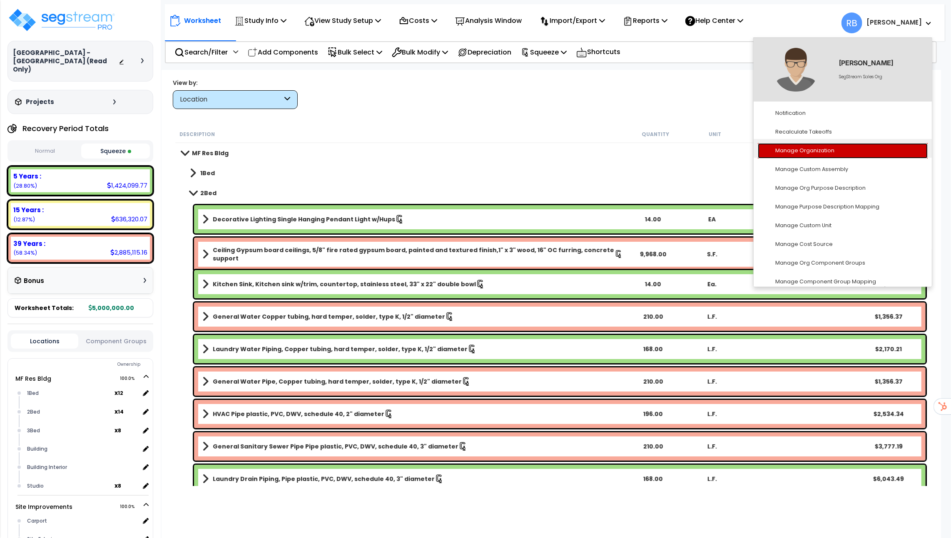
click at [793, 151] on link "Manage Organization" at bounding box center [843, 150] width 170 height 15
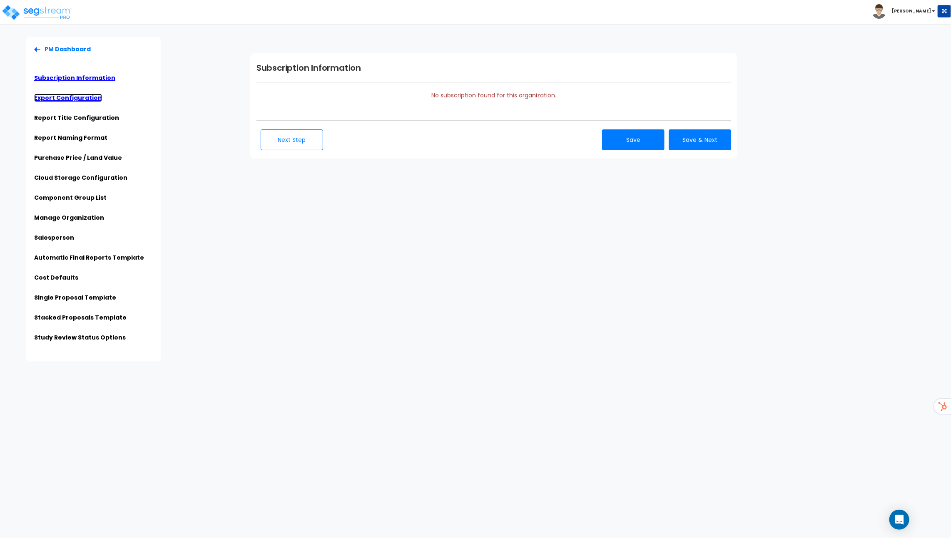
click at [63, 99] on link "Export Configuration" at bounding box center [68, 98] width 68 height 8
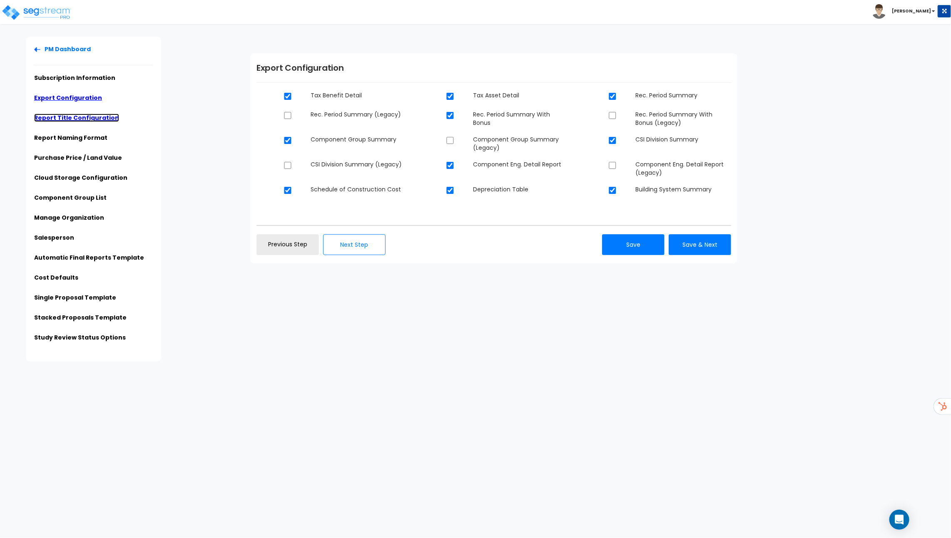
click at [96, 119] on link "Report Title Configuration" at bounding box center [76, 118] width 85 height 8
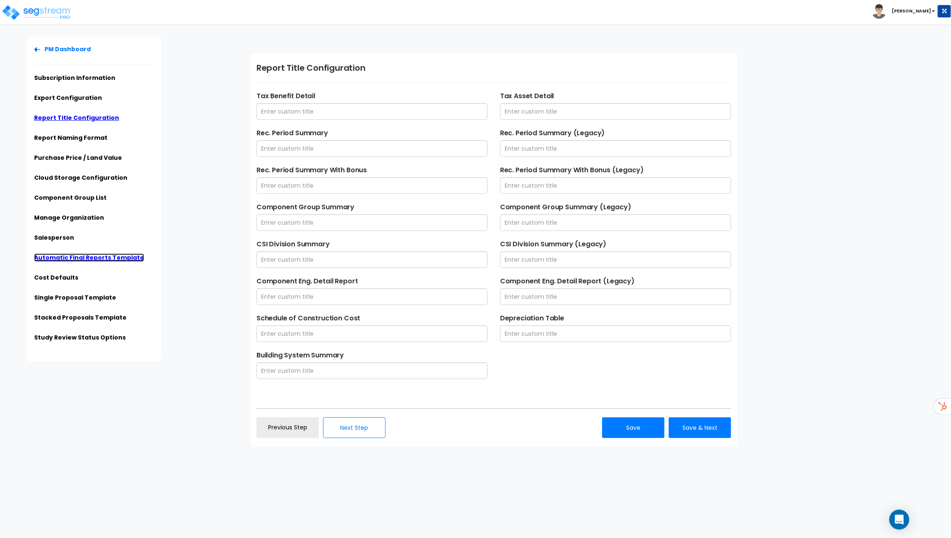
click at [59, 257] on link "Automatic Final Reports Template" at bounding box center [89, 257] width 110 height 8
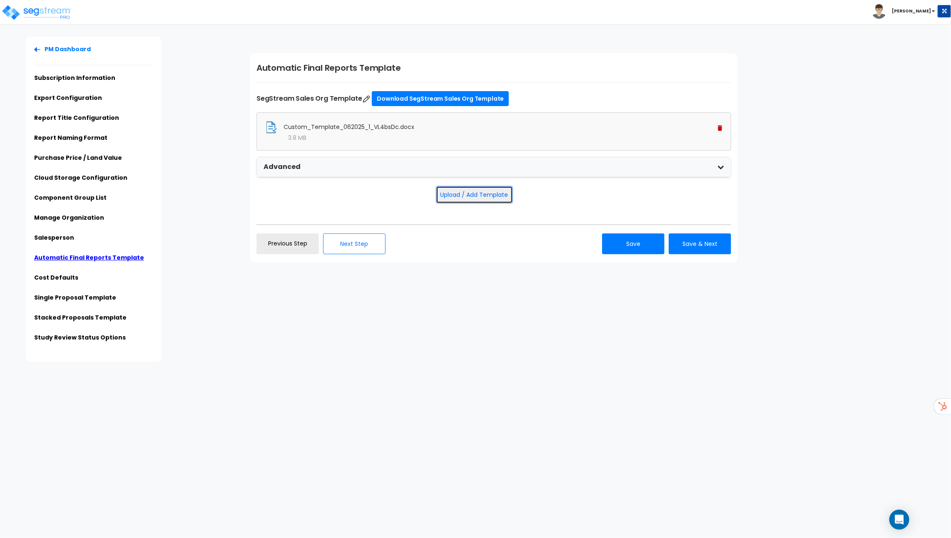
click at [499, 194] on button "Upload / Add Template" at bounding box center [474, 194] width 77 height 17
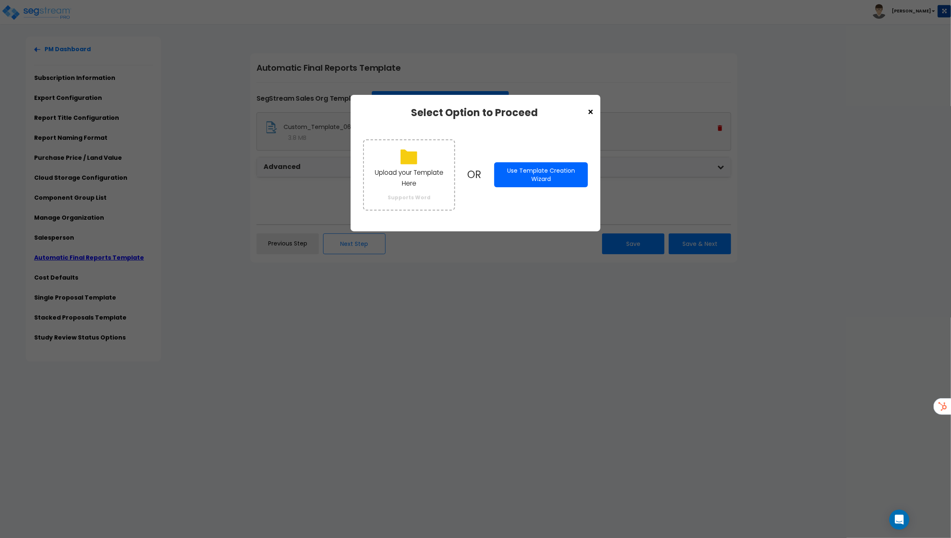
click at [538, 169] on button "Use Template Creation Wizard" at bounding box center [541, 174] width 94 height 25
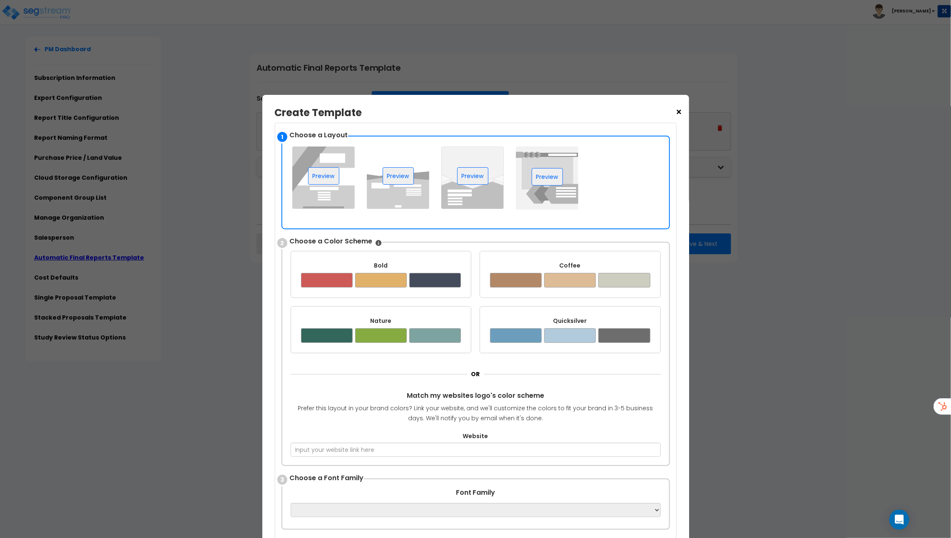
click at [338, 194] on img at bounding box center [323, 178] width 62 height 62
click at [331, 178] on button "Preview" at bounding box center [323, 175] width 31 height 17
click at [383, 273] on div at bounding box center [381, 280] width 52 height 15
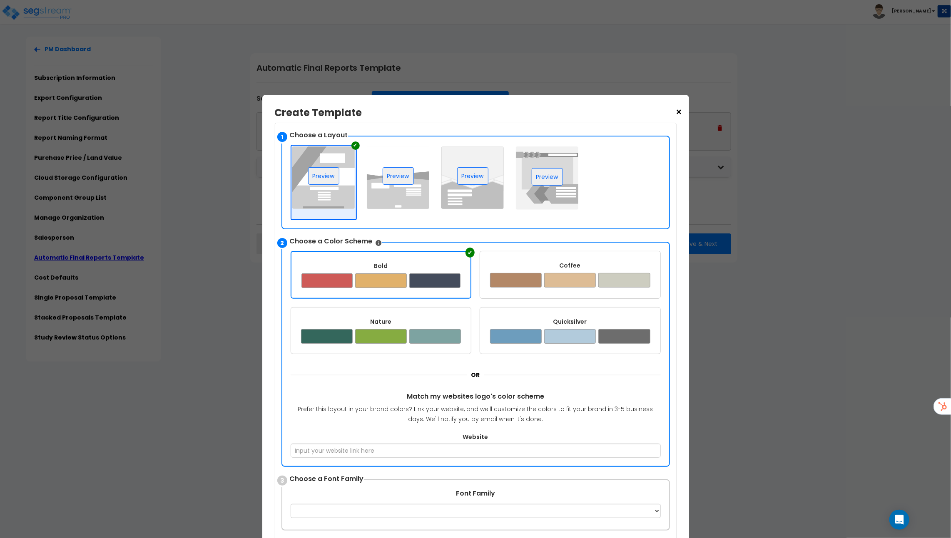
click at [579, 274] on div at bounding box center [570, 280] width 52 height 15
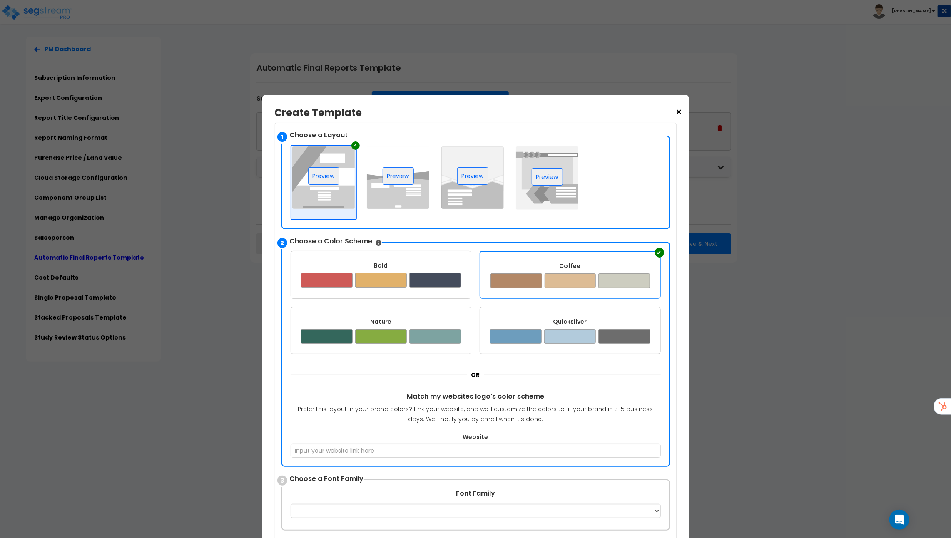
click at [565, 325] on div "Quicksilver ✔" at bounding box center [569, 330] width 181 height 47
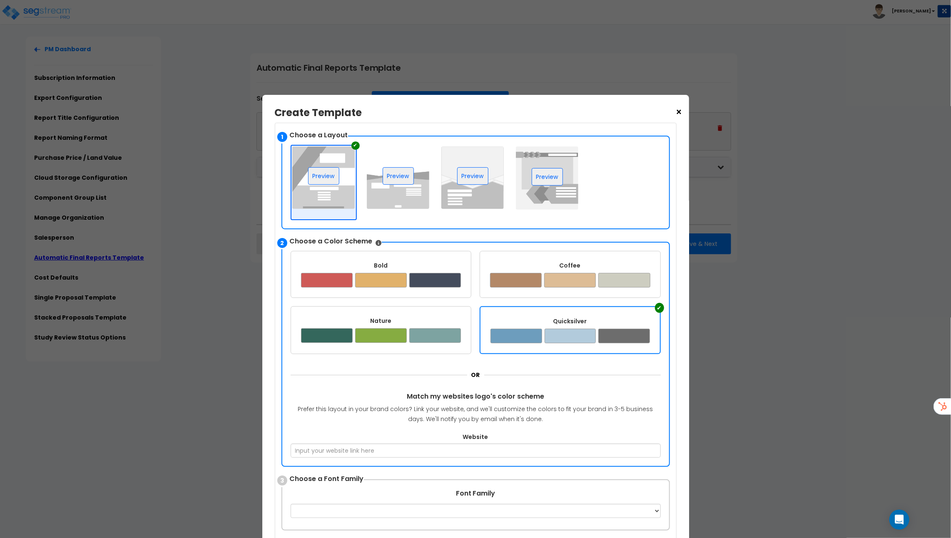
click at [457, 332] on div at bounding box center [435, 335] width 52 height 15
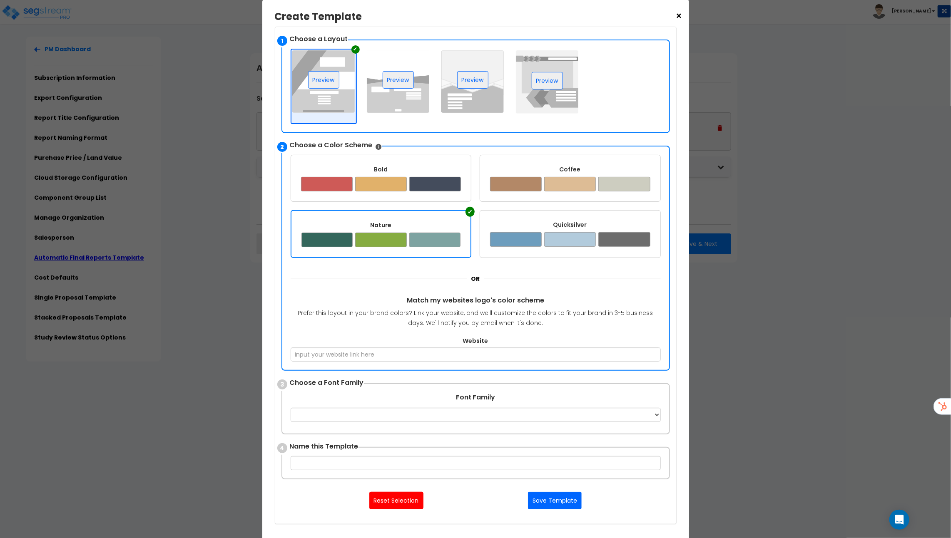
scroll to position [98, 0]
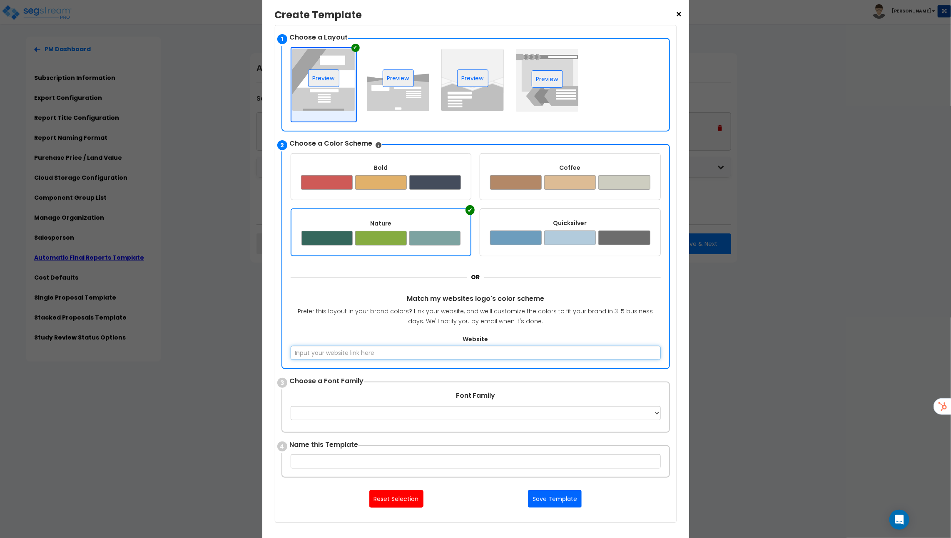
click at [447, 357] on input "Website" at bounding box center [476, 353] width 370 height 14
click at [482, 412] on select "Apple Chancery Aptos Arial Avenir [GEOGRAPHIC_DATA] [GEOGRAPHIC_DATA] [GEOGRAPH…" at bounding box center [476, 413] width 370 height 14
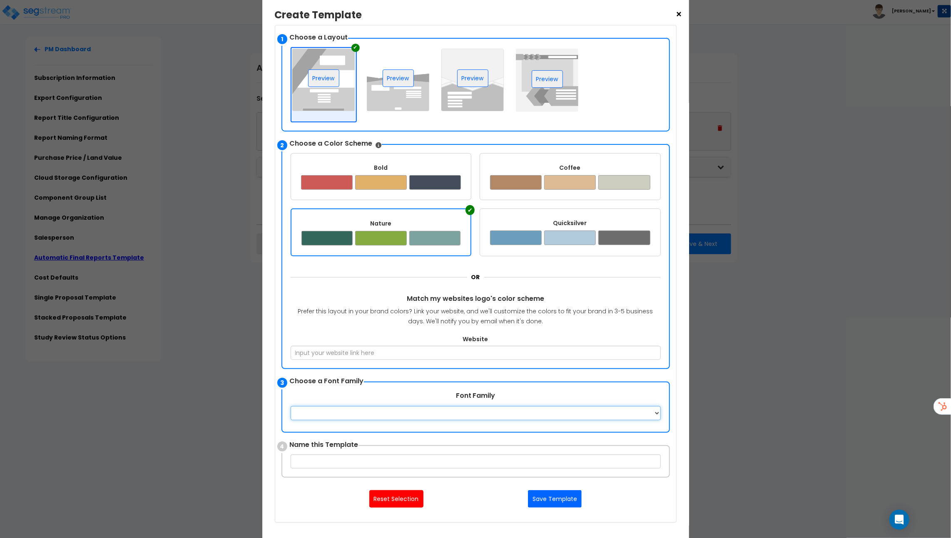
select select "Arial"
click at [291, 406] on select "Apple Chancery Aptos Arial Avenir [GEOGRAPHIC_DATA] [GEOGRAPHIC_DATA] [GEOGRAPH…" at bounding box center [476, 413] width 370 height 14
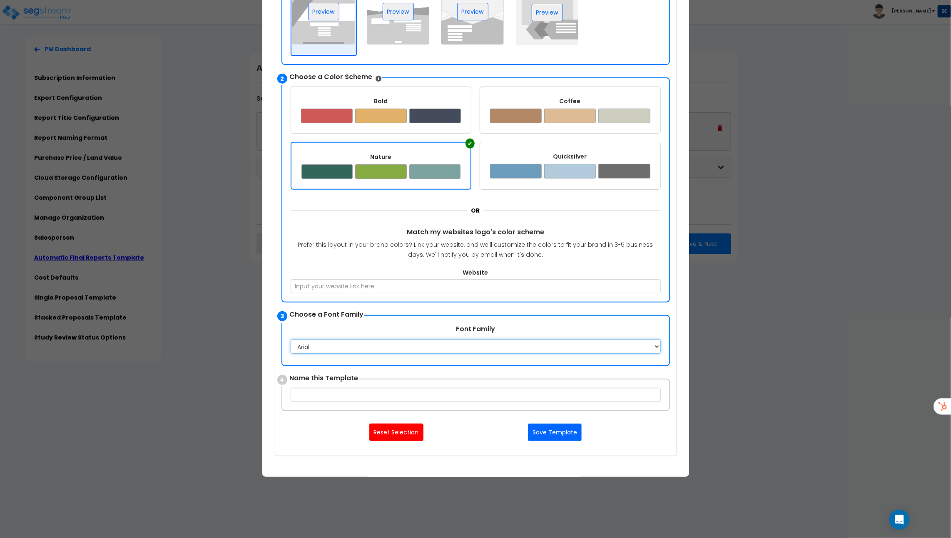
scroll to position [195, 0]
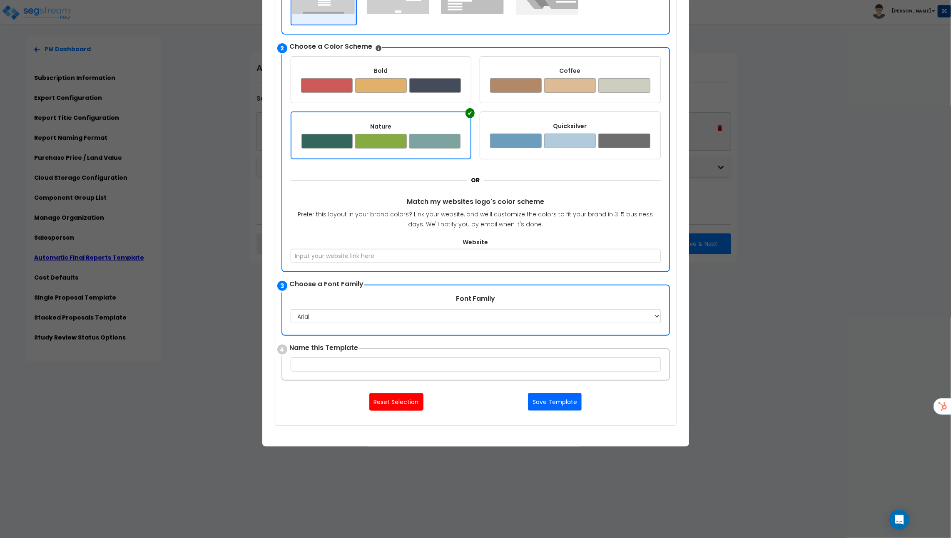
click at [726, 351] on div "× Create Template Upload your Template Here Supports Word OR Use Template Creat…" at bounding box center [475, 269] width 951 height 538
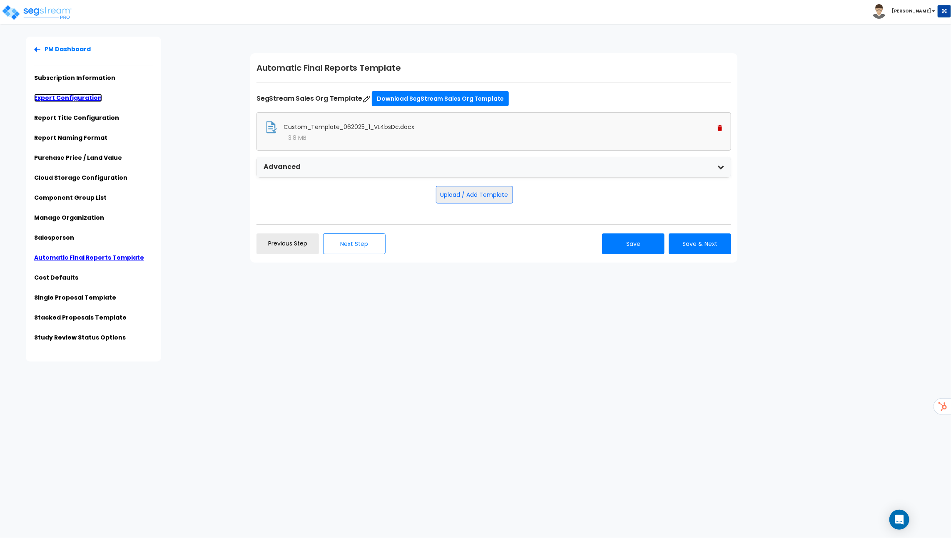
click at [63, 97] on link "Export Configuration" at bounding box center [68, 98] width 68 height 8
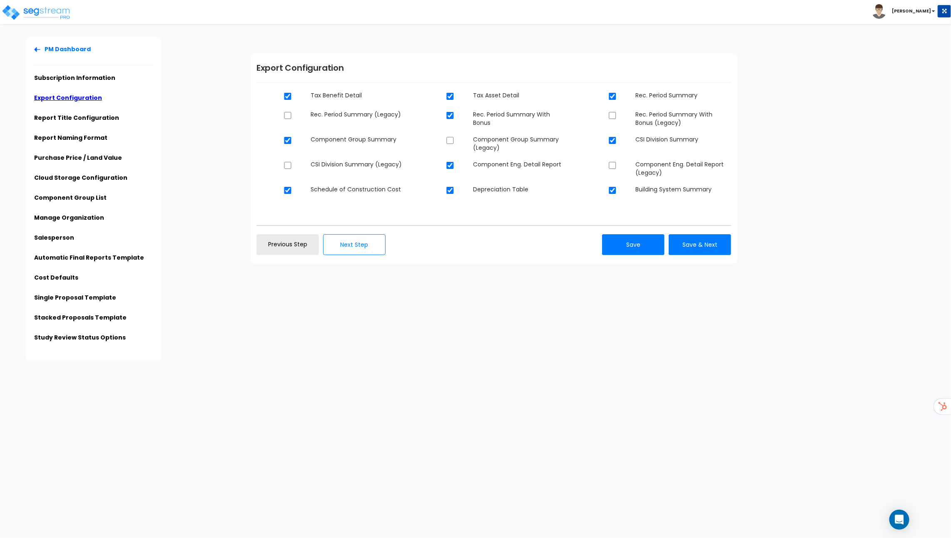
click at [611, 194] on dt at bounding box center [615, 190] width 27 height 11
click at [612, 191] on input "checkbox" at bounding box center [612, 190] width 8 height 7
checkbox input "true"
